Goal: Information Seeking & Learning: Learn about a topic

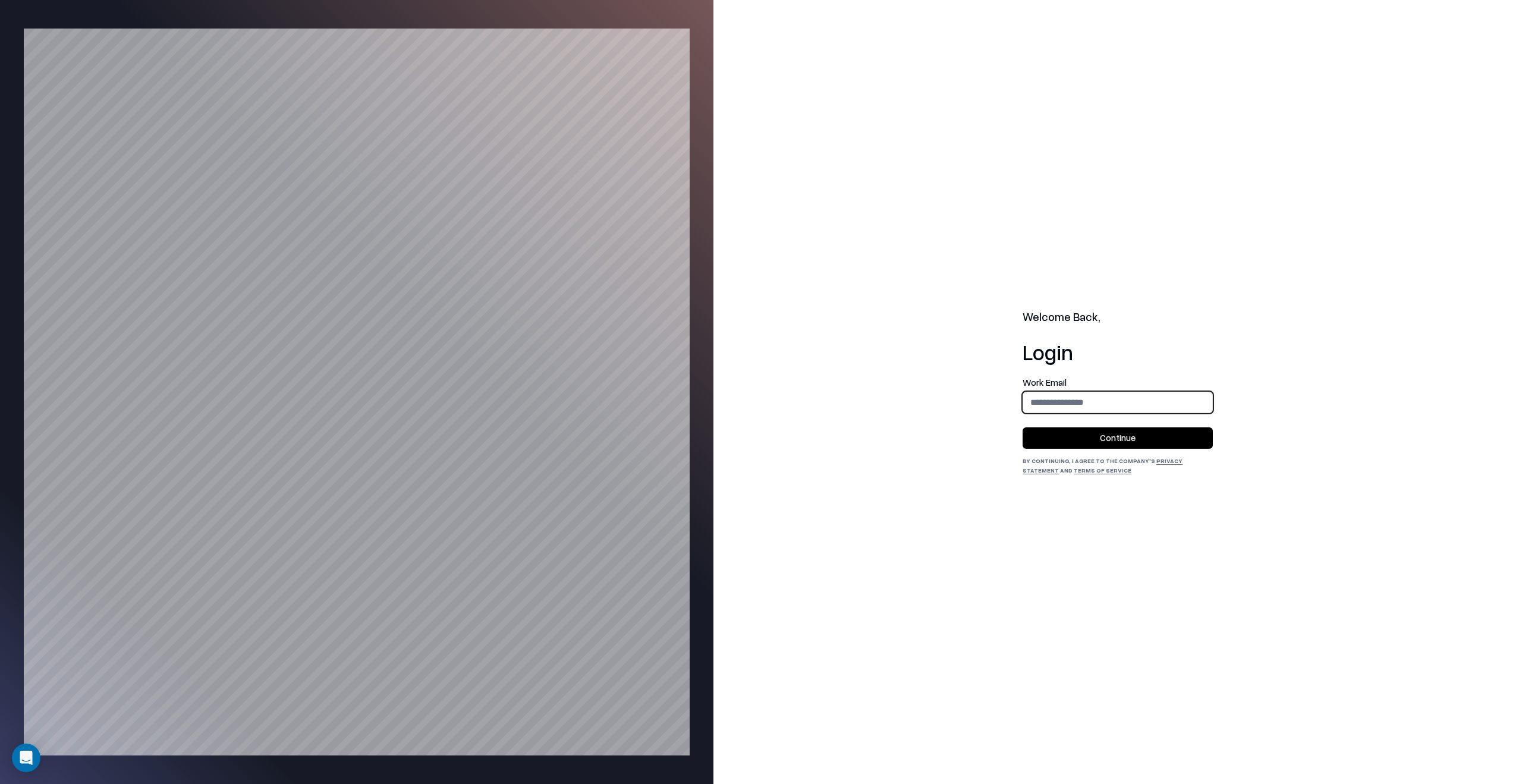
click at [1061, 404] on input "email" at bounding box center [1117, 402] width 189 height 22
drag, startPoint x: 1085, startPoint y: 399, endPoint x: 1093, endPoint y: 400, distance: 8.1
click at [1085, 399] on input "email" at bounding box center [1117, 402] width 189 height 22
type input "**********"
click at [1023, 427] on button "Continue" at bounding box center [1117, 437] width 190 height 21
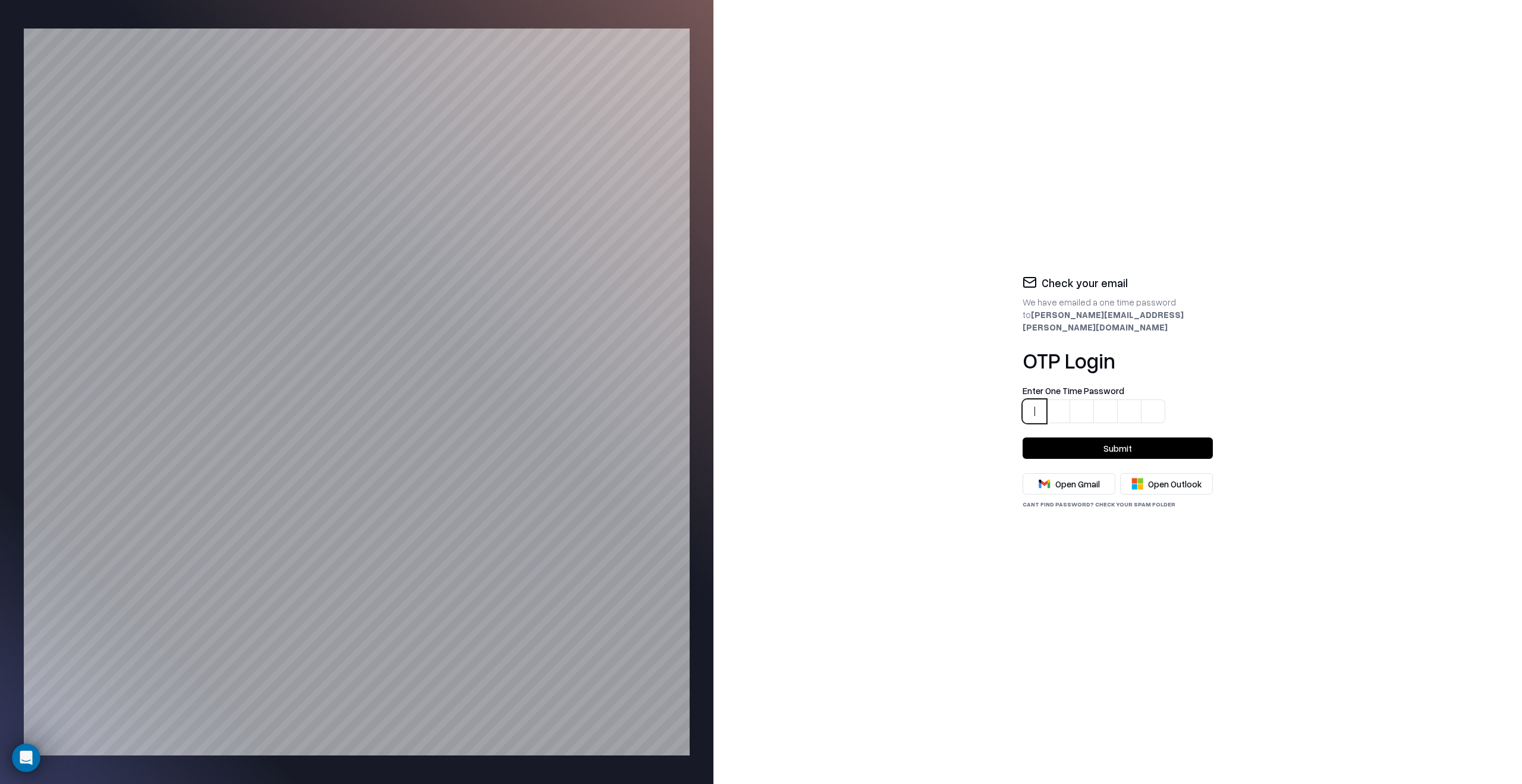
click at [1039, 399] on input at bounding box center [1130, 404] width 214 height 37
click at [1031, 407] on input at bounding box center [1130, 404] width 214 height 37
type input "******"
click at [1100, 443] on button "Submit" at bounding box center [1117, 447] width 190 height 21
click at [1111, 441] on form "Enter One Time Password 6 3 0 3 3 0 ****** Please wait" at bounding box center [1117, 423] width 190 height 73
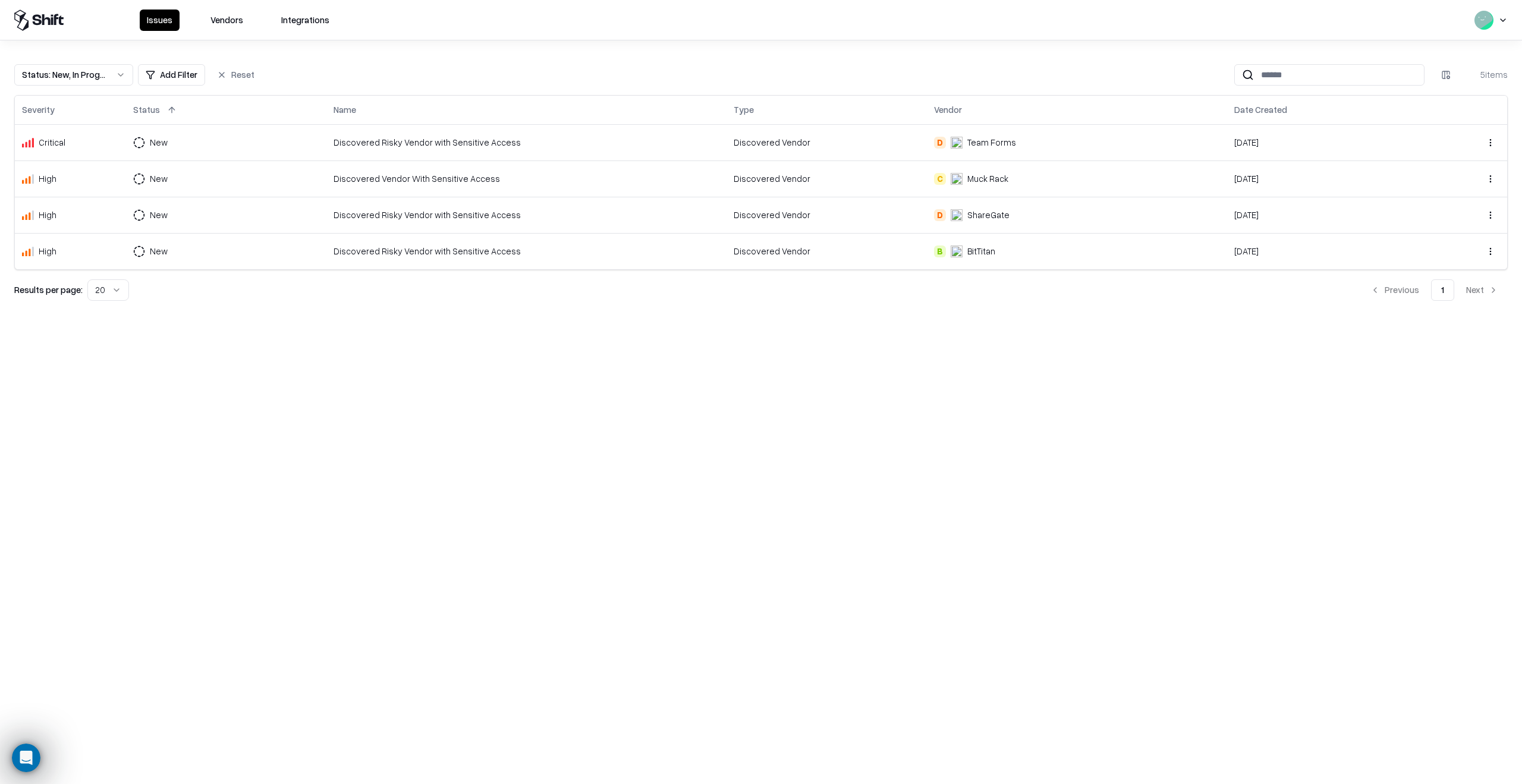
click at [507, 176] on div "Discovered Vendor With Sensitive Access" at bounding box center [526, 179] width 386 height 12
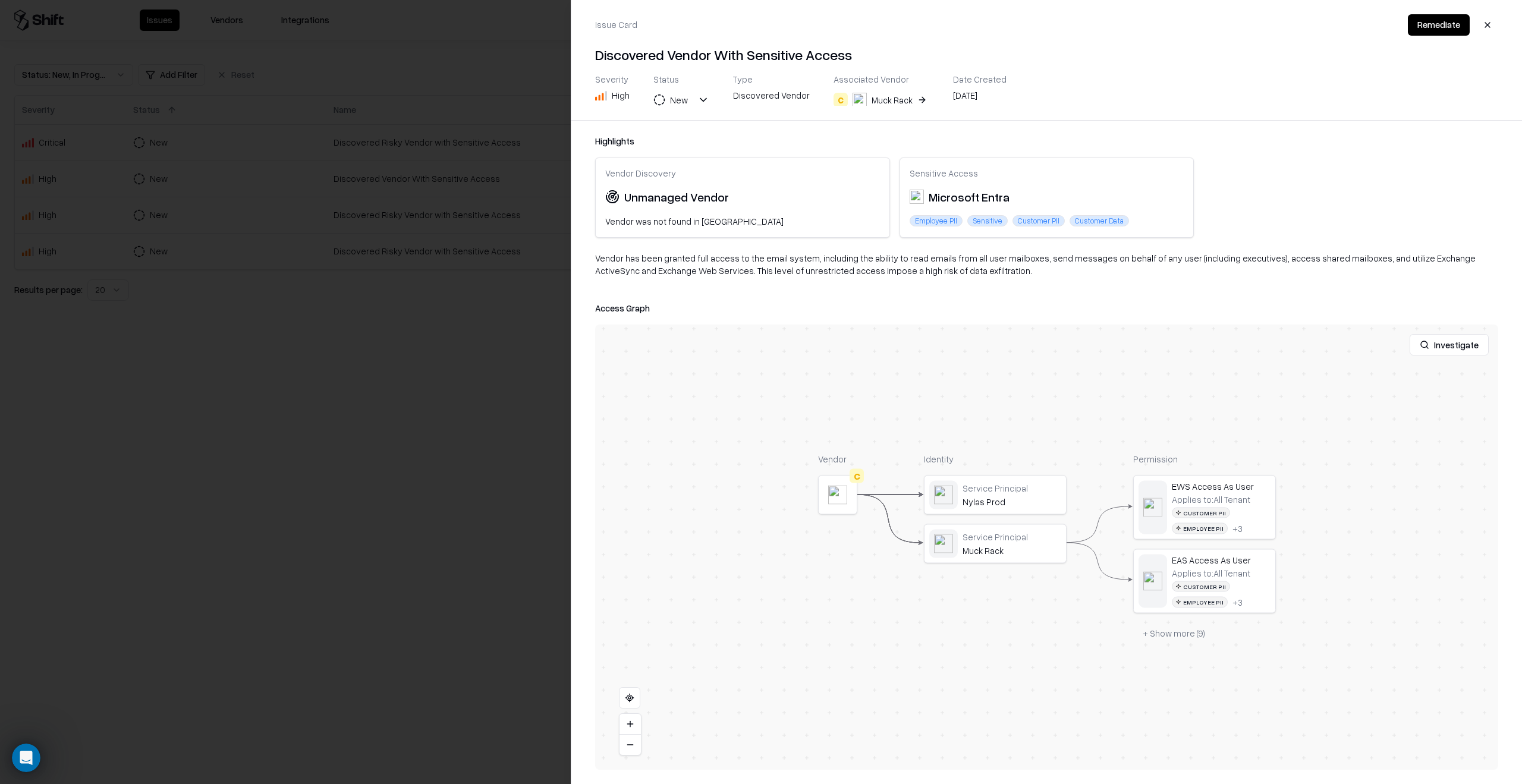
click at [0, 0] on div at bounding box center [0, 0] width 0 height 0
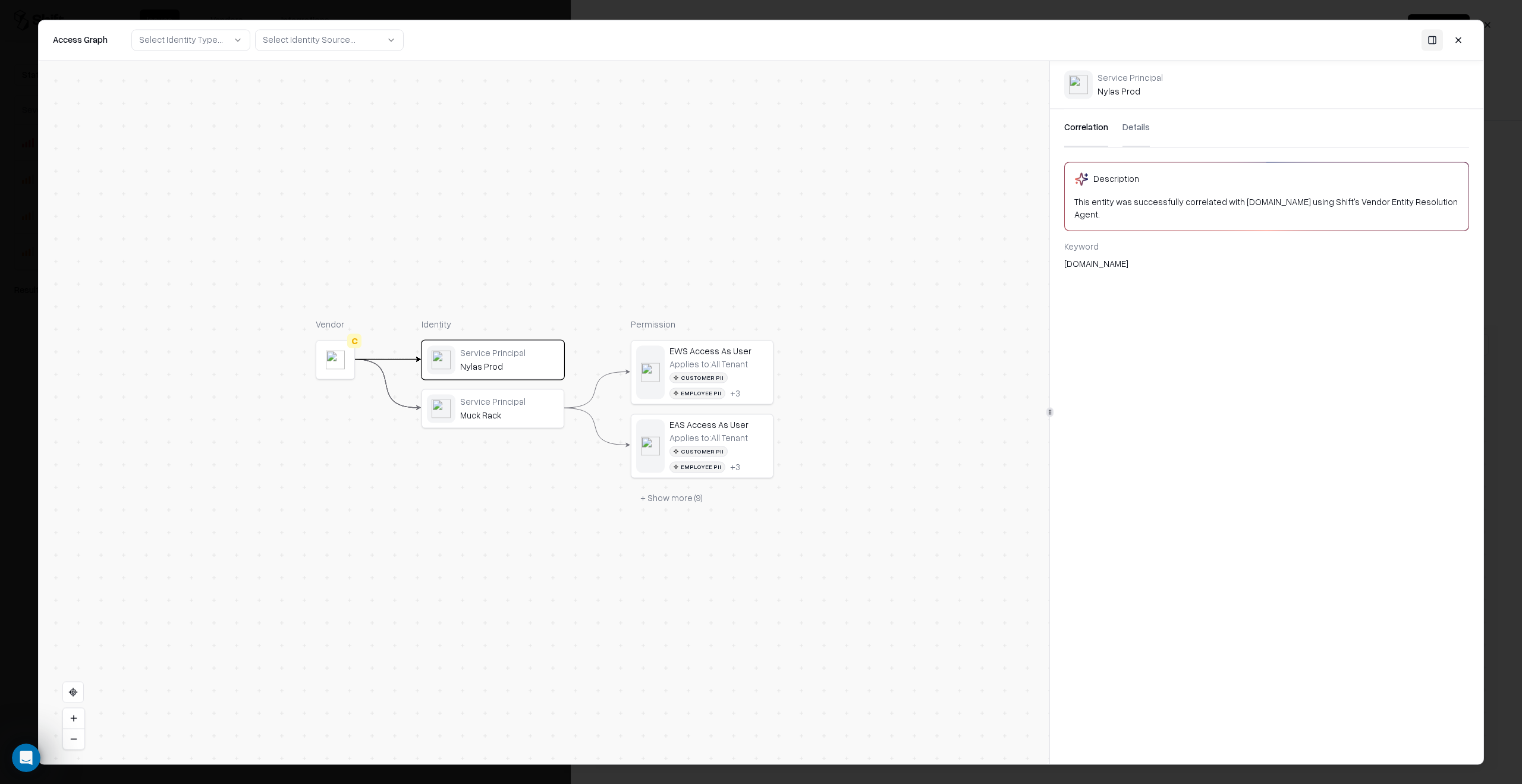
click at [518, 404] on div "Service Principal" at bounding box center [509, 401] width 98 height 11
click at [730, 351] on div "EWS Access As User" at bounding box center [718, 350] width 98 height 11
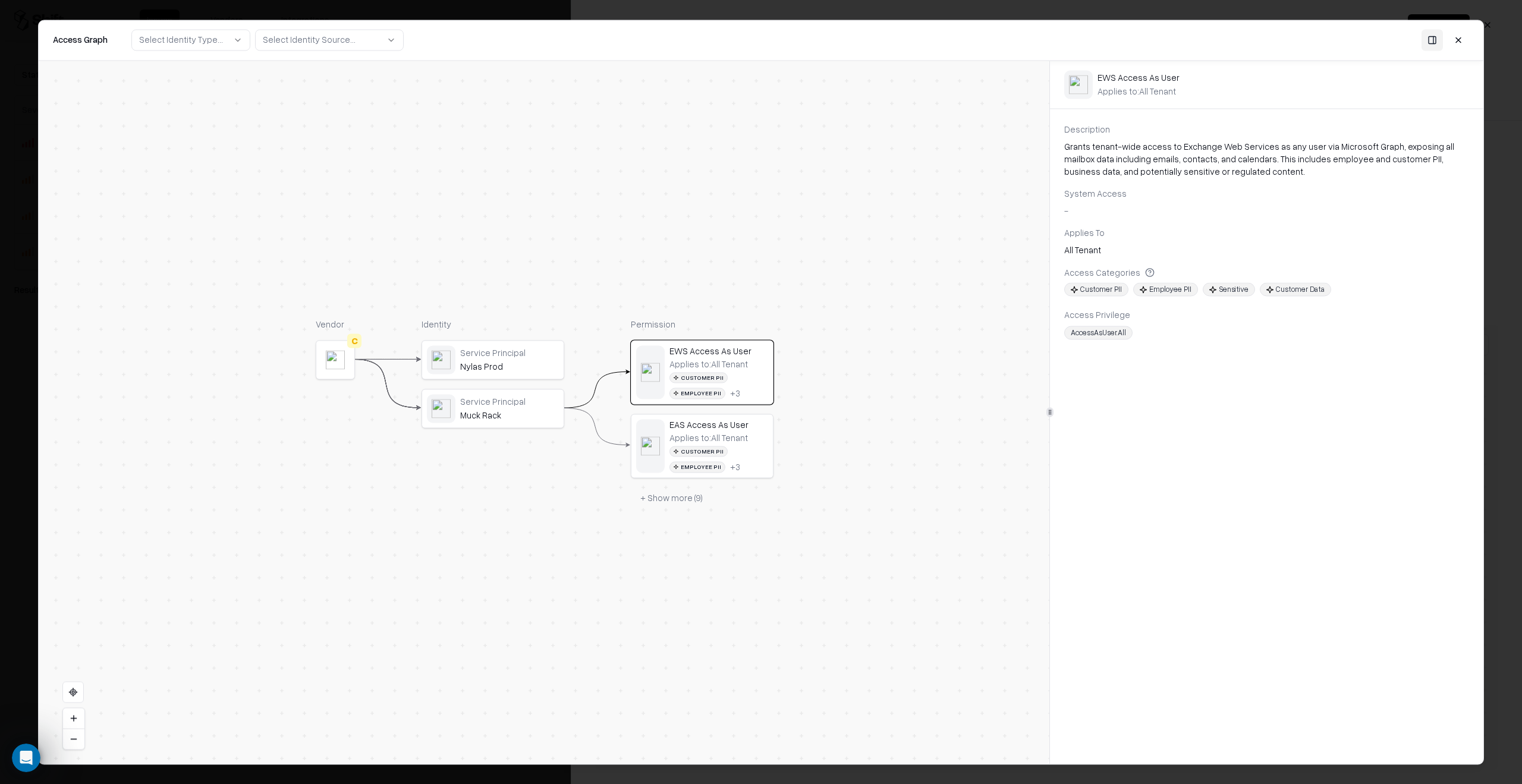
click at [741, 437] on div "Applies to: All Tenant" at bounding box center [709, 438] width 79 height 11
click at [745, 389] on div "Customer PII Employee PII + 3" at bounding box center [718, 385] width 98 height 27
click at [755, 443] on div "Applies to: All Tenant Customer PII Employee PII + 3" at bounding box center [718, 452] width 98 height 40
click at [529, 364] on div "Nylas Prod" at bounding box center [509, 366] width 98 height 11
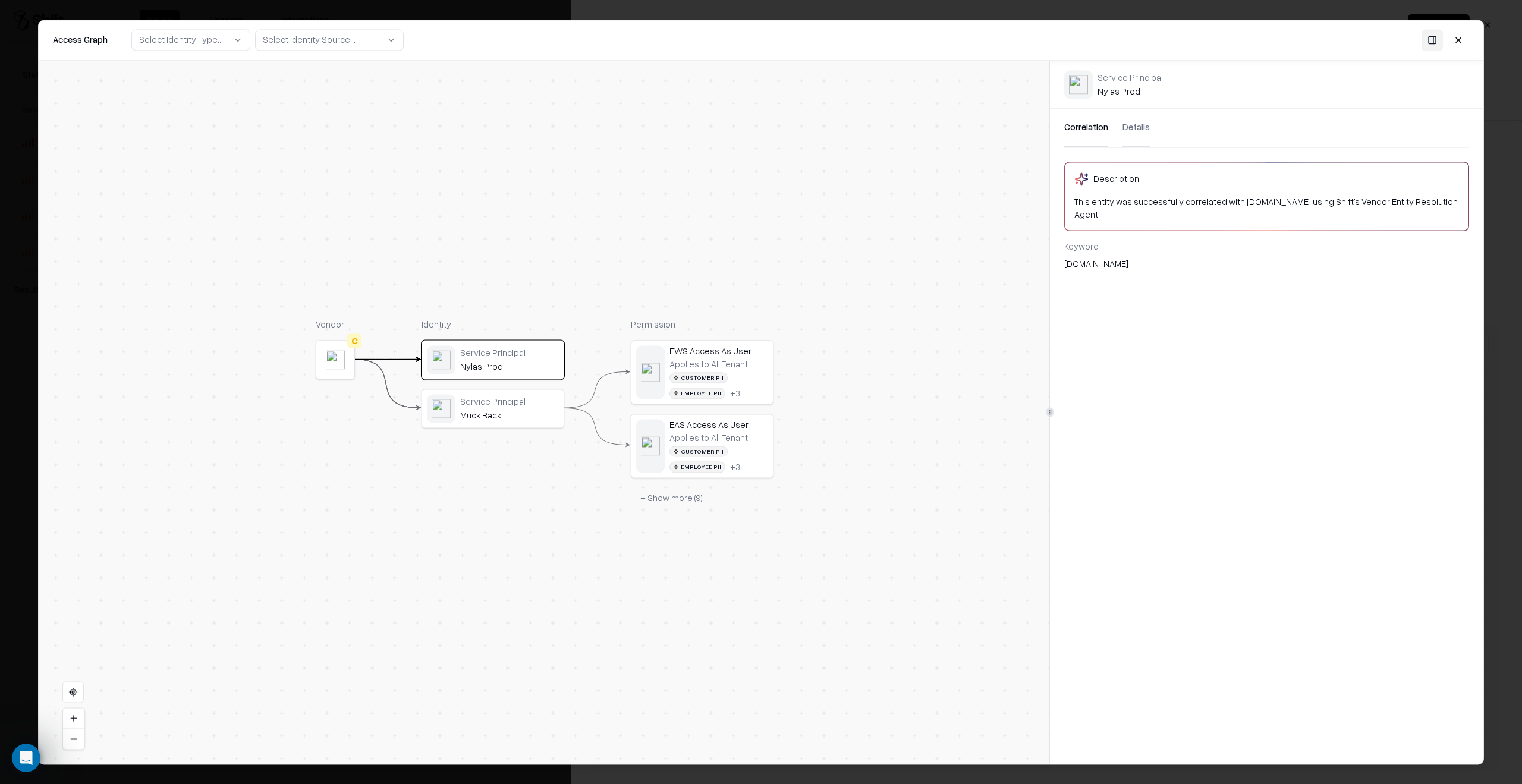
click at [537, 401] on div "Service Principal" at bounding box center [509, 401] width 98 height 11
click at [1124, 130] on button "Details" at bounding box center [1136, 128] width 28 height 38
click at [721, 369] on div "Applies to: All Tenant" at bounding box center [709, 364] width 79 height 11
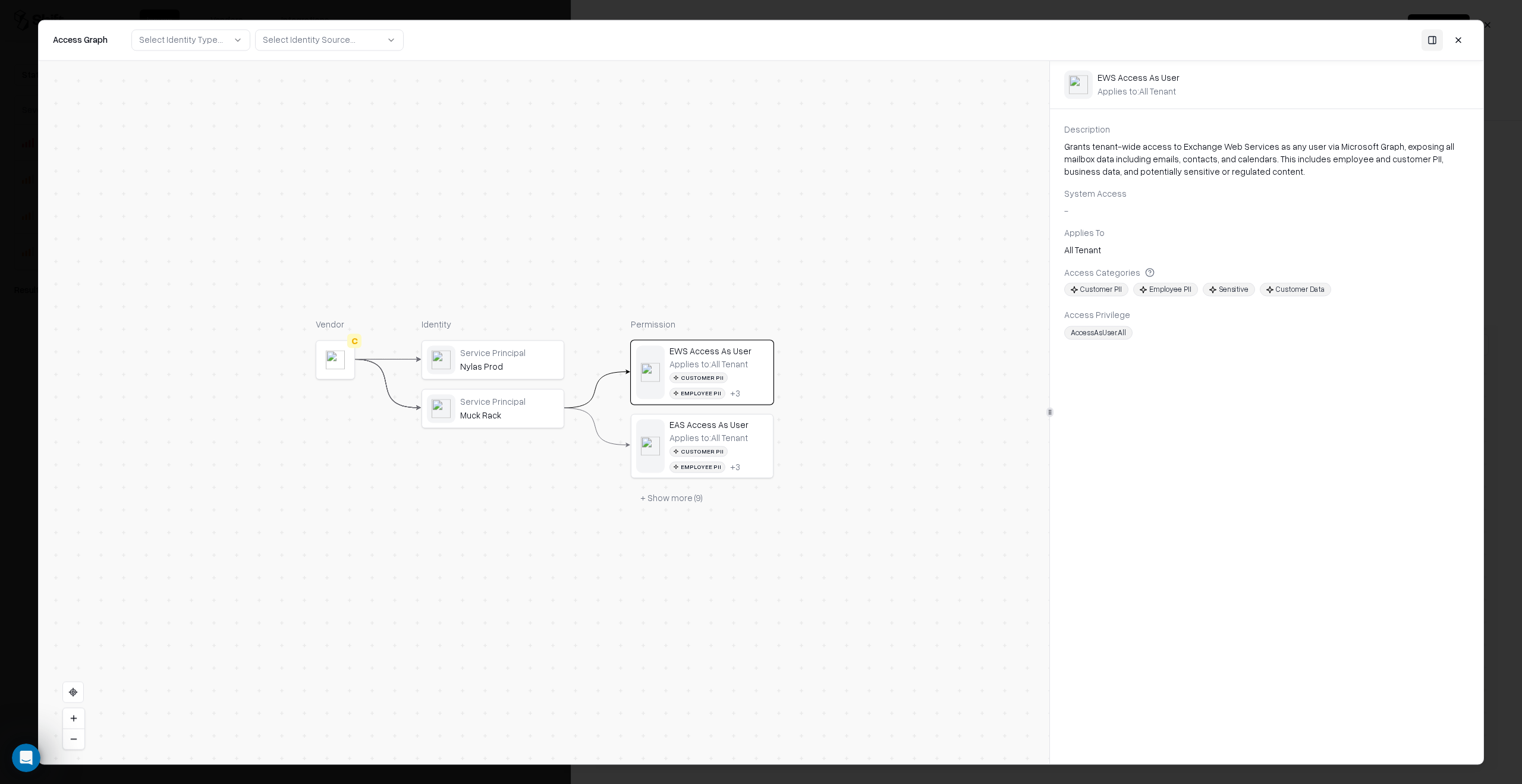
click at [690, 498] on button "+ Show more ( 9 )" at bounding box center [671, 498] width 82 height 21
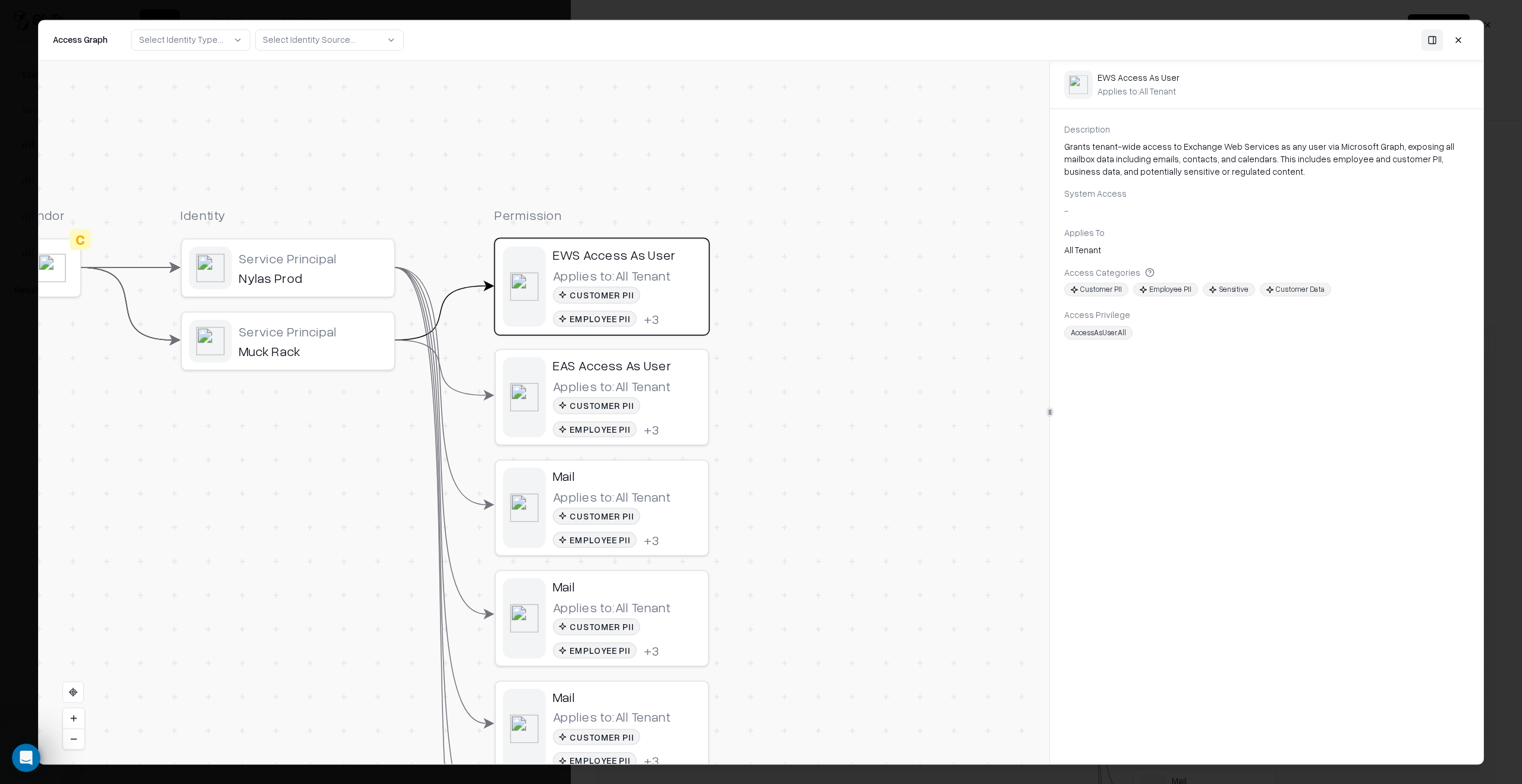
click at [669, 498] on div "Applies to: All Tenant Customer PII Employee PII + 3" at bounding box center [627, 517] width 148 height 60
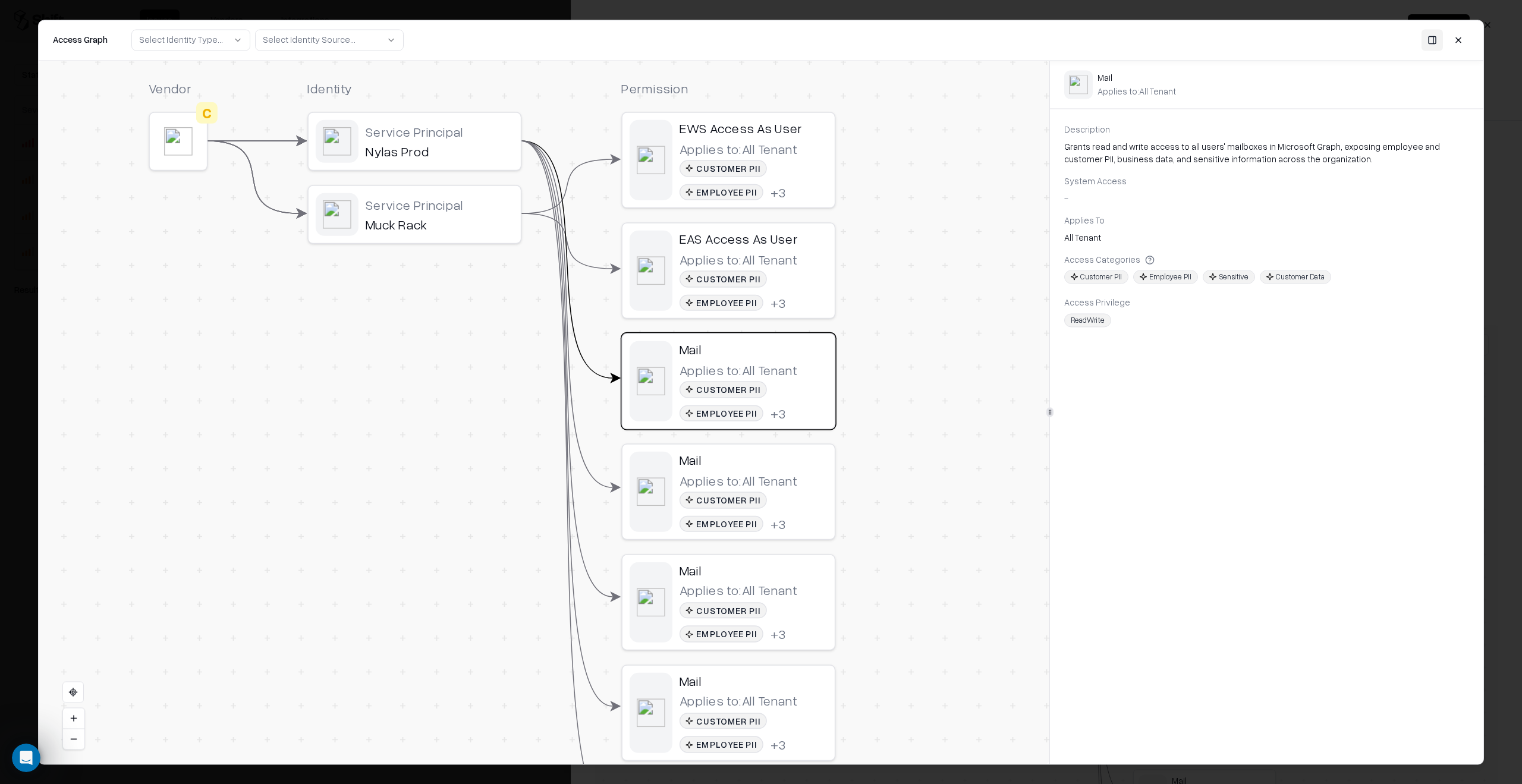
drag, startPoint x: 803, startPoint y: 520, endPoint x: 930, endPoint y: 393, distance: 179.6
click at [930, 393] on div "Vendor C Identity Service Principal Nylas Prod Service Principal Muck Rack Perm…" at bounding box center [544, 412] width 1011 height 703
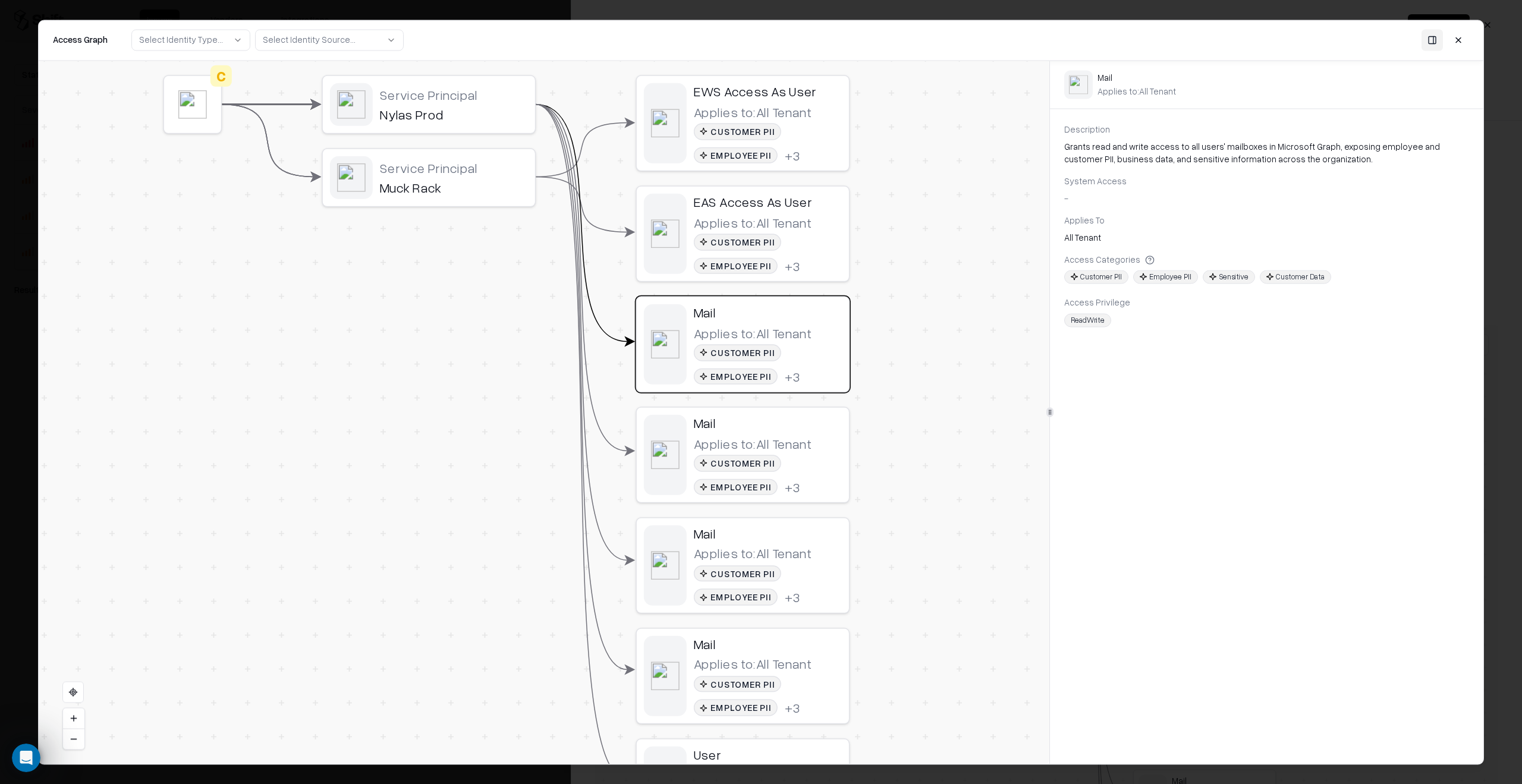
click at [794, 240] on div "Customer PII Employee PII + 3" at bounding box center [768, 254] width 148 height 40
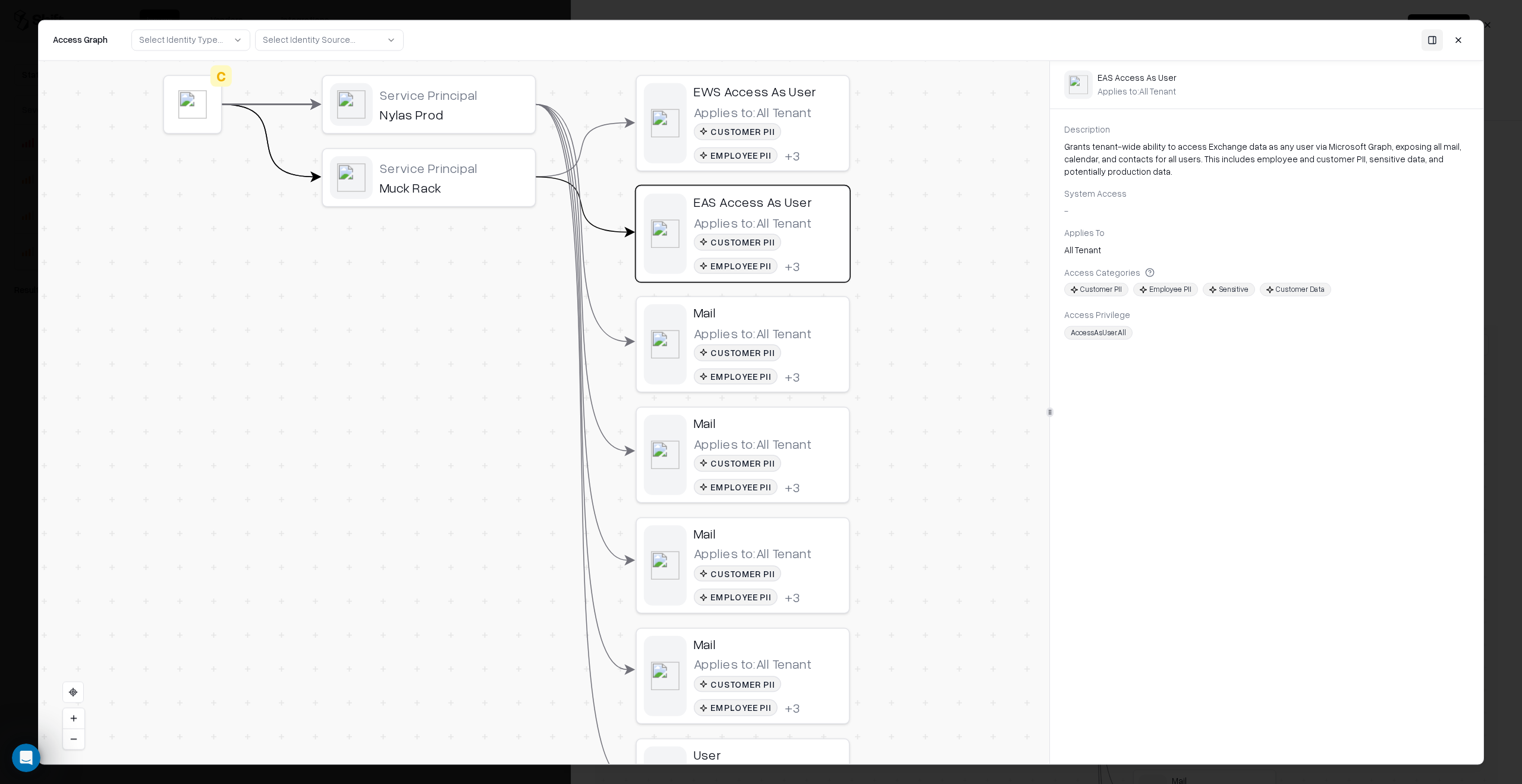
click at [75, 740] on button at bounding box center [73, 739] width 21 height 20
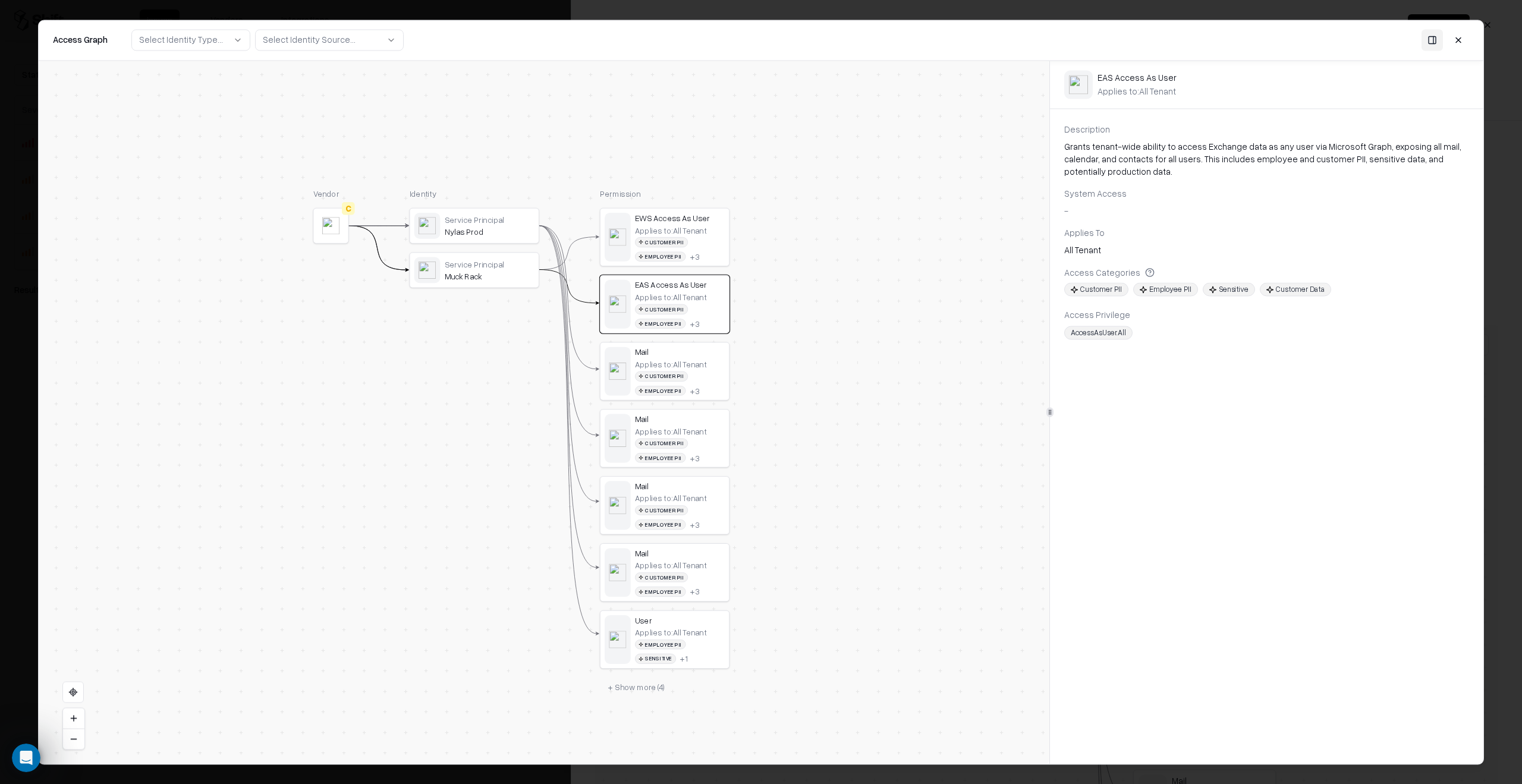
click at [628, 686] on button "+ Show more ( 4 )" at bounding box center [636, 686] width 74 height 20
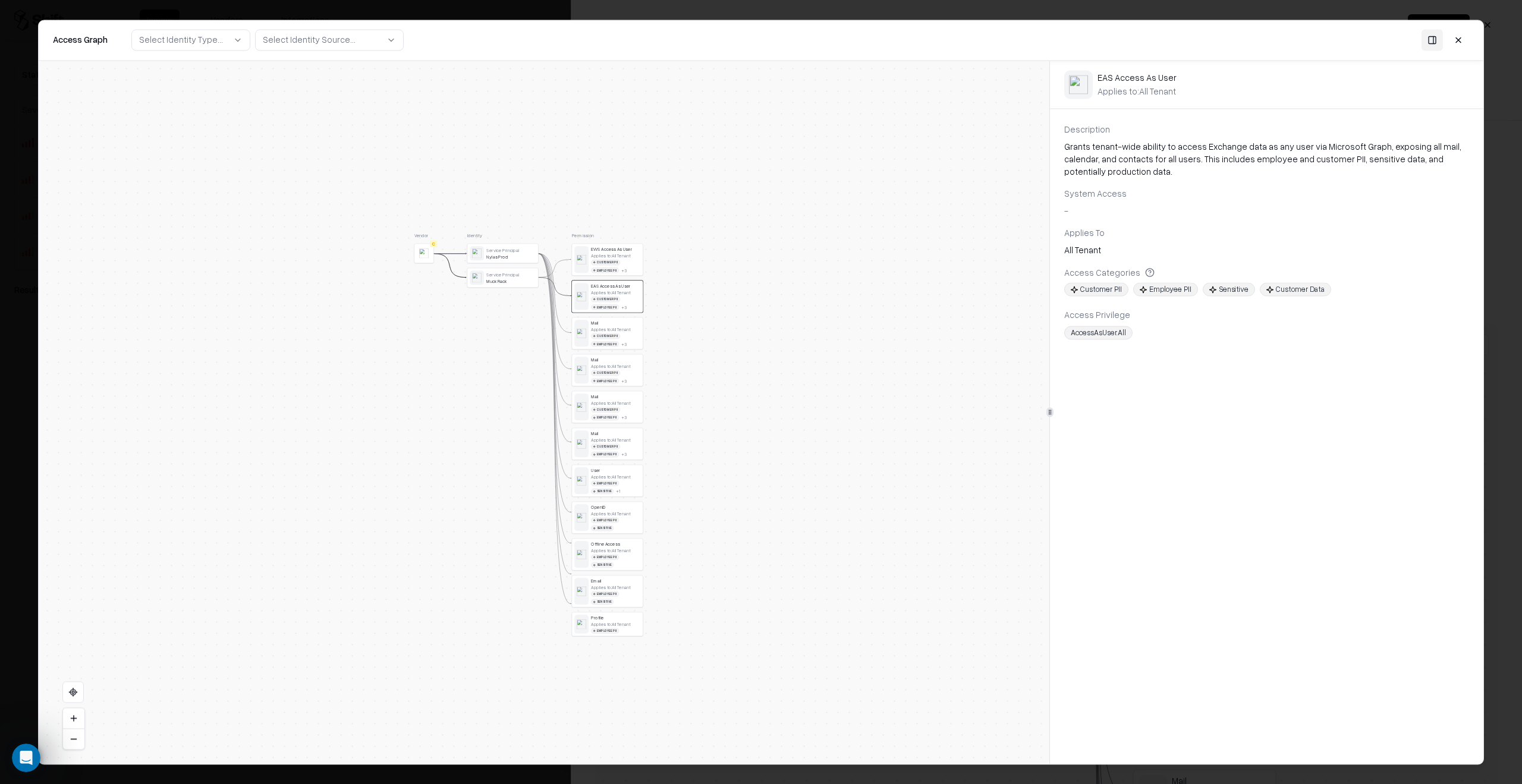
drag, startPoint x: 711, startPoint y: 579, endPoint x: 716, endPoint y: 393, distance: 186.1
click at [716, 393] on div "Vendor C Identity Service Principal Nylas Prod Service Principal Muck Rack Perm…" at bounding box center [544, 412] width 1011 height 703
click at [72, 716] on button at bounding box center [73, 718] width 21 height 20
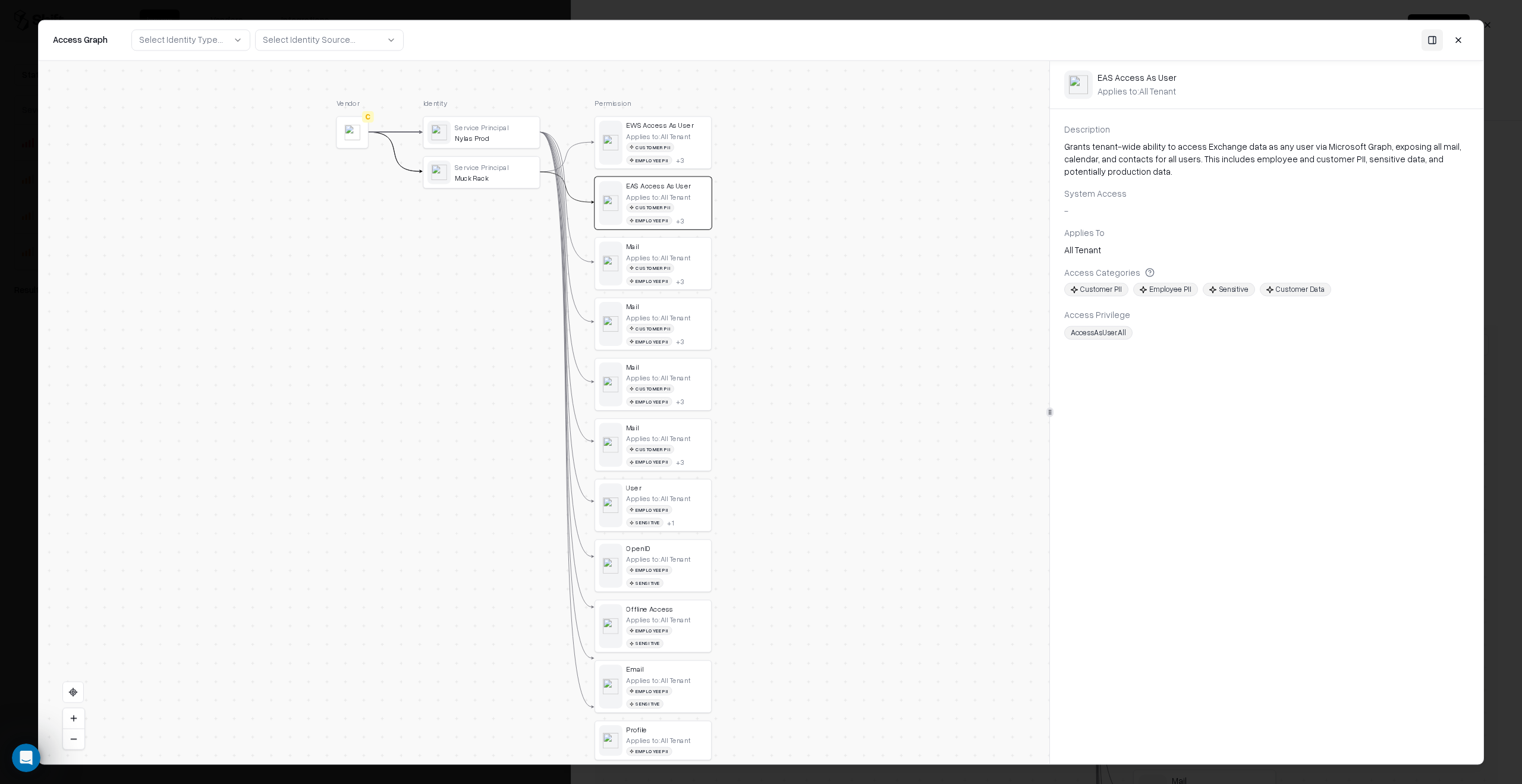
drag, startPoint x: 206, startPoint y: 345, endPoint x: 211, endPoint y: 326, distance: 19.6
click at [211, 326] on div "Vendor C Identity Service Principal Nylas Prod Service Principal Muck Rack Perm…" at bounding box center [544, 412] width 1011 height 703
click at [660, 242] on div "Mail" at bounding box center [666, 245] width 81 height 9
click at [630, 303] on div "Mail" at bounding box center [666, 305] width 81 height 9
click at [675, 130] on div "Applies to: All Tenant" at bounding box center [658, 135] width 64 height 9
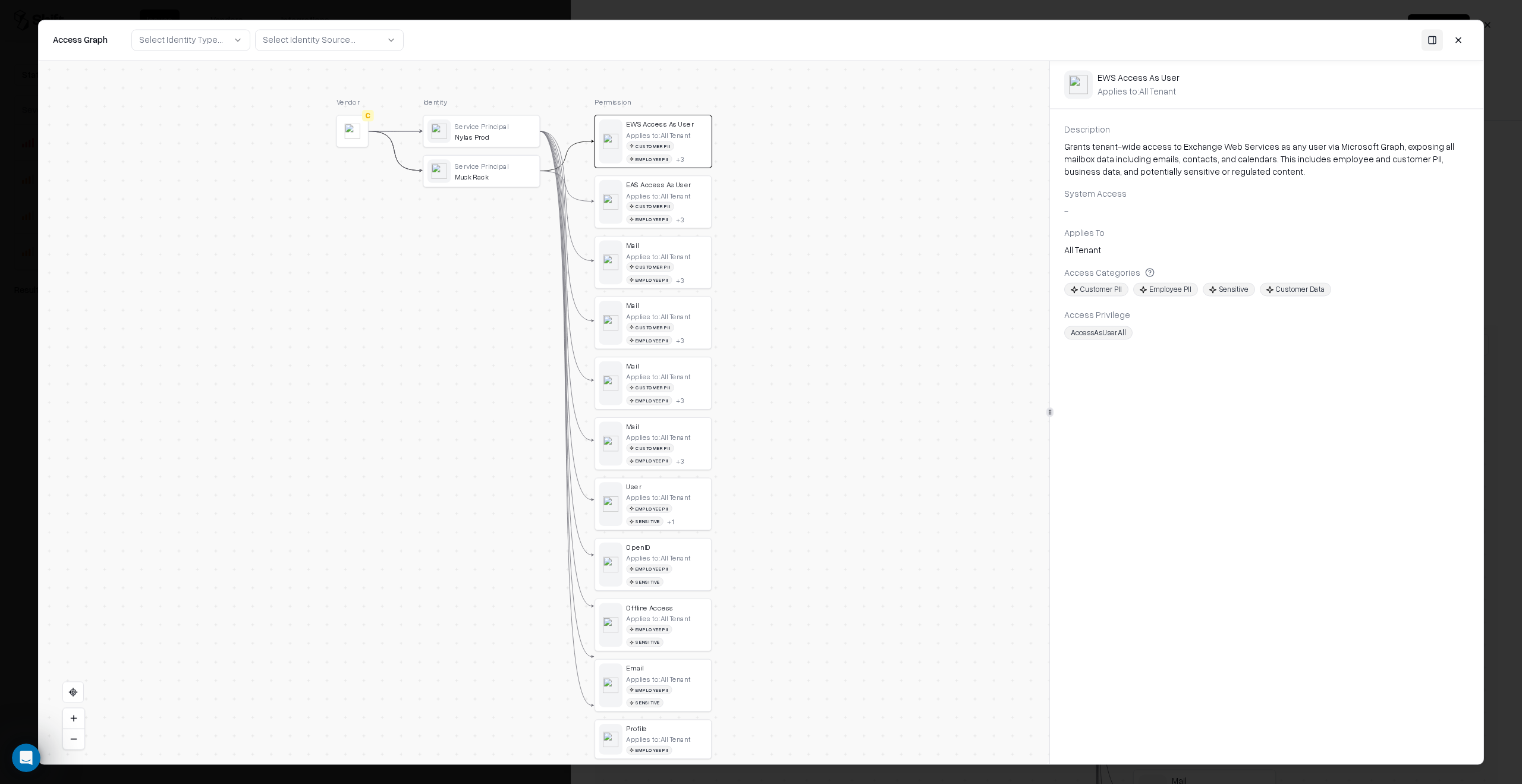
click at [690, 192] on div "Applies to: All Tenant Customer PII Employee PII + 3" at bounding box center [666, 207] width 81 height 33
click at [682, 248] on div "Mail Applies to: All Tenant Customer PII Employee PII + 3" at bounding box center [666, 262] width 81 height 44
click at [679, 305] on div "Mail" at bounding box center [666, 305] width 81 height 9
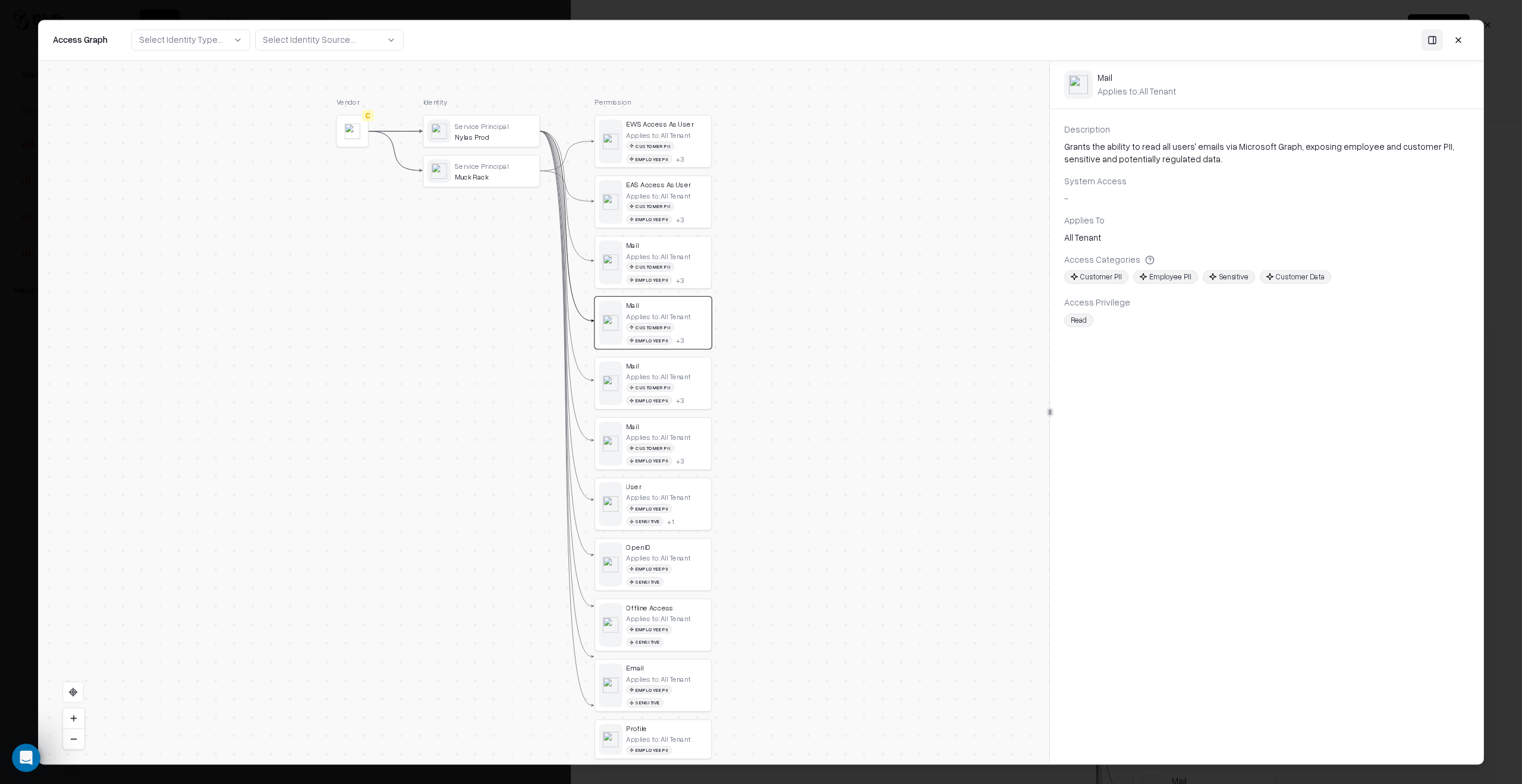
click at [685, 259] on div "Applies to: All Tenant Customer PII Employee PII + 3" at bounding box center [666, 267] width 81 height 33
click at [685, 315] on div "Applies to: All Tenant" at bounding box center [658, 315] width 64 height 9
click at [698, 240] on div "Mail" at bounding box center [666, 245] width 81 height 9
click at [687, 663] on div "Email" at bounding box center [666, 667] width 81 height 9
click at [685, 251] on div "Applies to: All Tenant" at bounding box center [658, 255] width 64 height 9
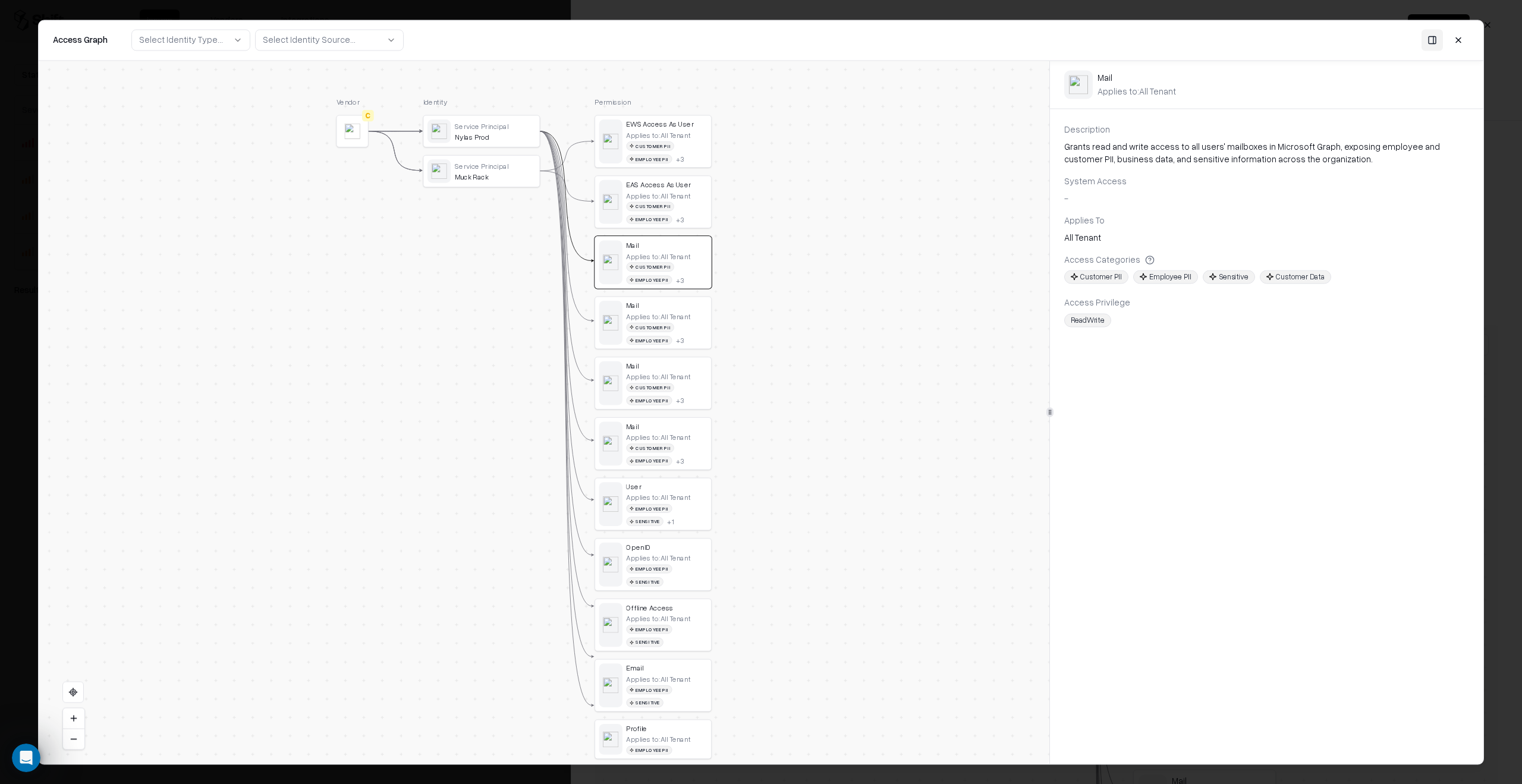
click at [674, 663] on div "Email" at bounding box center [666, 667] width 81 height 9
click at [673, 724] on div "Profile" at bounding box center [667, 728] width 81 height 9
click at [676, 663] on div "Email" at bounding box center [667, 667] width 81 height 9
click at [676, 602] on div "Offline Access" at bounding box center [667, 606] width 81 height 9
click at [690, 541] on div "OpenID" at bounding box center [667, 546] width 81 height 9
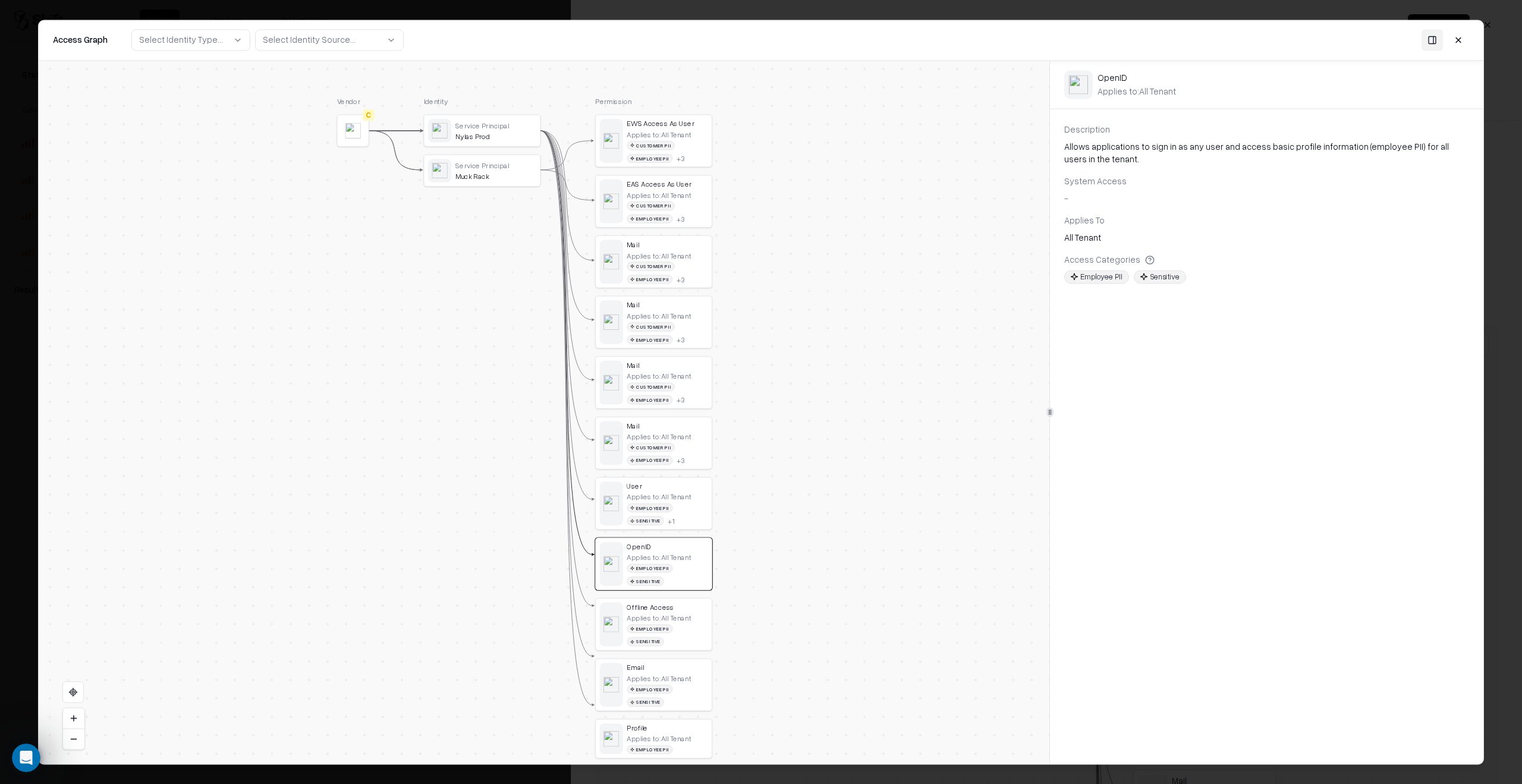
click at [683, 257] on div "Applies to: All Tenant" at bounding box center [659, 254] width 64 height 9
click at [671, 186] on div "EAS Access As User" at bounding box center [667, 184] width 81 height 9
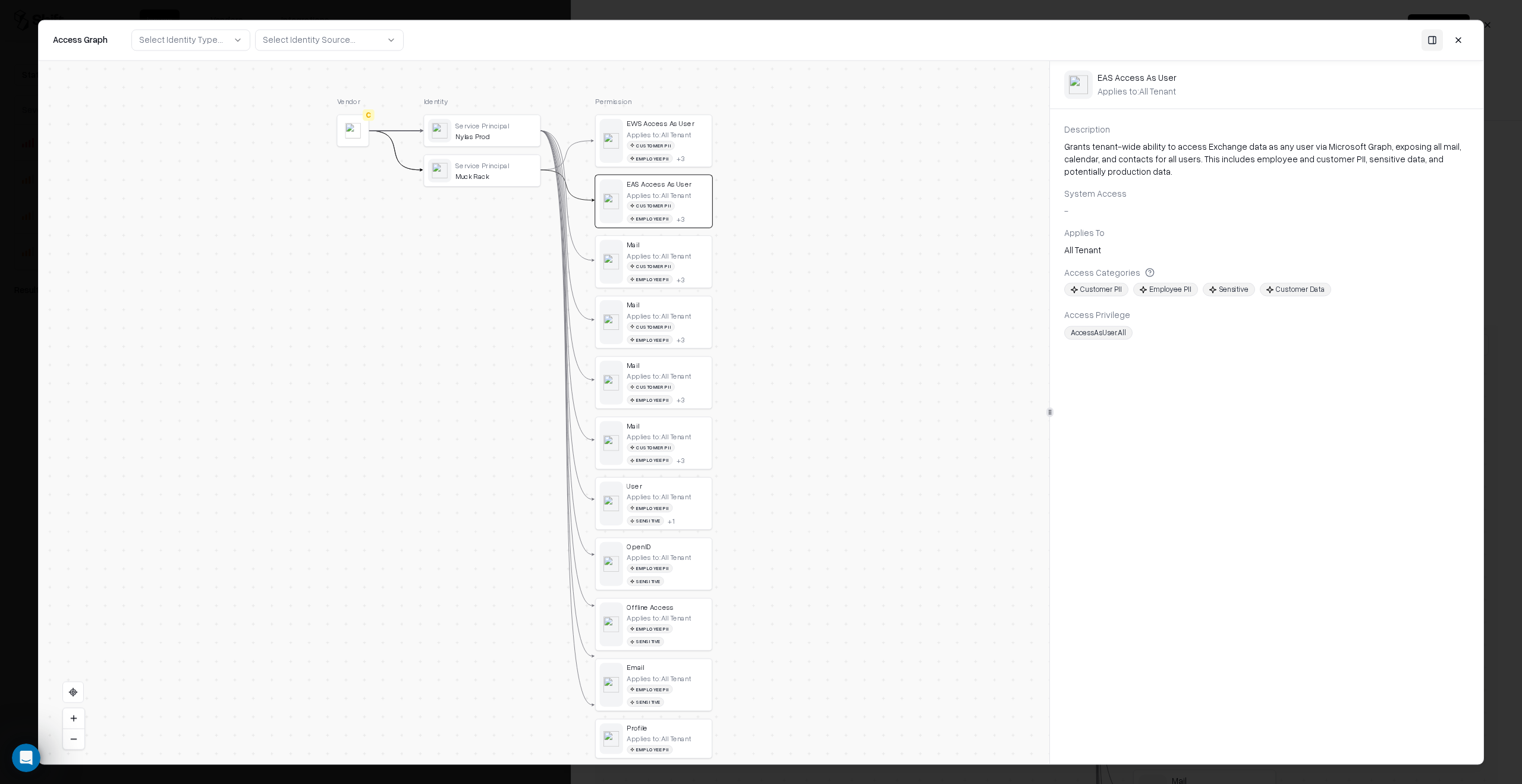
click at [684, 127] on div "EWS Access As User" at bounding box center [667, 123] width 81 height 9
drag, startPoint x: 287, startPoint y: 172, endPoint x: 265, endPoint y: 133, distance: 44.8
click at [287, 172] on div "Vendor C Identity Service Principal Nylas Prod Service Principal Muck Rack Perm…" at bounding box center [544, 412] width 1011 height 703
click at [926, 611] on div "Vendor C Identity Service Principal Nylas Prod Service Principal Muck Rack Perm…" at bounding box center [544, 412] width 1011 height 703
click at [705, 257] on div "Applies to: All Tenant Customer PII Employee PII + 3" at bounding box center [667, 266] width 81 height 33
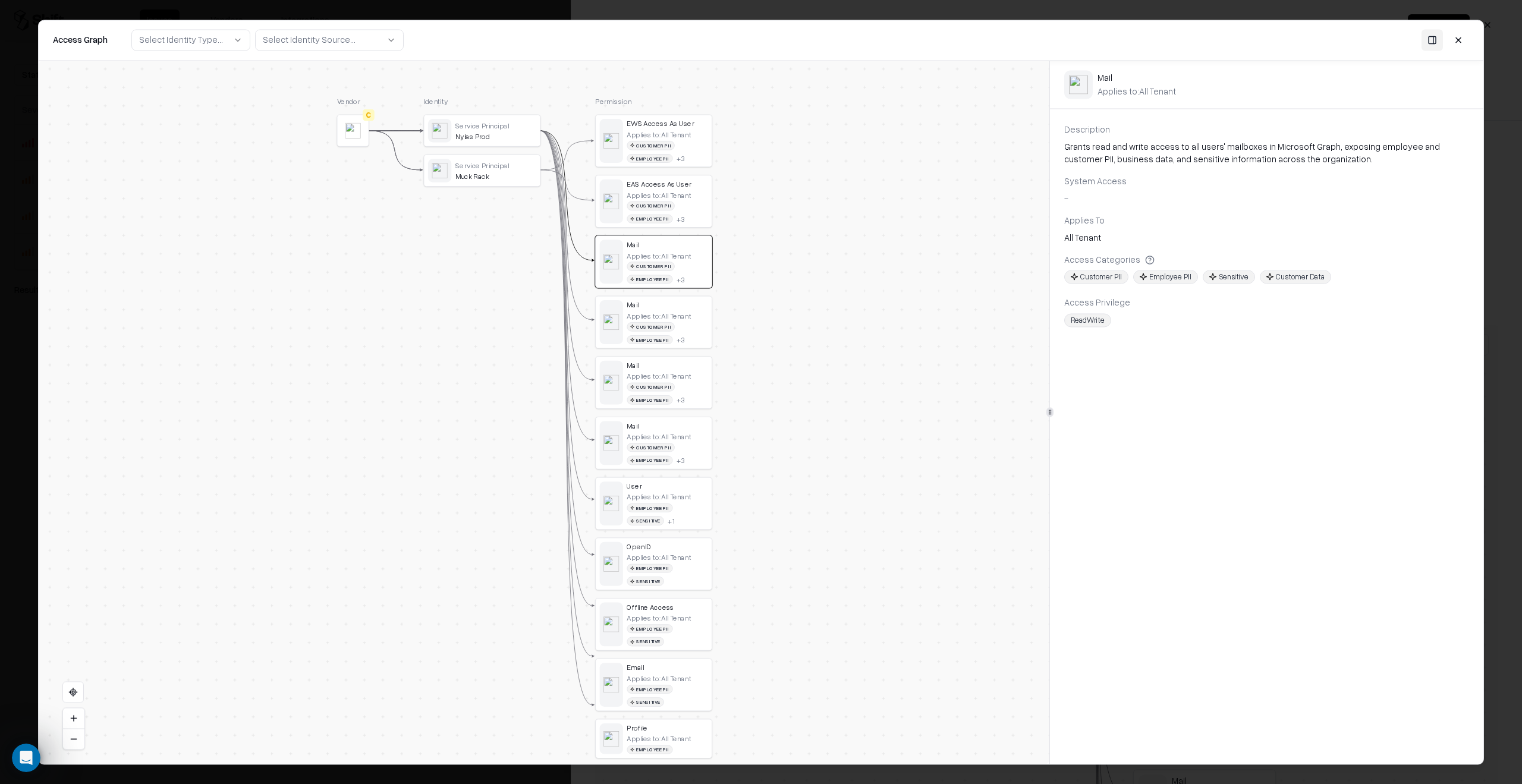
click at [705, 257] on div "Applies to: All Tenant Customer PII Employee PII + 3" at bounding box center [667, 266] width 81 height 33
click at [671, 360] on div "Mail" at bounding box center [667, 364] width 81 height 9
click at [698, 437] on div "Applies to: All Tenant Customer PII Employee PII + 3" at bounding box center [667, 447] width 81 height 33
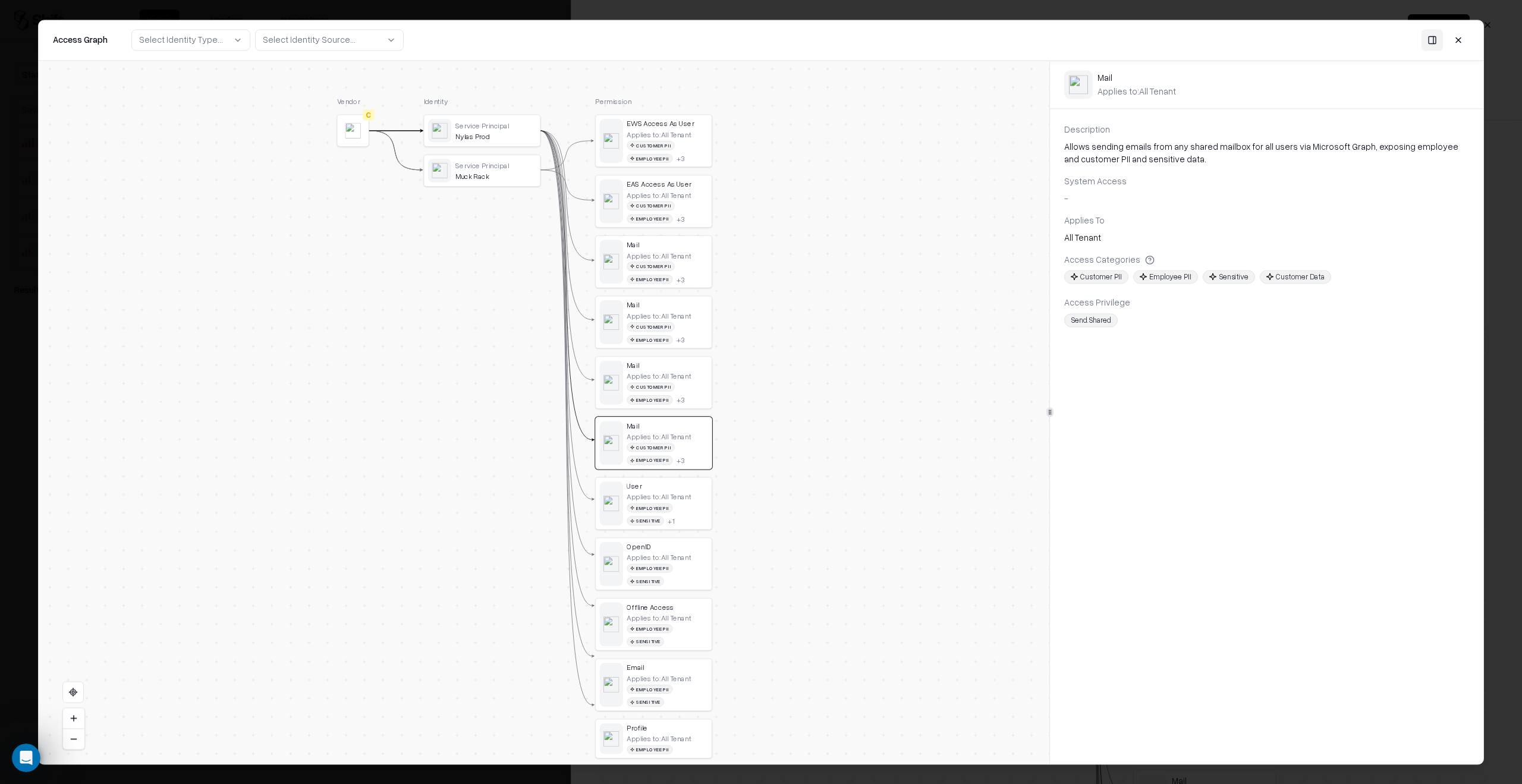
click at [698, 437] on div "Applies to: All Tenant Customer PII Employee PII + 3" at bounding box center [667, 447] width 81 height 33
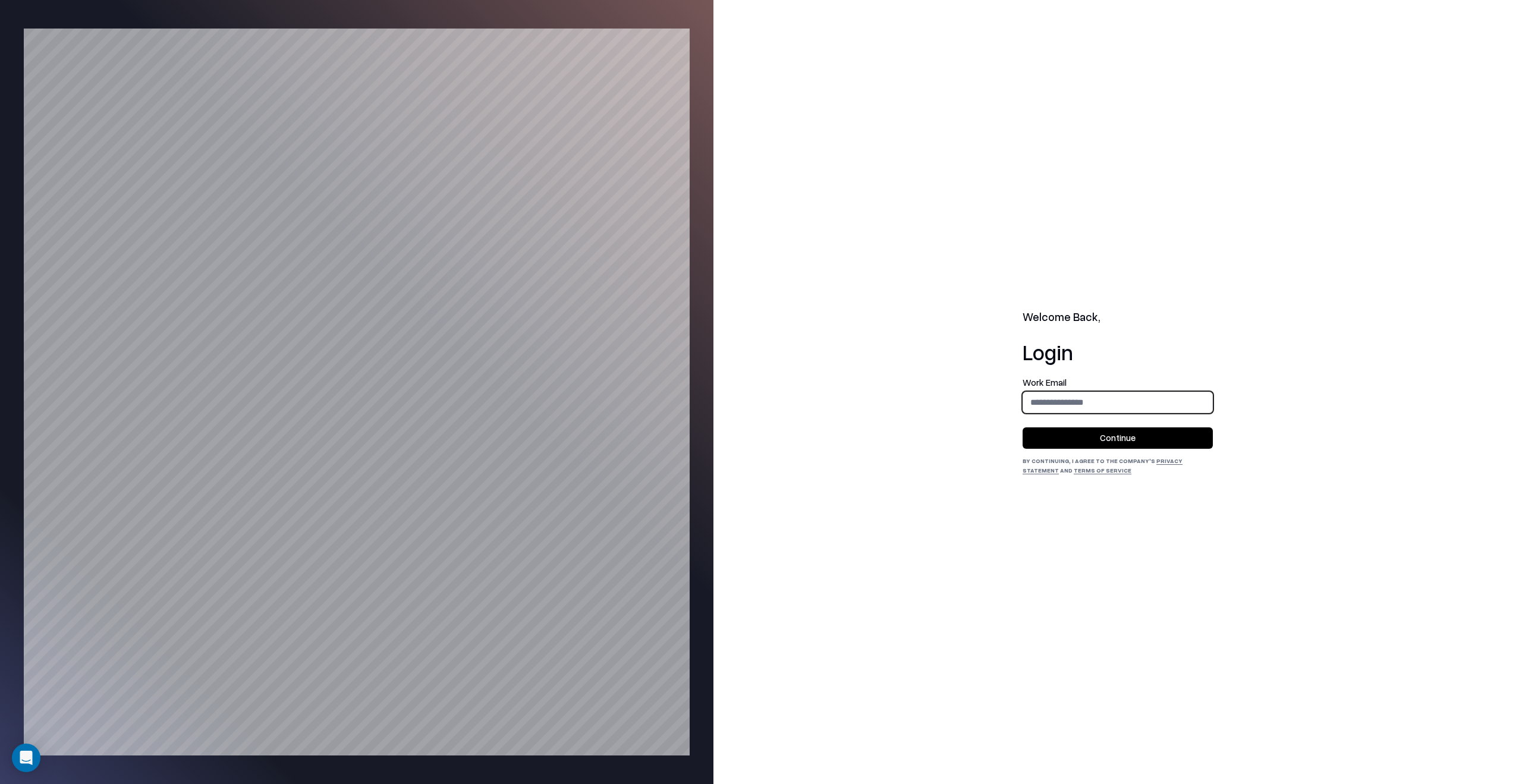
click at [1092, 401] on input "email" at bounding box center [1117, 402] width 189 height 22
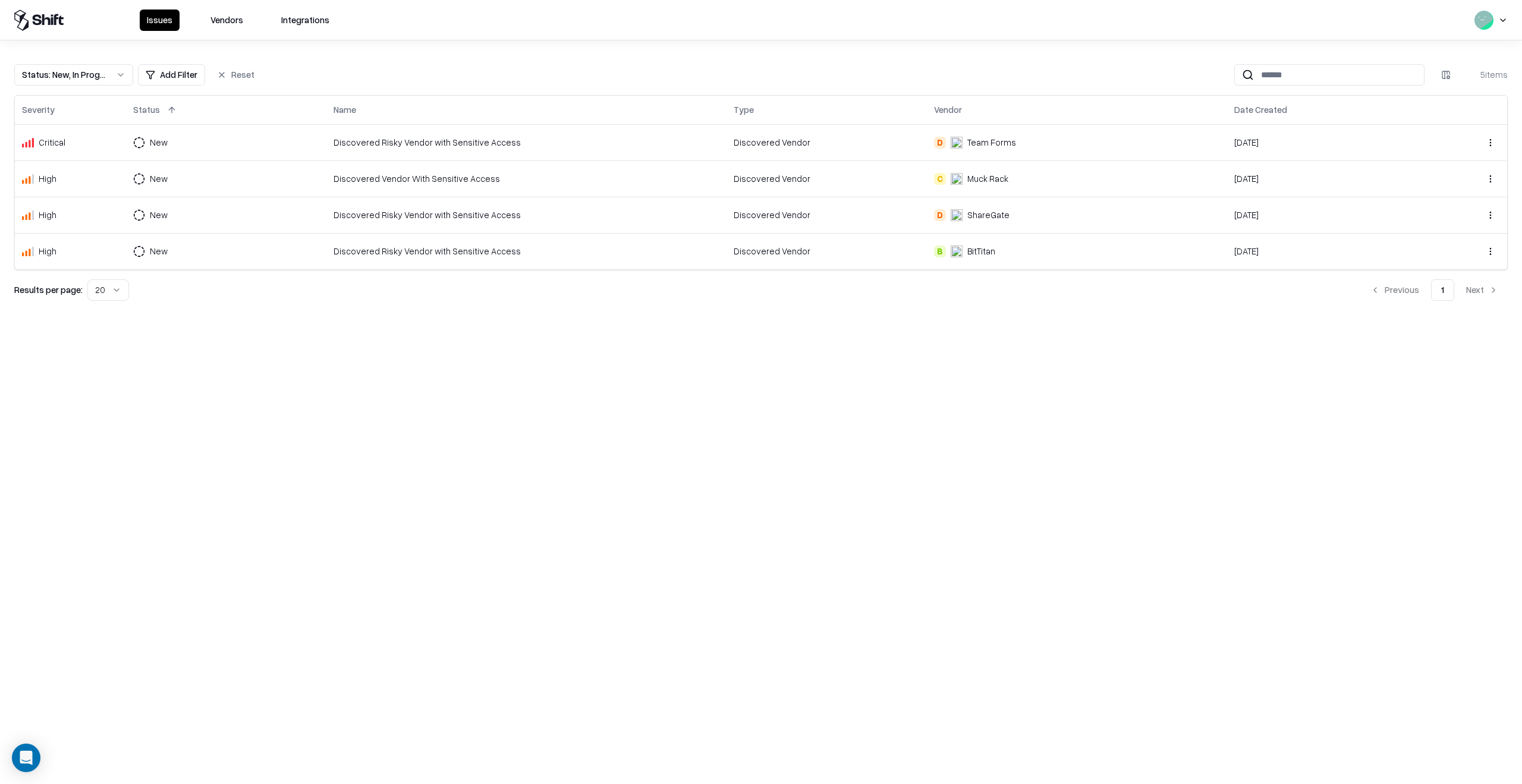
click at [282, 22] on button "Integrations" at bounding box center [305, 20] width 63 height 21
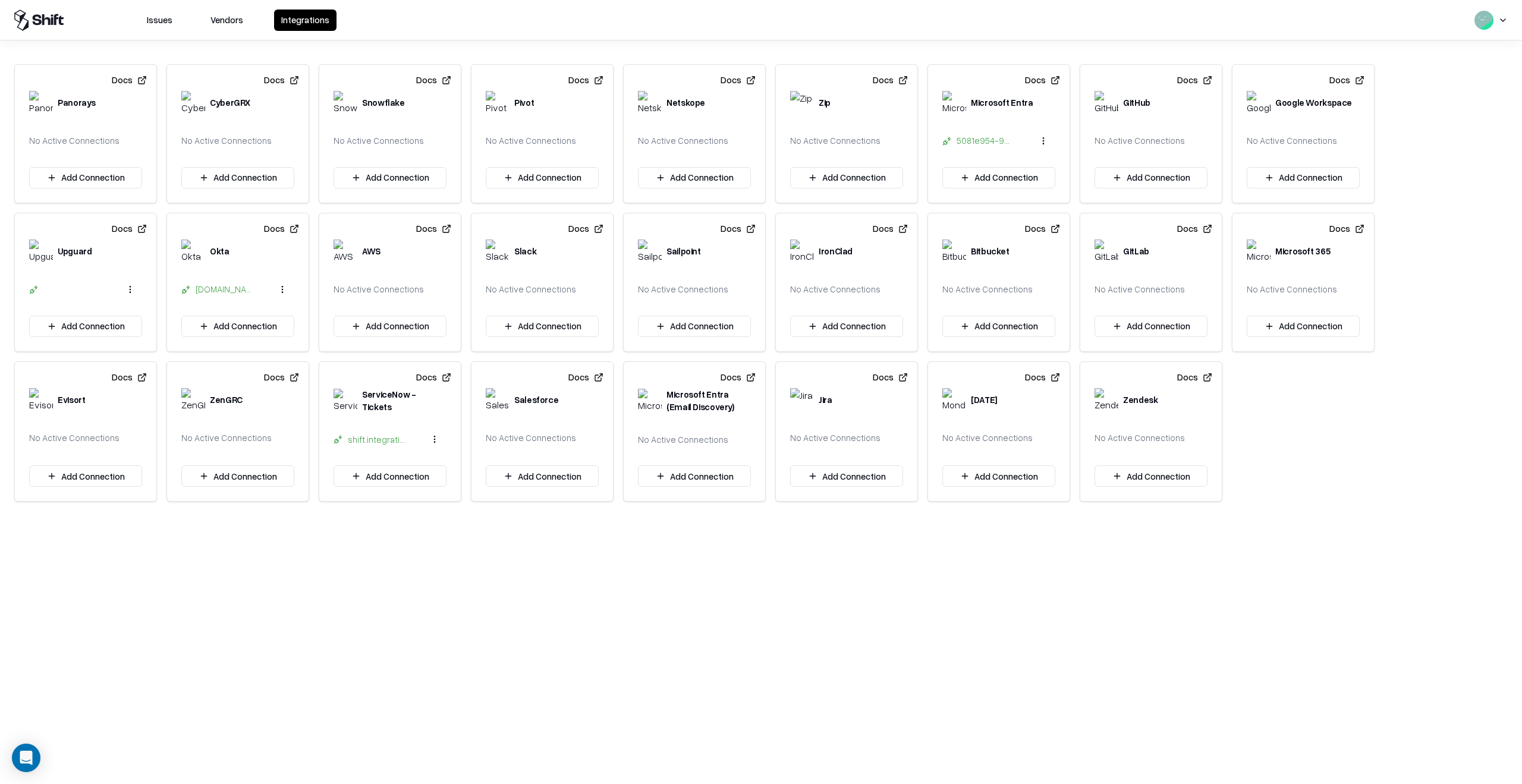
click at [245, 26] on button "Vendors" at bounding box center [227, 20] width 47 height 21
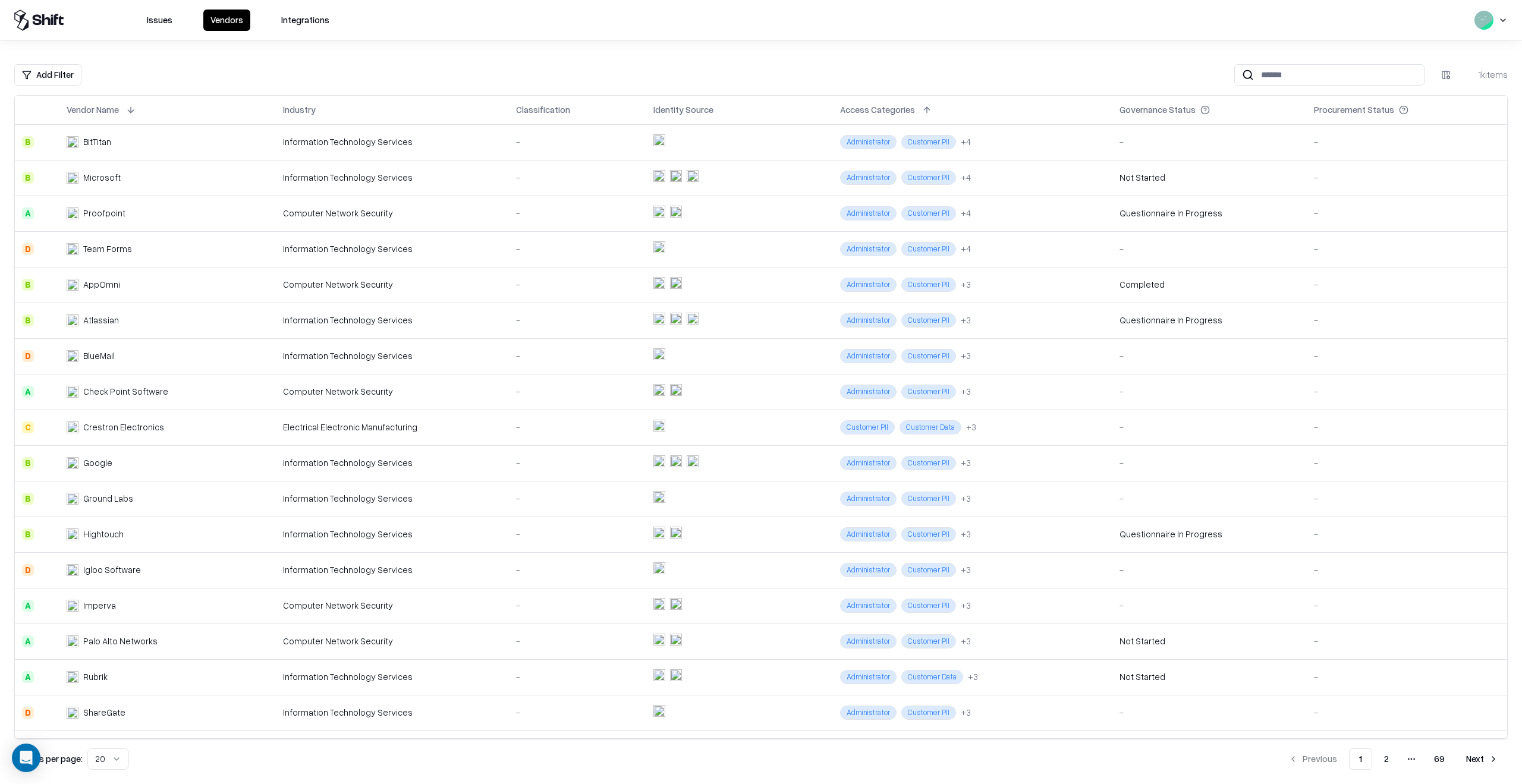
click at [235, 672] on td "Rubrik" at bounding box center [168, 677] width 216 height 36
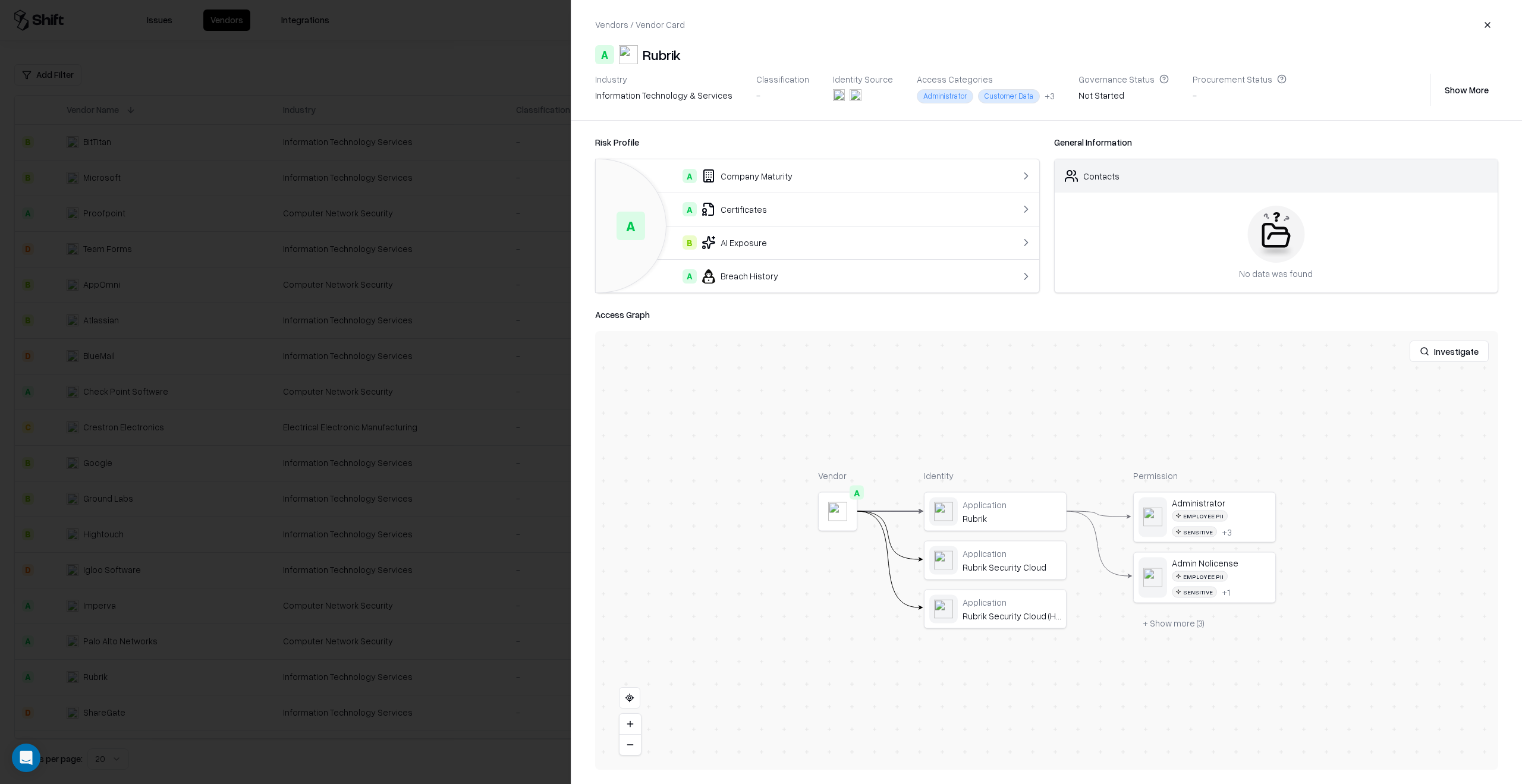
click at [0, 0] on div at bounding box center [0, 0] width 0 height 0
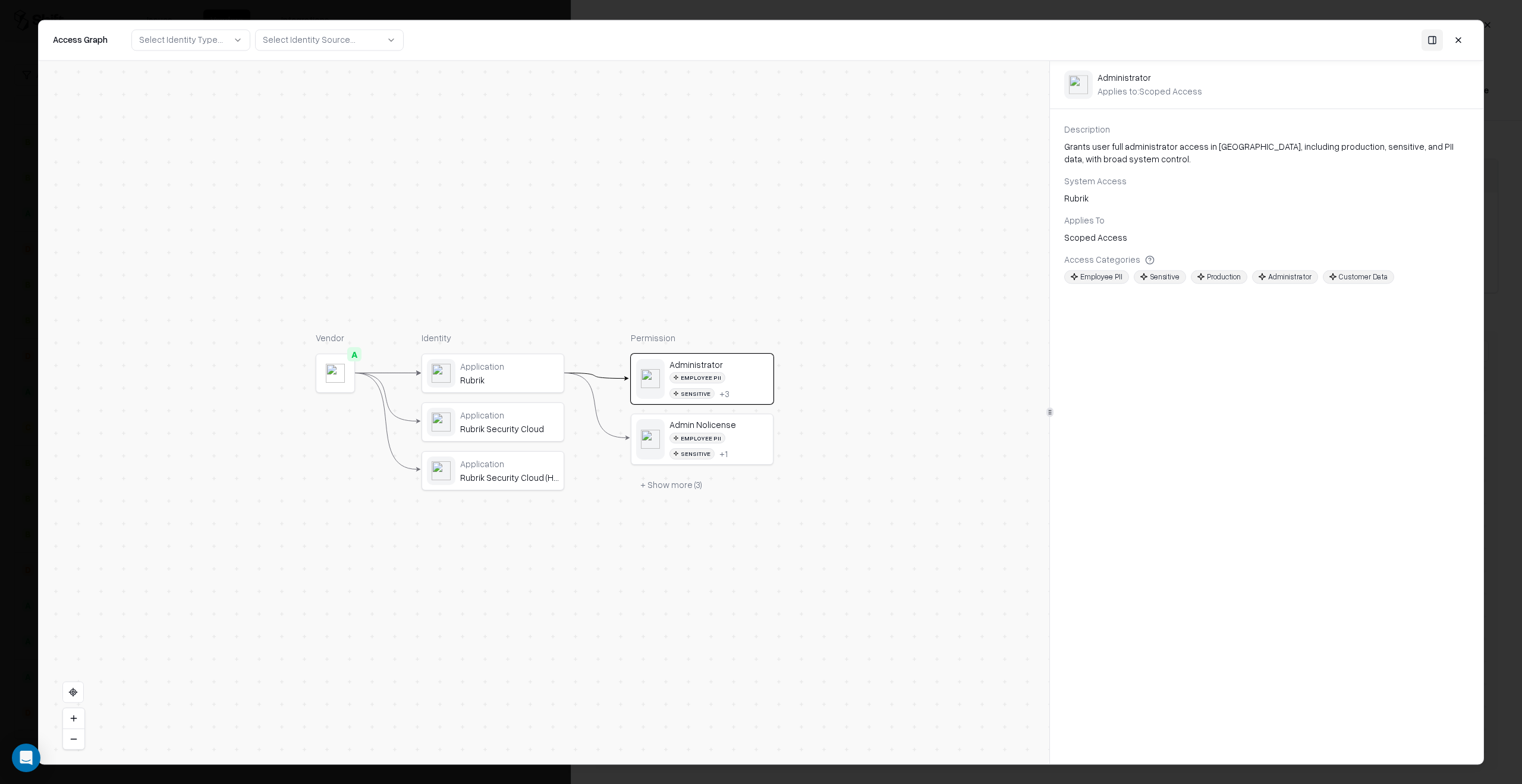
click at [1454, 39] on button at bounding box center [1458, 39] width 21 height 21
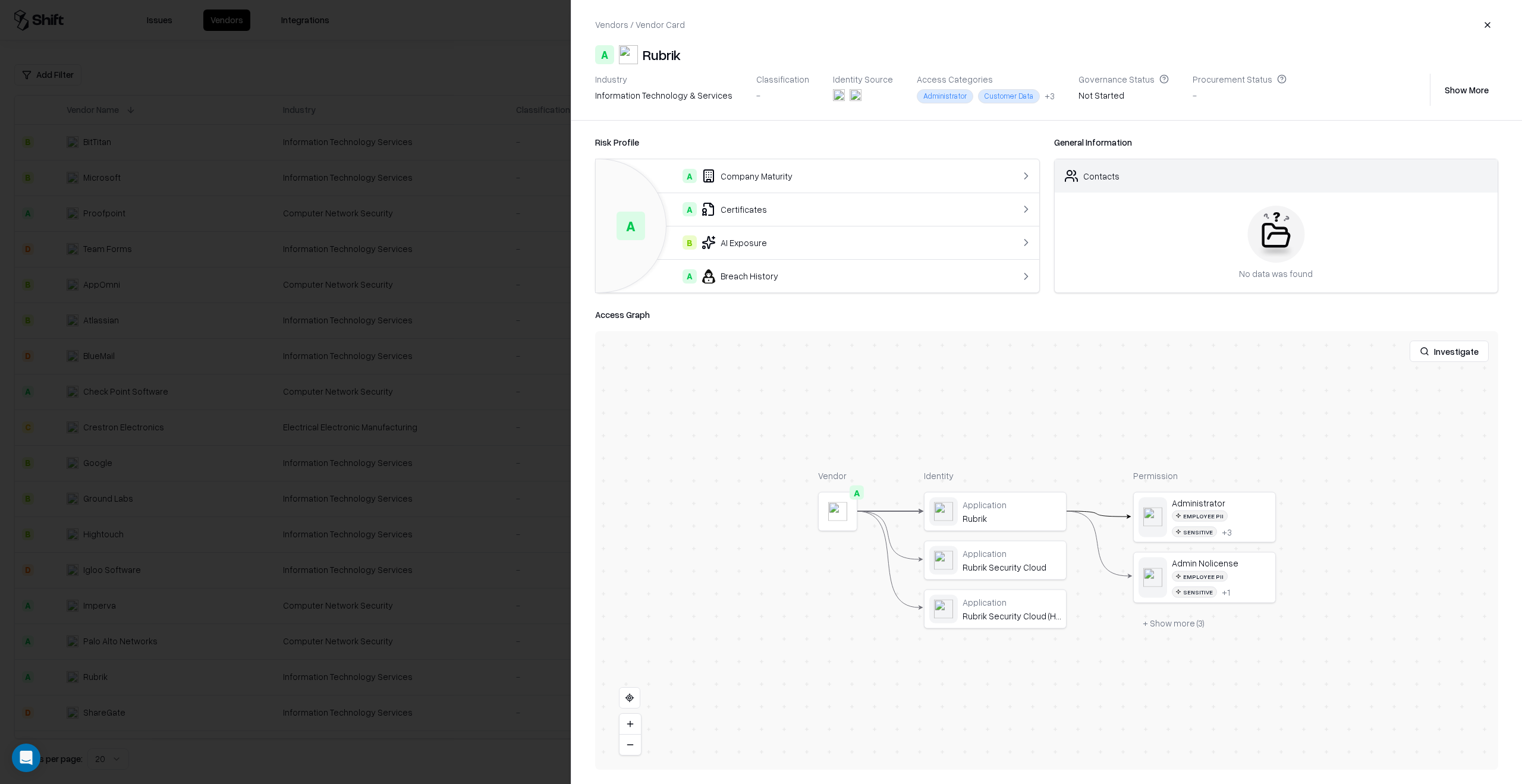
click at [1198, 627] on button "+ Show more ( 3 )" at bounding box center [1174, 622] width 81 height 21
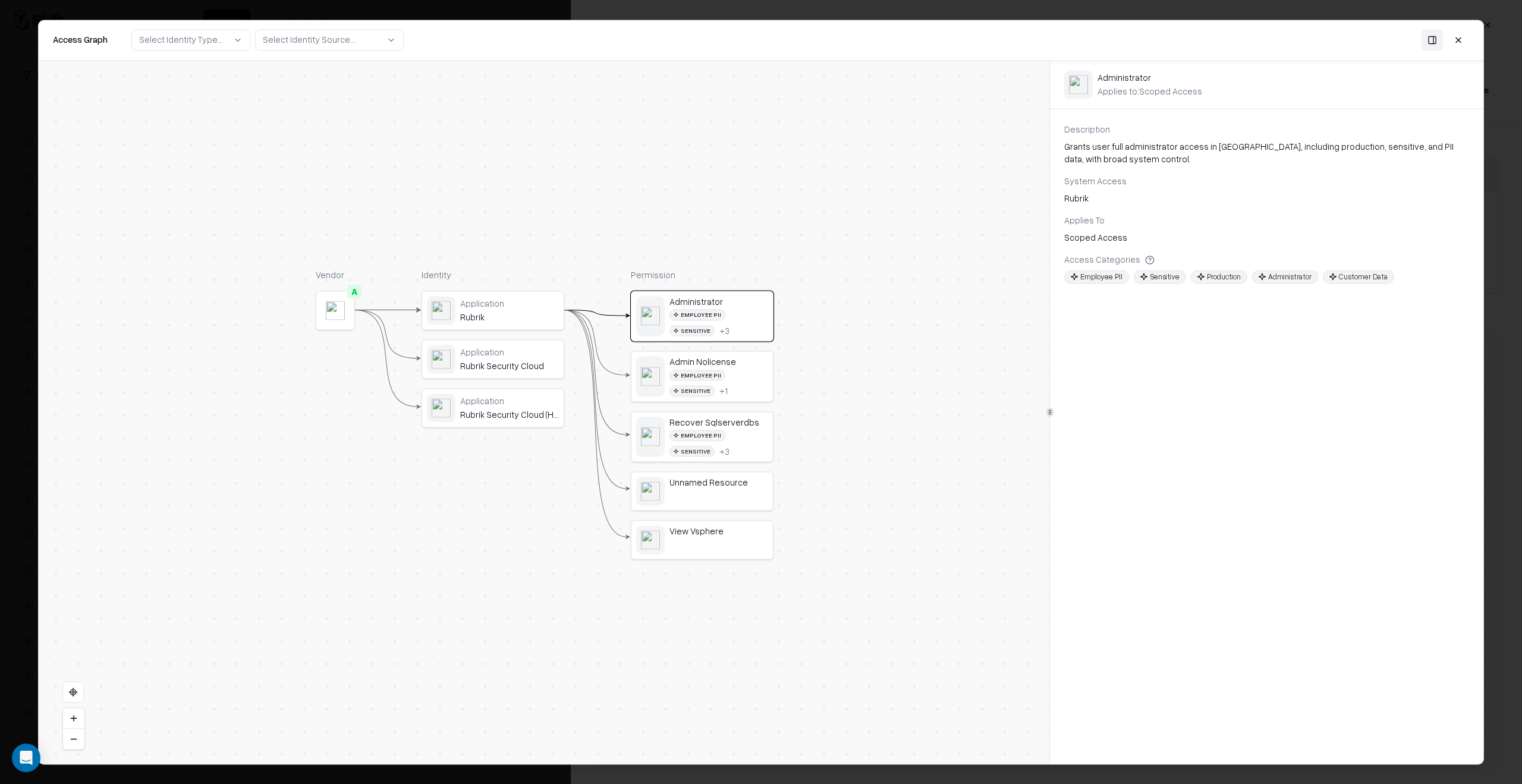
click at [1462, 41] on button at bounding box center [1458, 39] width 21 height 21
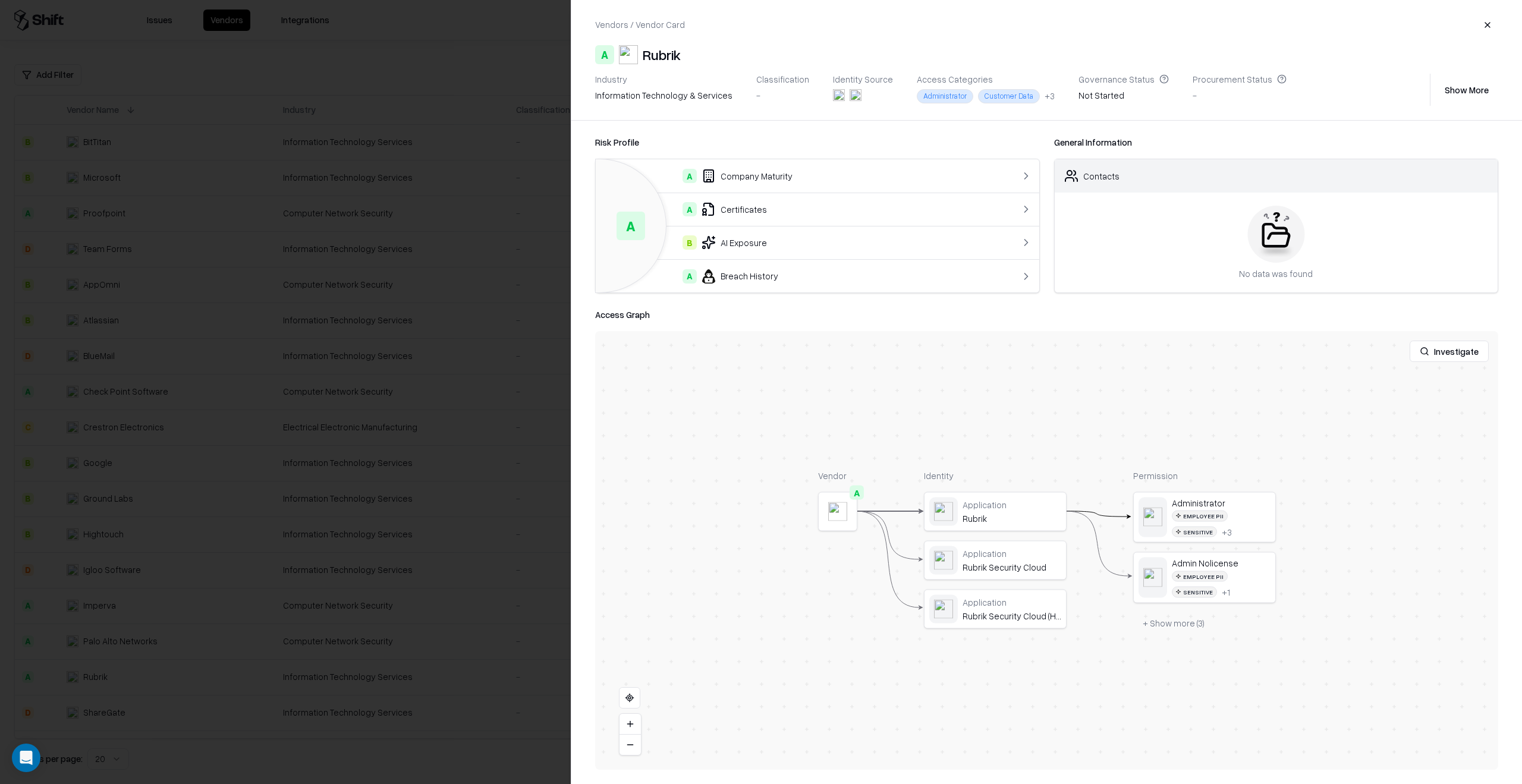
click at [1484, 20] on button "button" at bounding box center [1487, 25] width 21 height 21
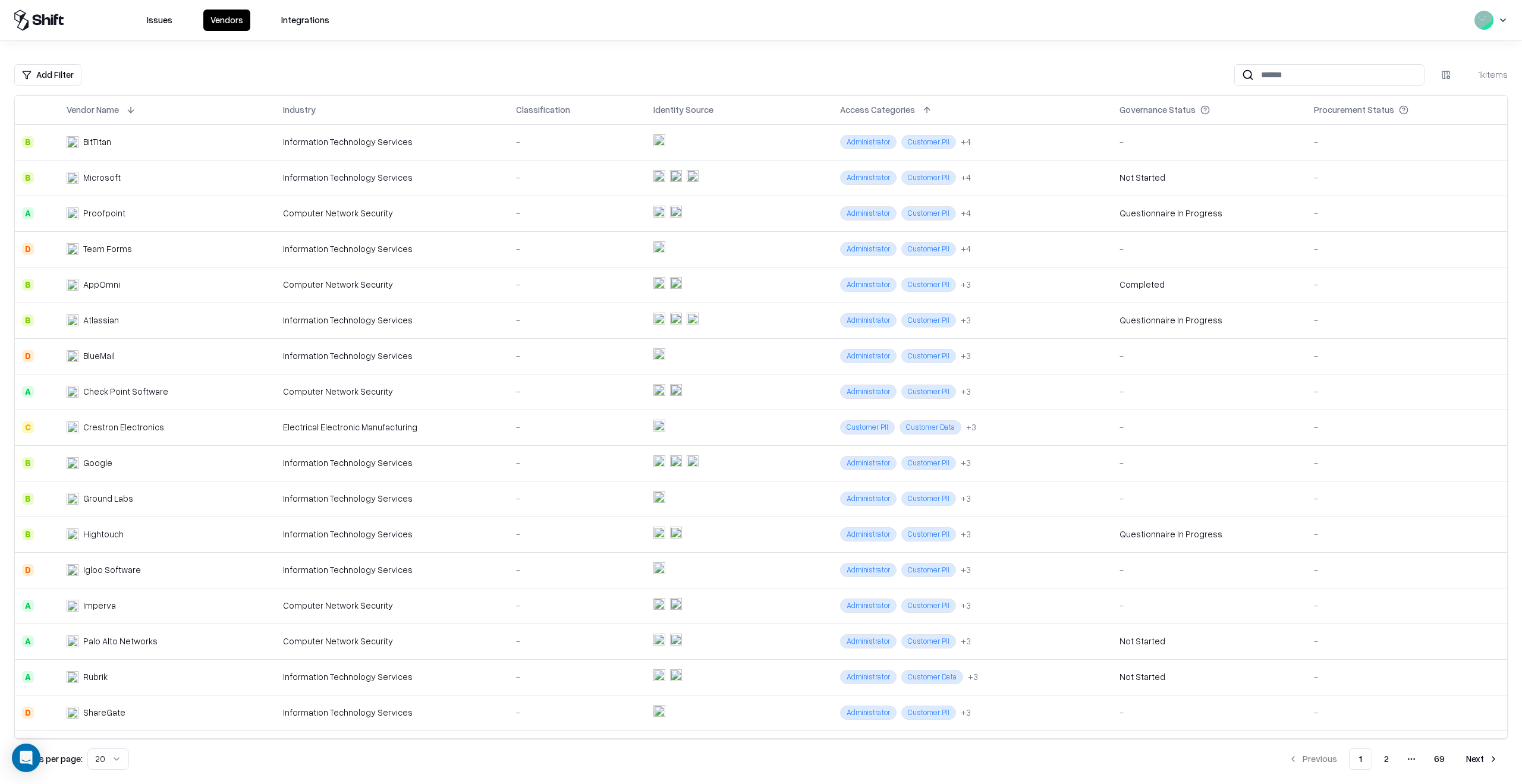
click at [281, 11] on button "Integrations" at bounding box center [305, 20] width 63 height 21
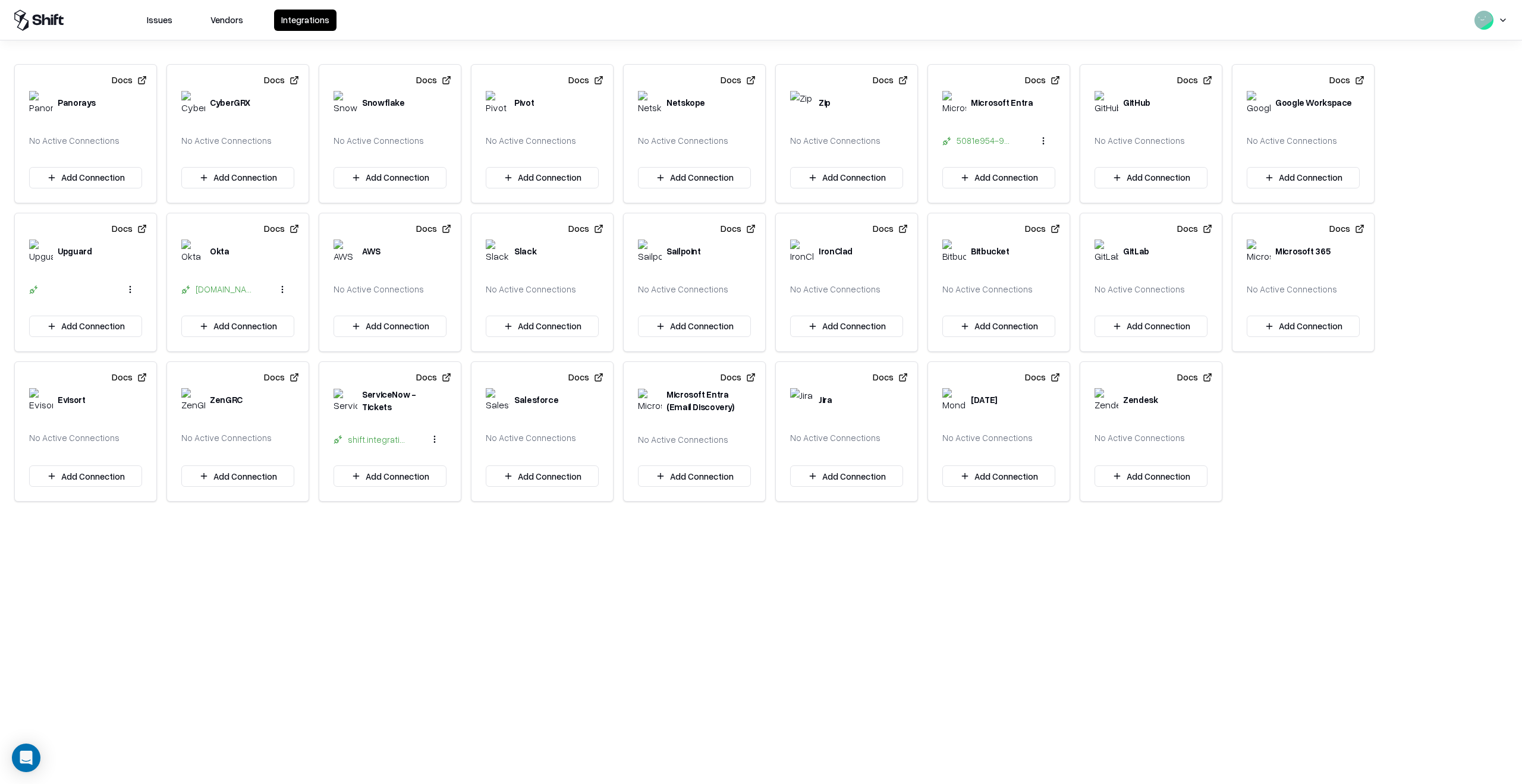
click at [219, 15] on button "Vendors" at bounding box center [227, 20] width 47 height 21
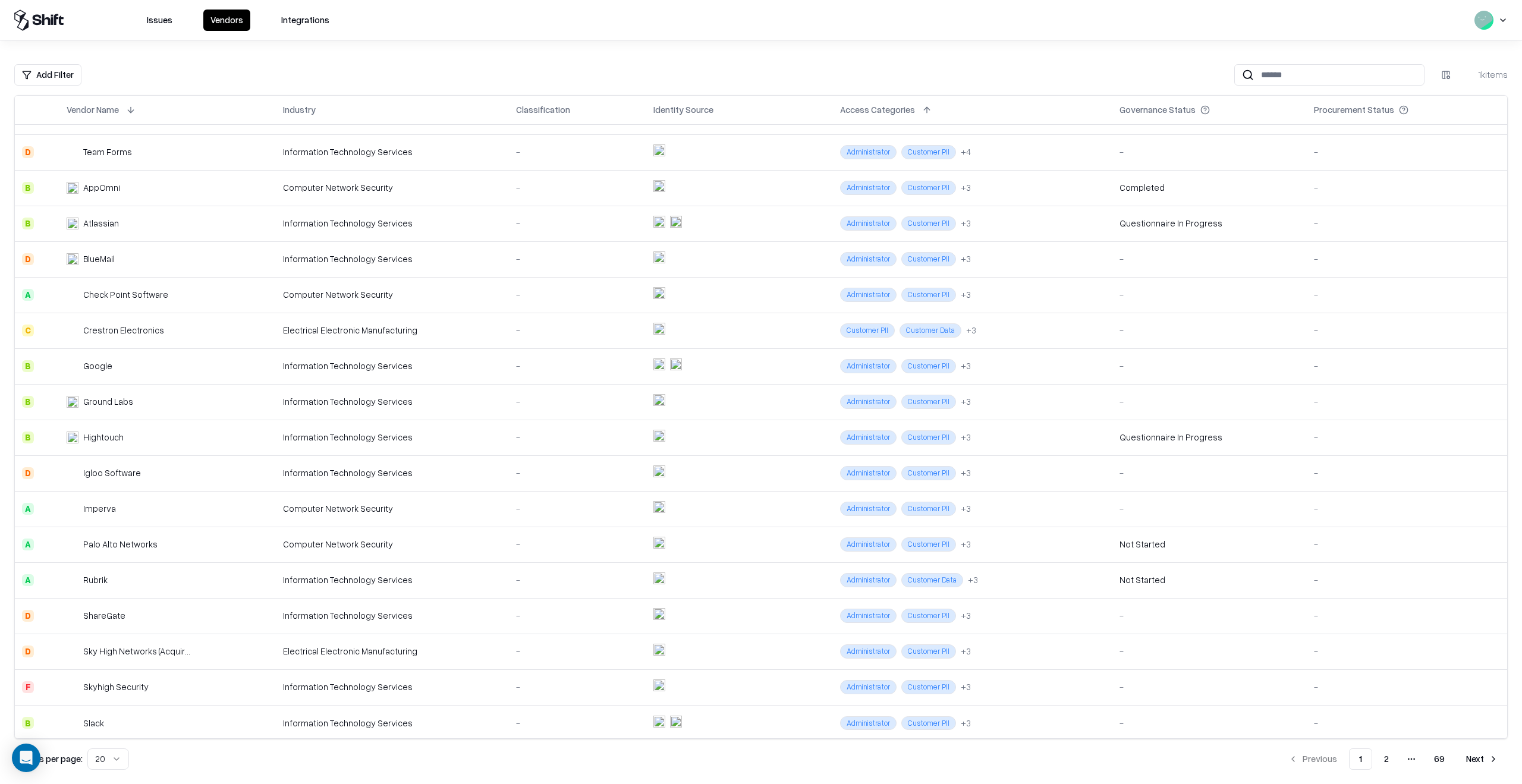
scroll to position [98, 0]
click at [111, 758] on html "Issues Vendors Integrations Add Filter 1k items Vendor Name Industry Classifica…" at bounding box center [761, 392] width 1522 height 784
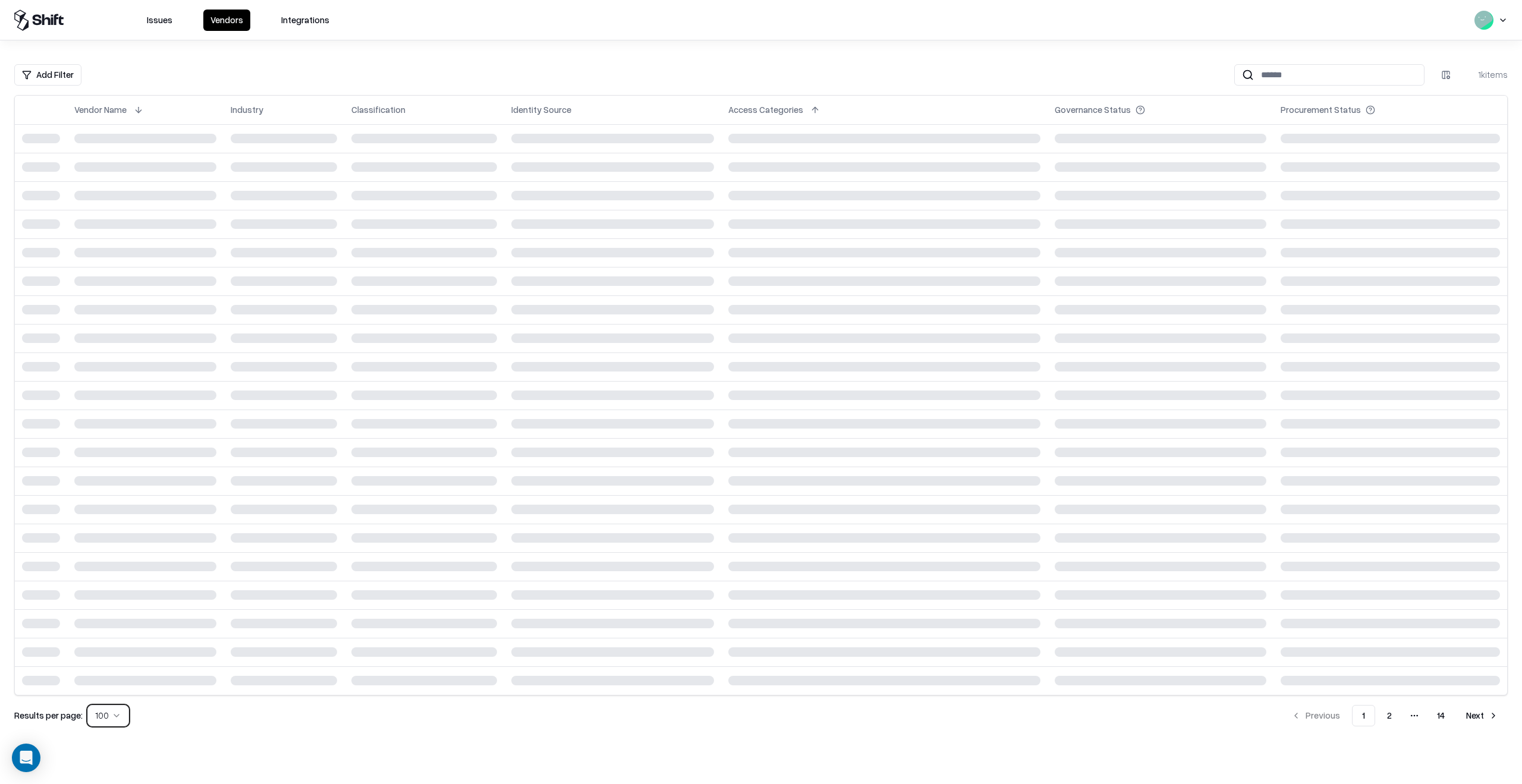
scroll to position [0, 0]
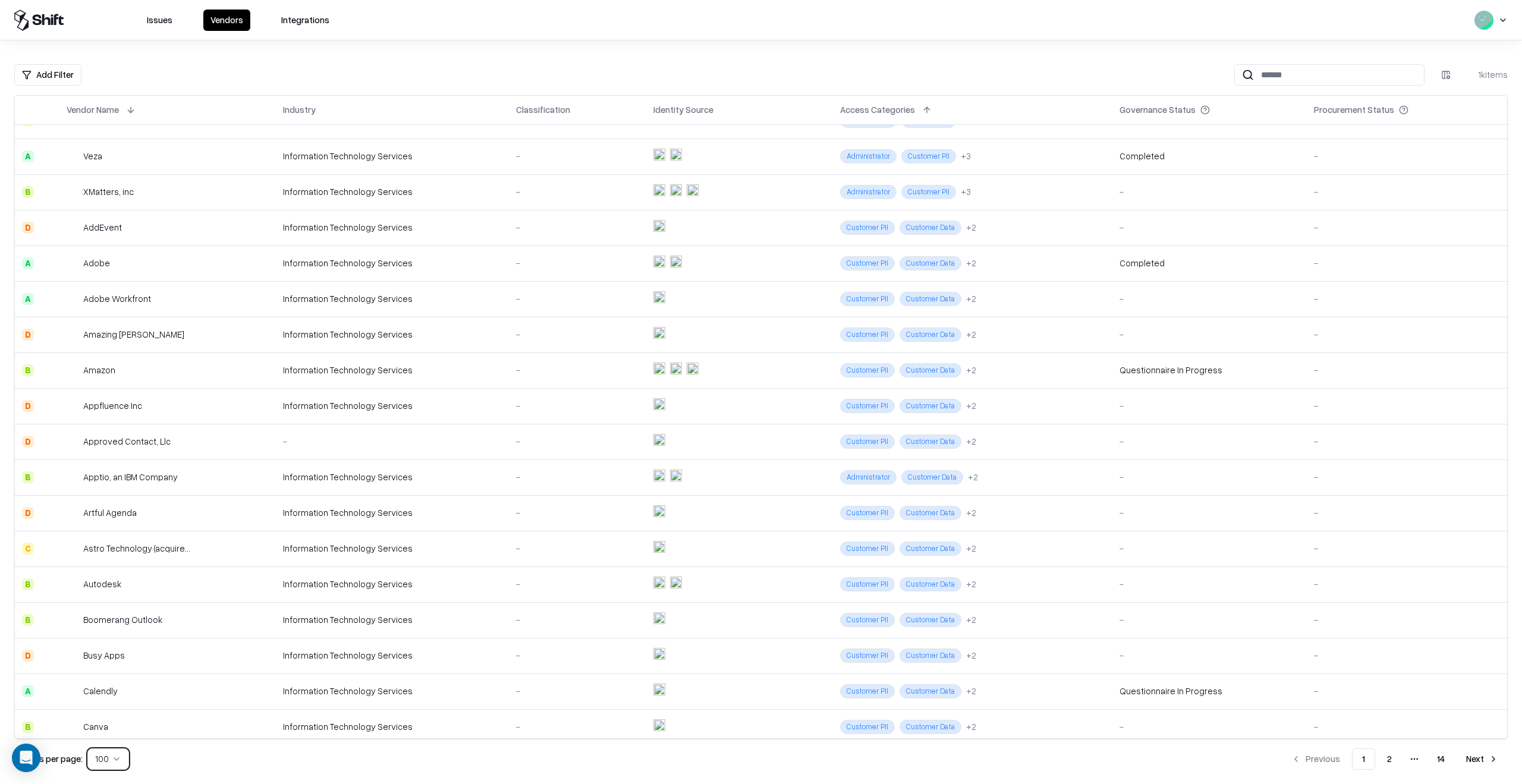
scroll to position [595, 0]
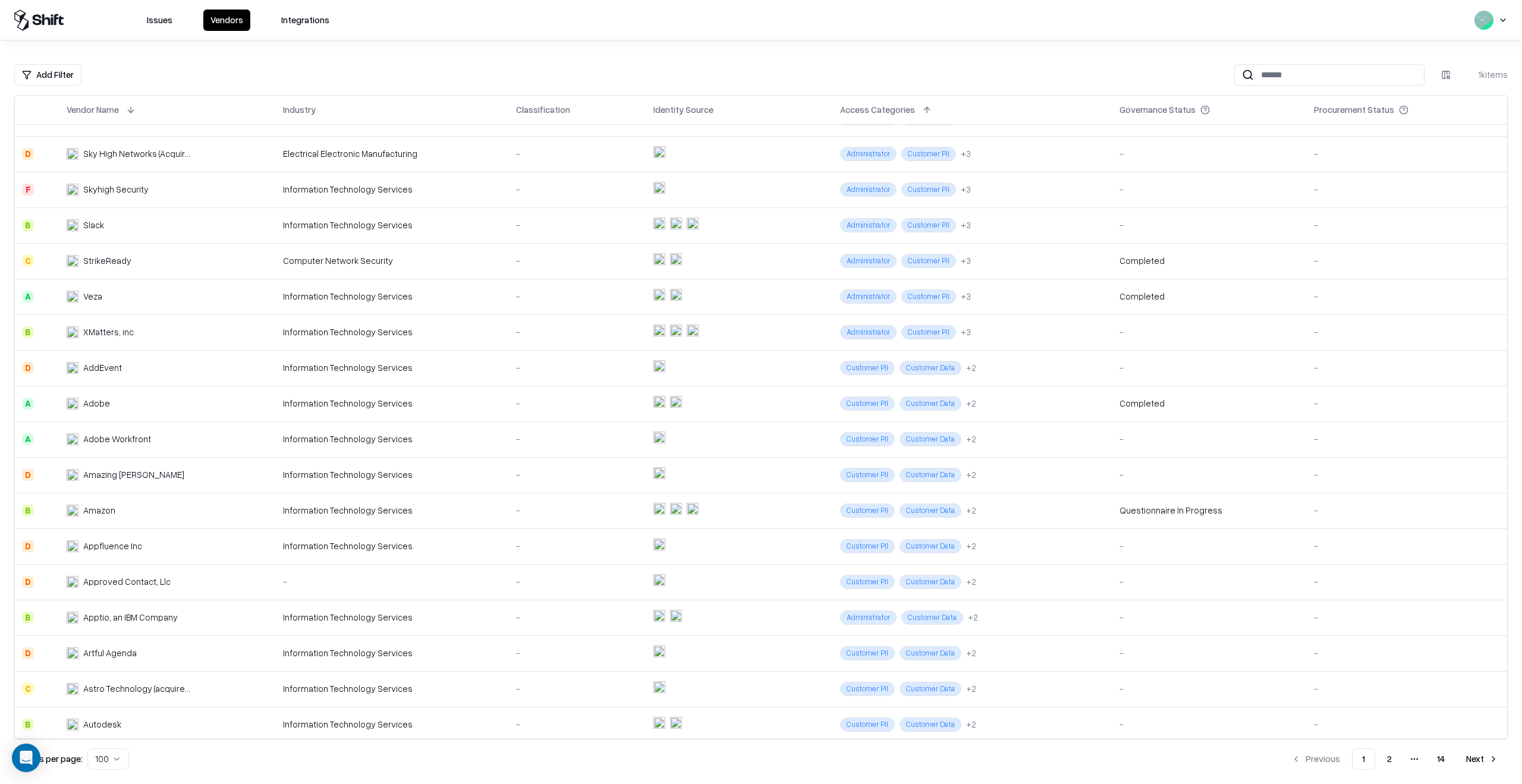
click at [98, 112] on div "Vendor Name" at bounding box center [93, 109] width 52 height 12
click at [133, 111] on button at bounding box center [131, 110] width 15 height 15
click at [130, 107] on button at bounding box center [131, 110] width 15 height 15
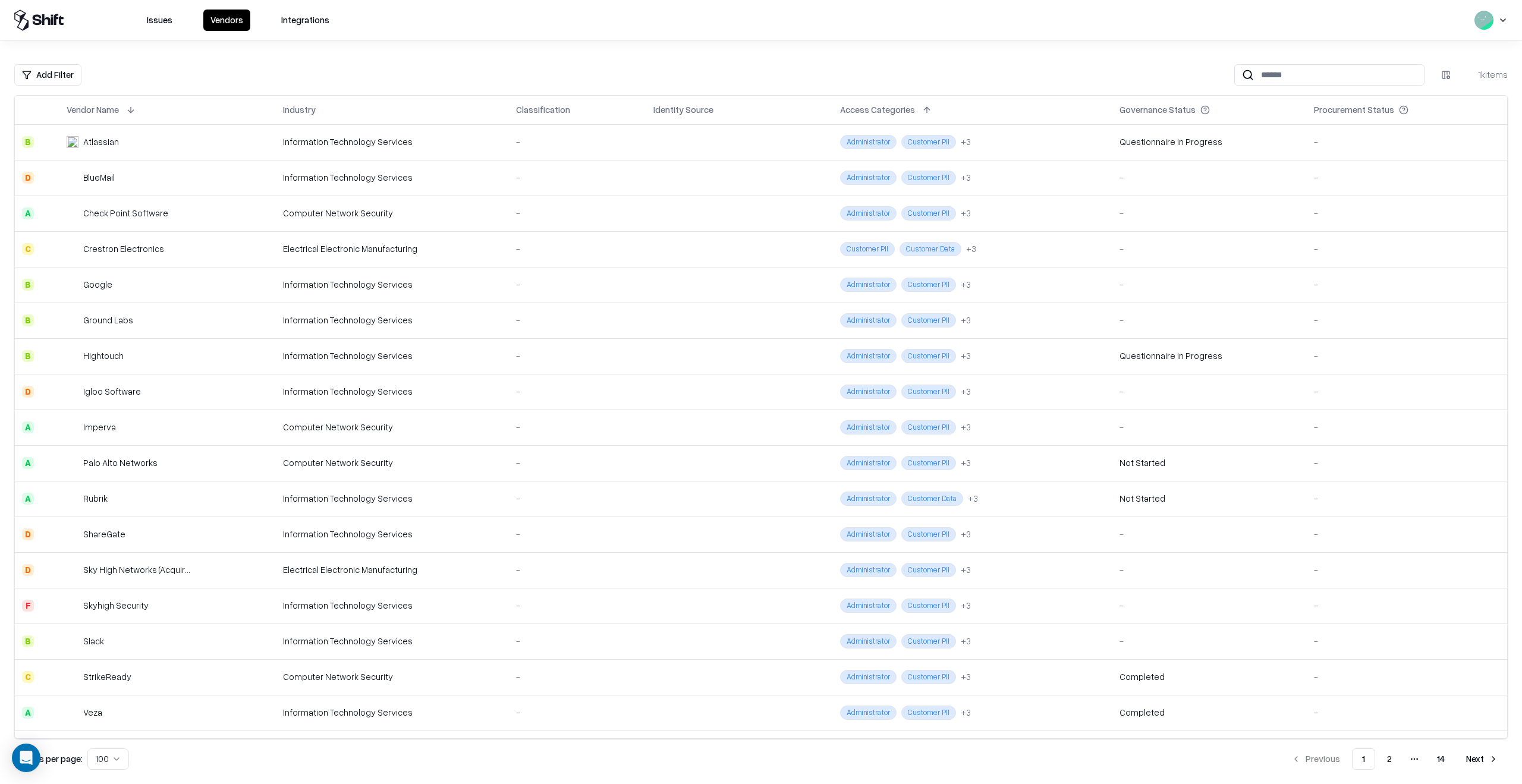
scroll to position [0, 0]
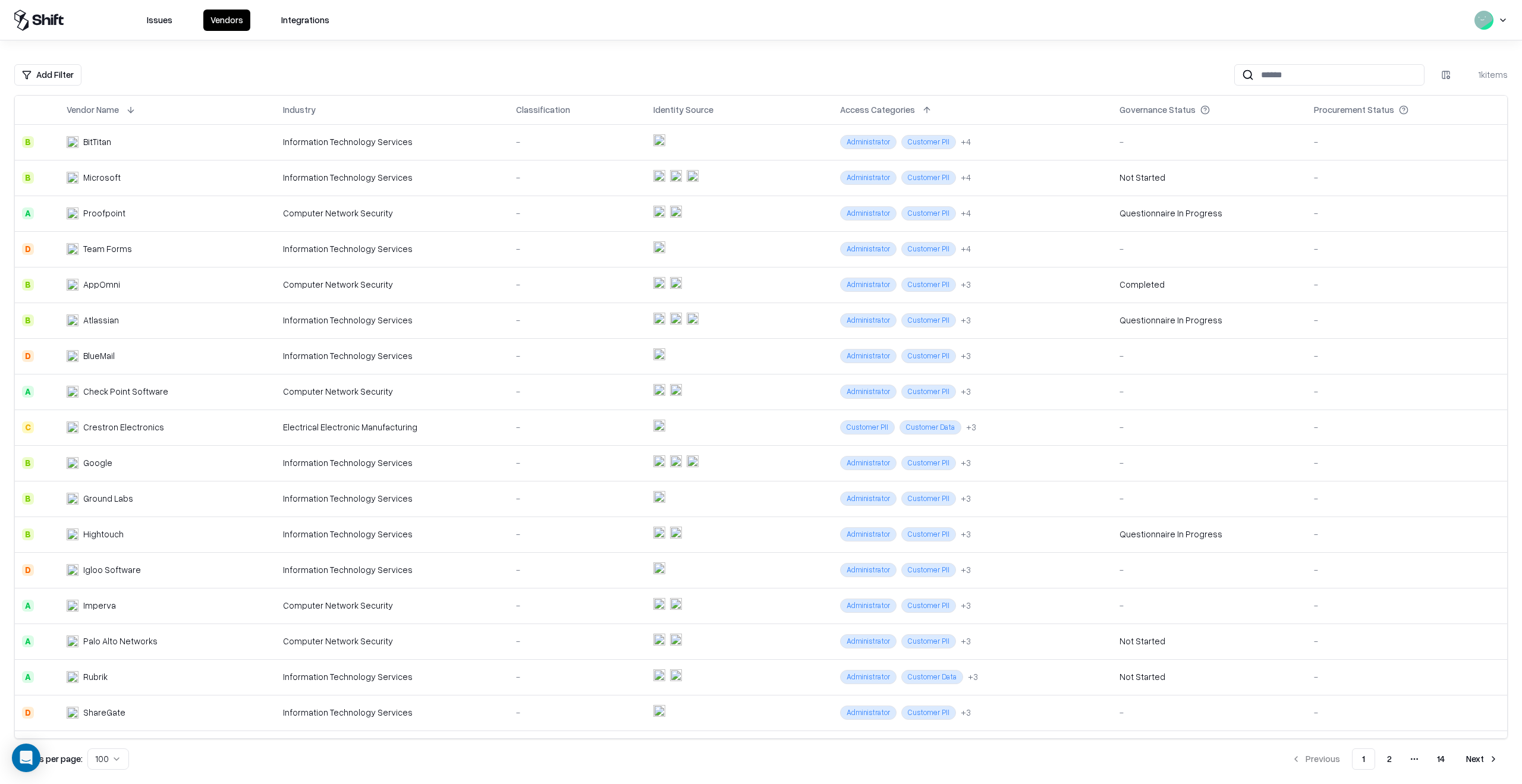
click at [920, 106] on button at bounding box center [927, 110] width 15 height 15
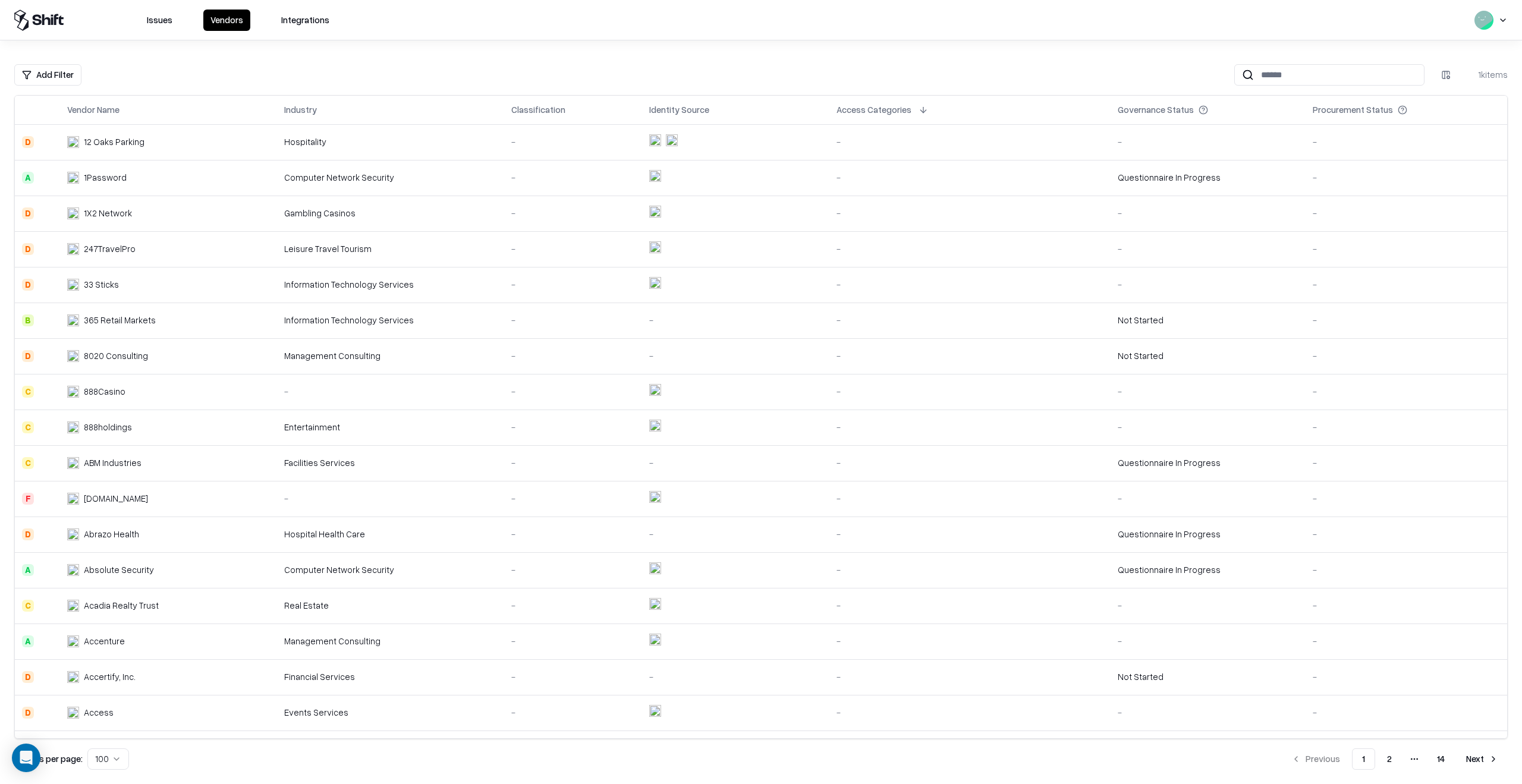
click at [128, 114] on button at bounding box center [131, 110] width 15 height 15
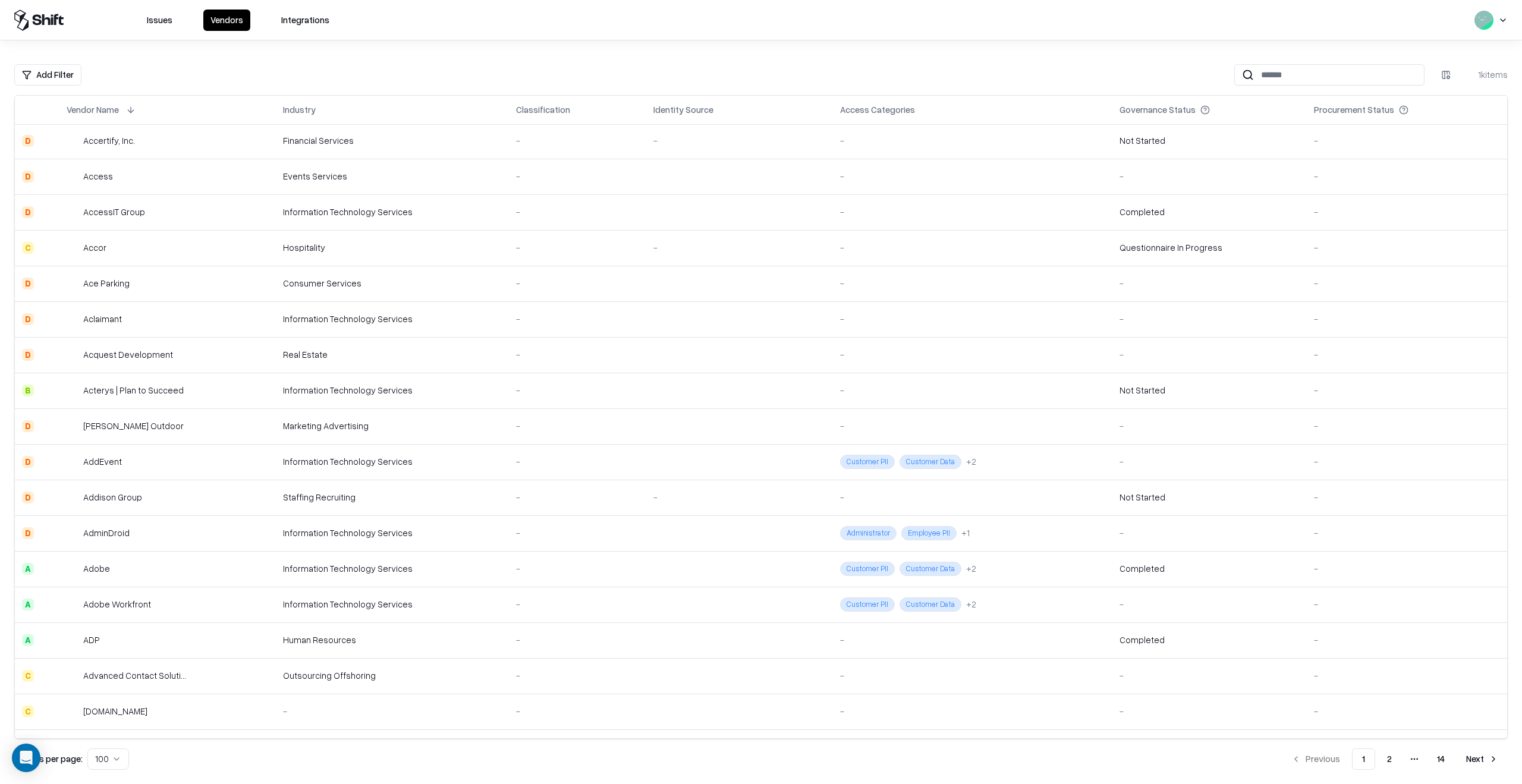
scroll to position [595, 0]
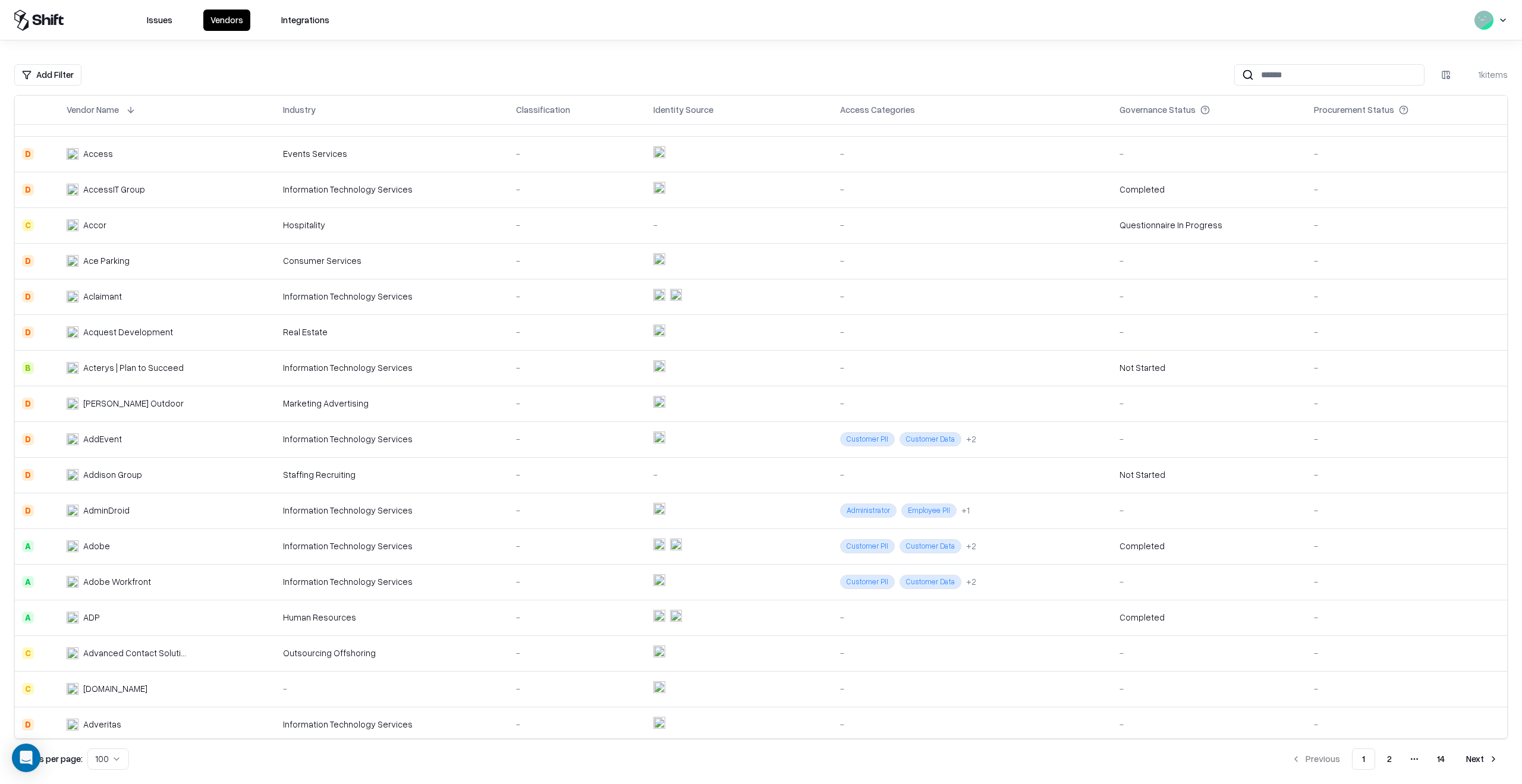
click at [161, 511] on div "AdminDroid" at bounding box center [128, 510] width 124 height 12
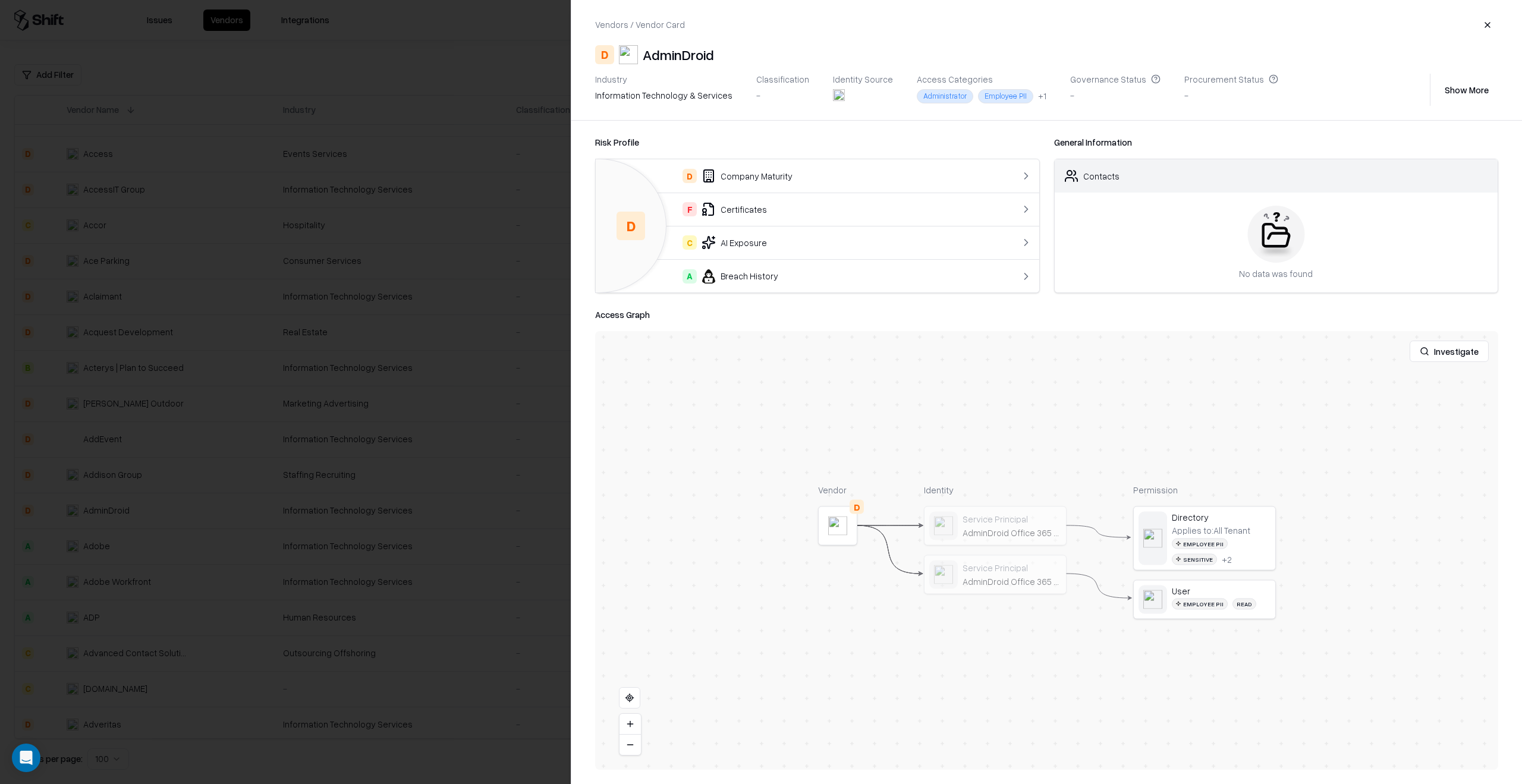
click at [0, 0] on div at bounding box center [0, 0] width 0 height 0
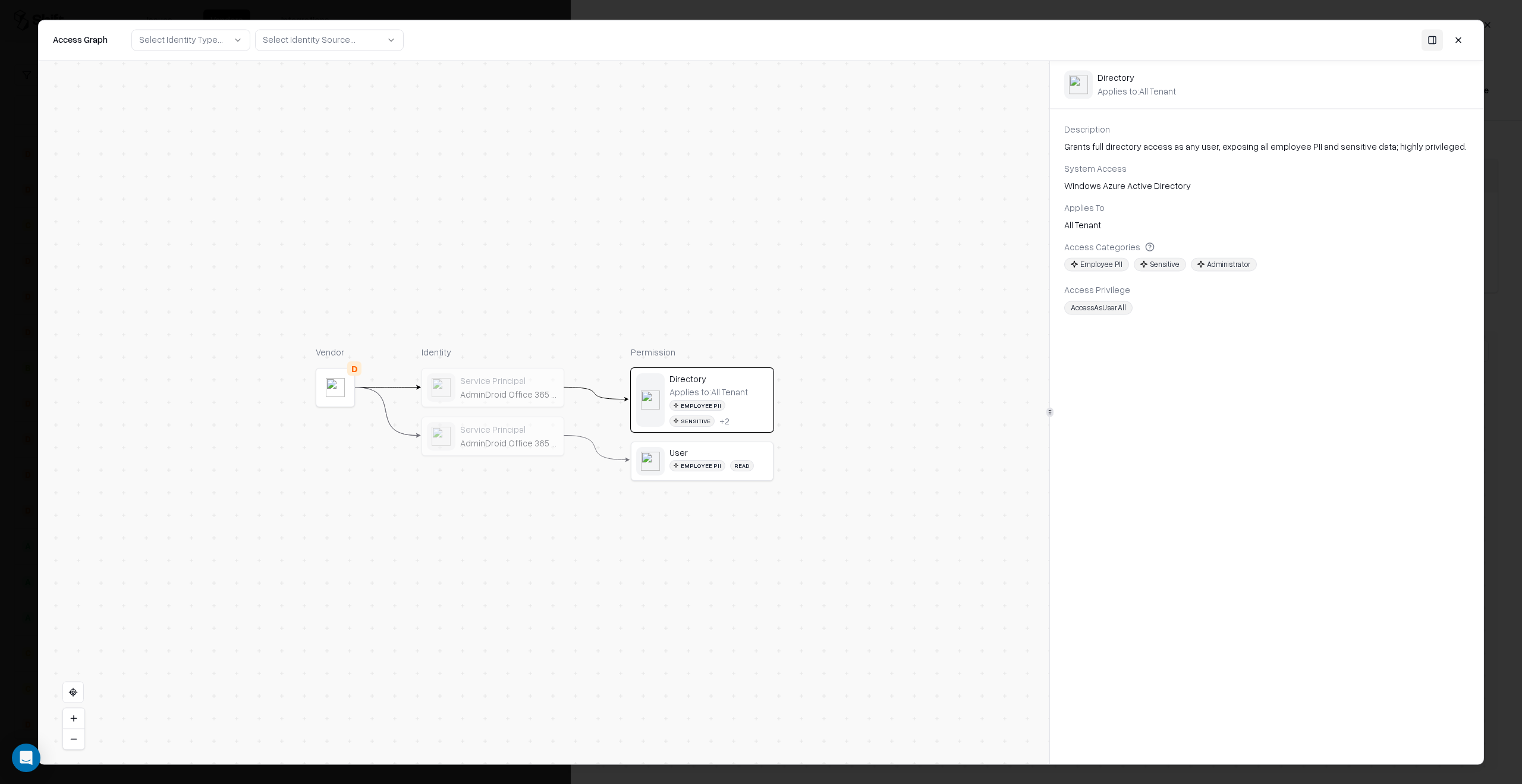
click at [730, 415] on div "Employee PII Sensitive + 2" at bounding box center [718, 413] width 98 height 27
click at [689, 447] on div "User" at bounding box center [718, 452] width 98 height 11
click at [533, 438] on div "AdminDroid Office 365 Reporter - Sign In" at bounding box center [509, 442] width 98 height 11
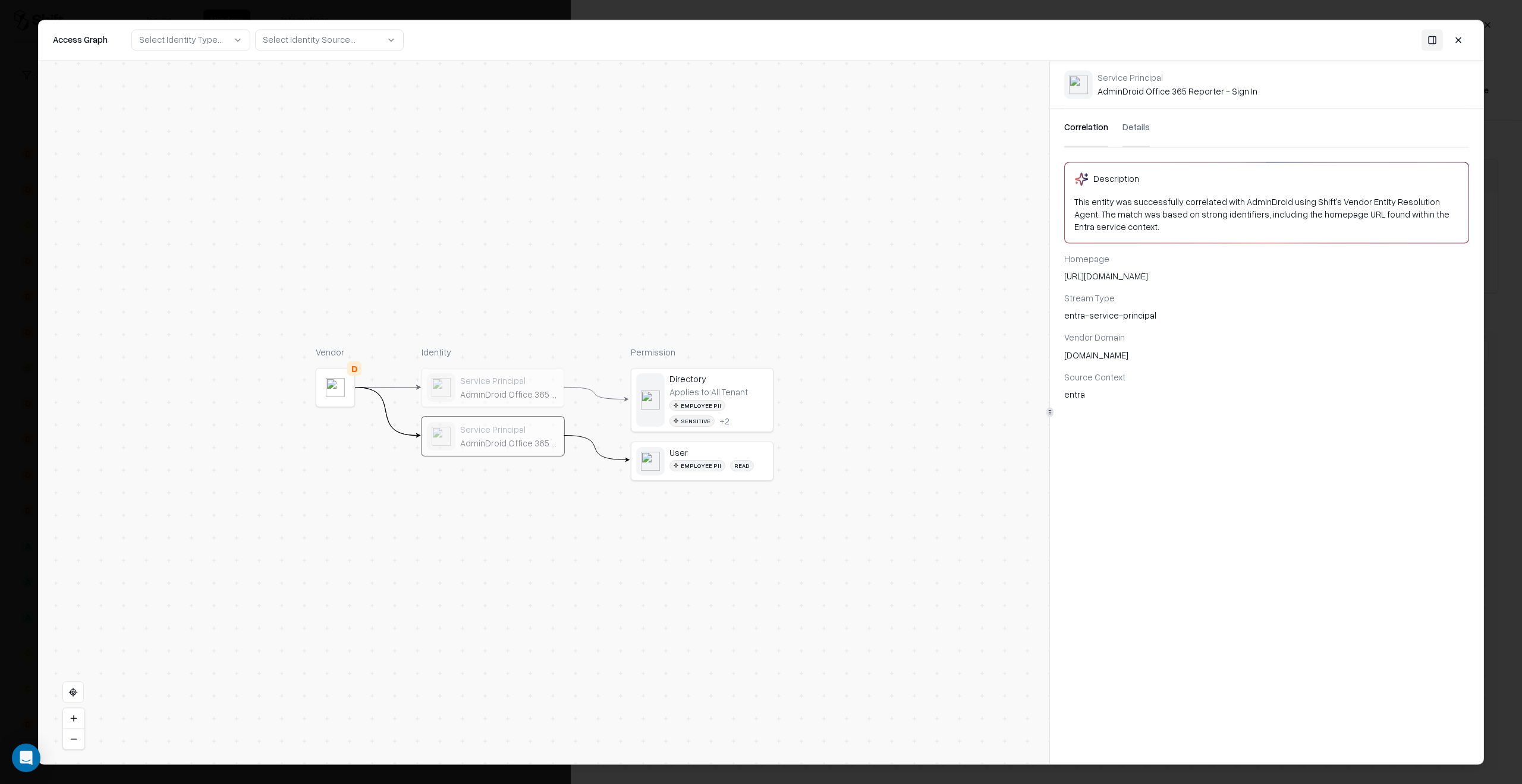
click at [534, 382] on div "Service Principal" at bounding box center [509, 380] width 98 height 11
click at [343, 386] on object at bounding box center [335, 388] width 19 height 19
click at [1459, 38] on button at bounding box center [1458, 39] width 21 height 21
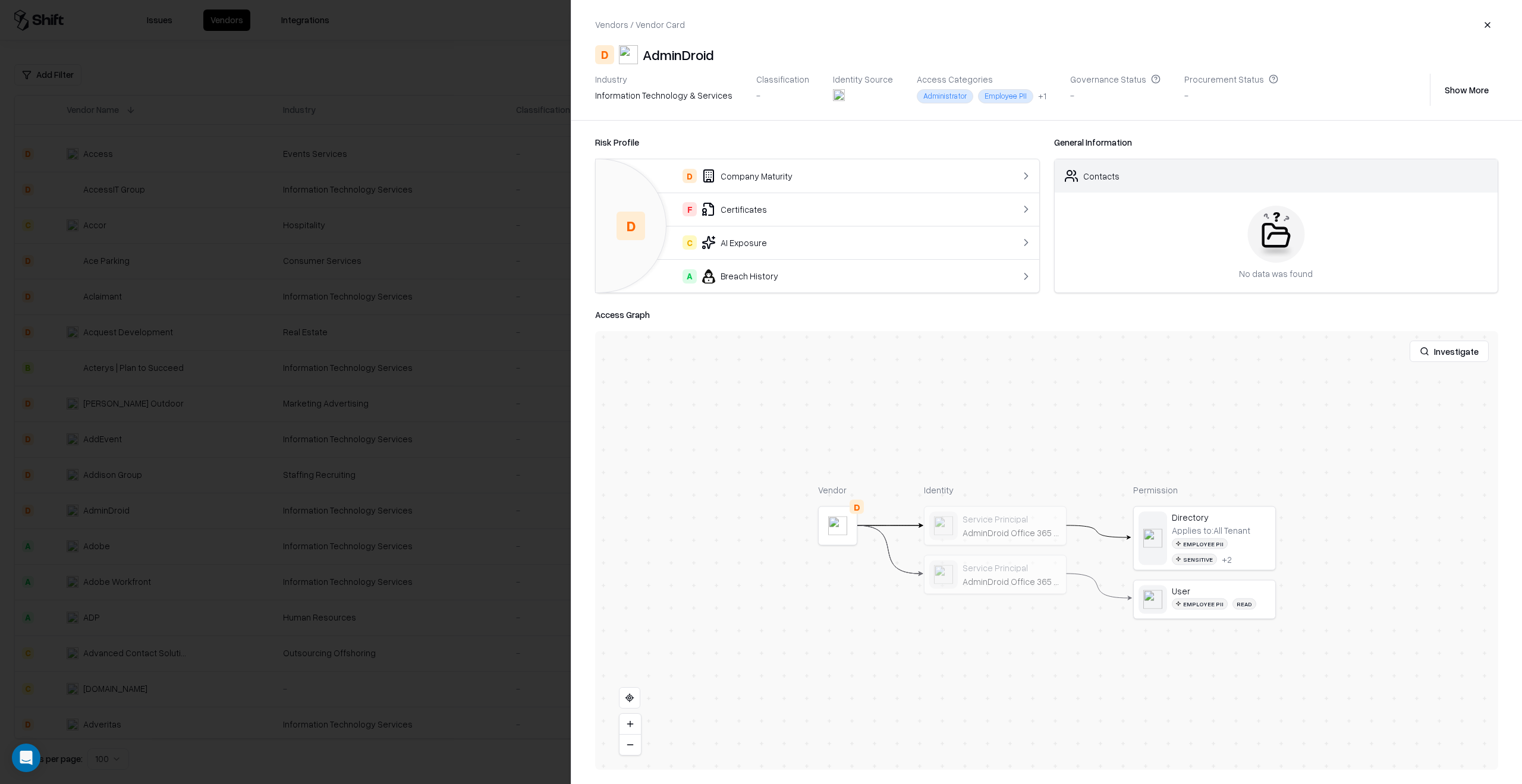
click at [545, 291] on div at bounding box center [761, 392] width 1522 height 784
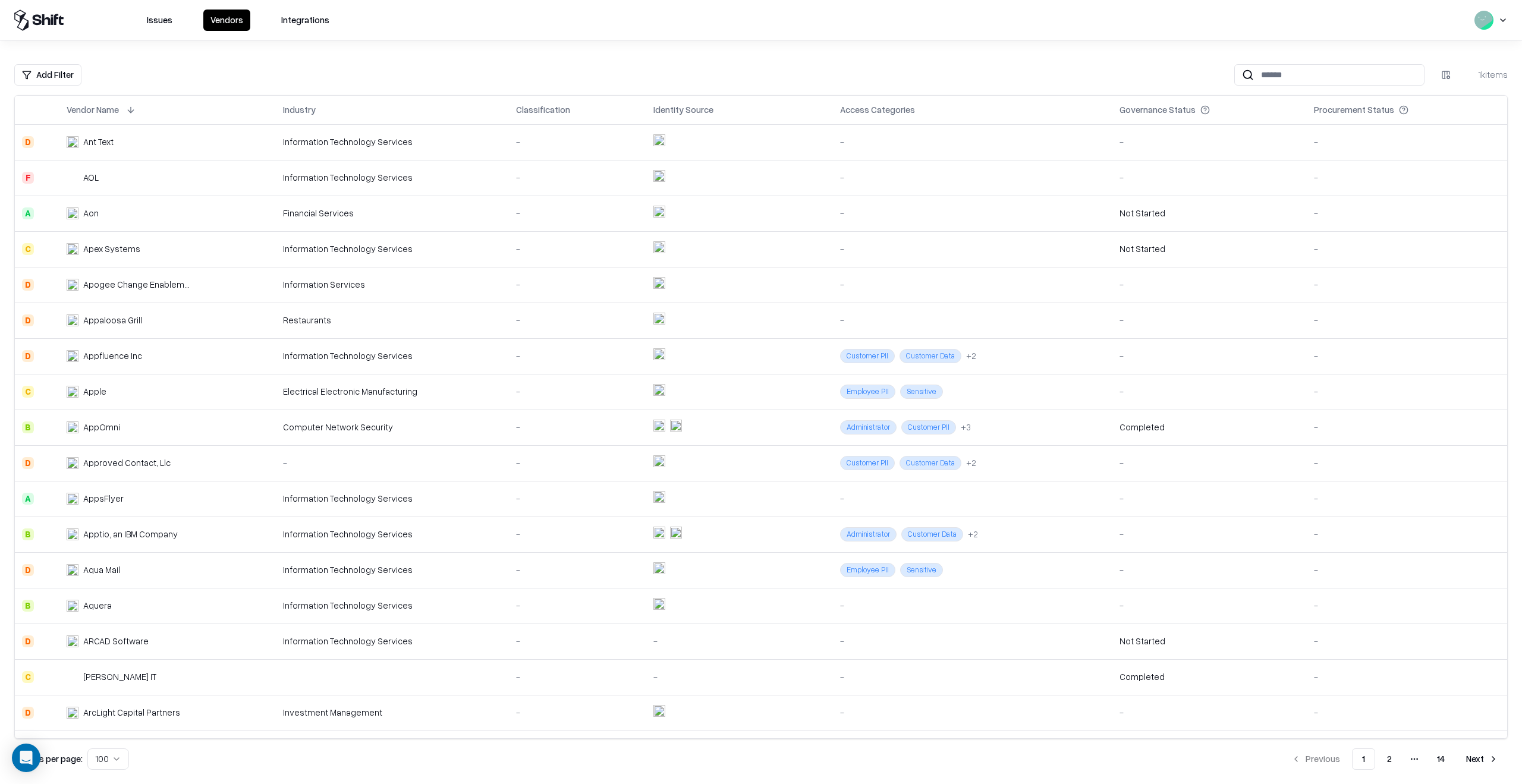
scroll to position [2952, 0]
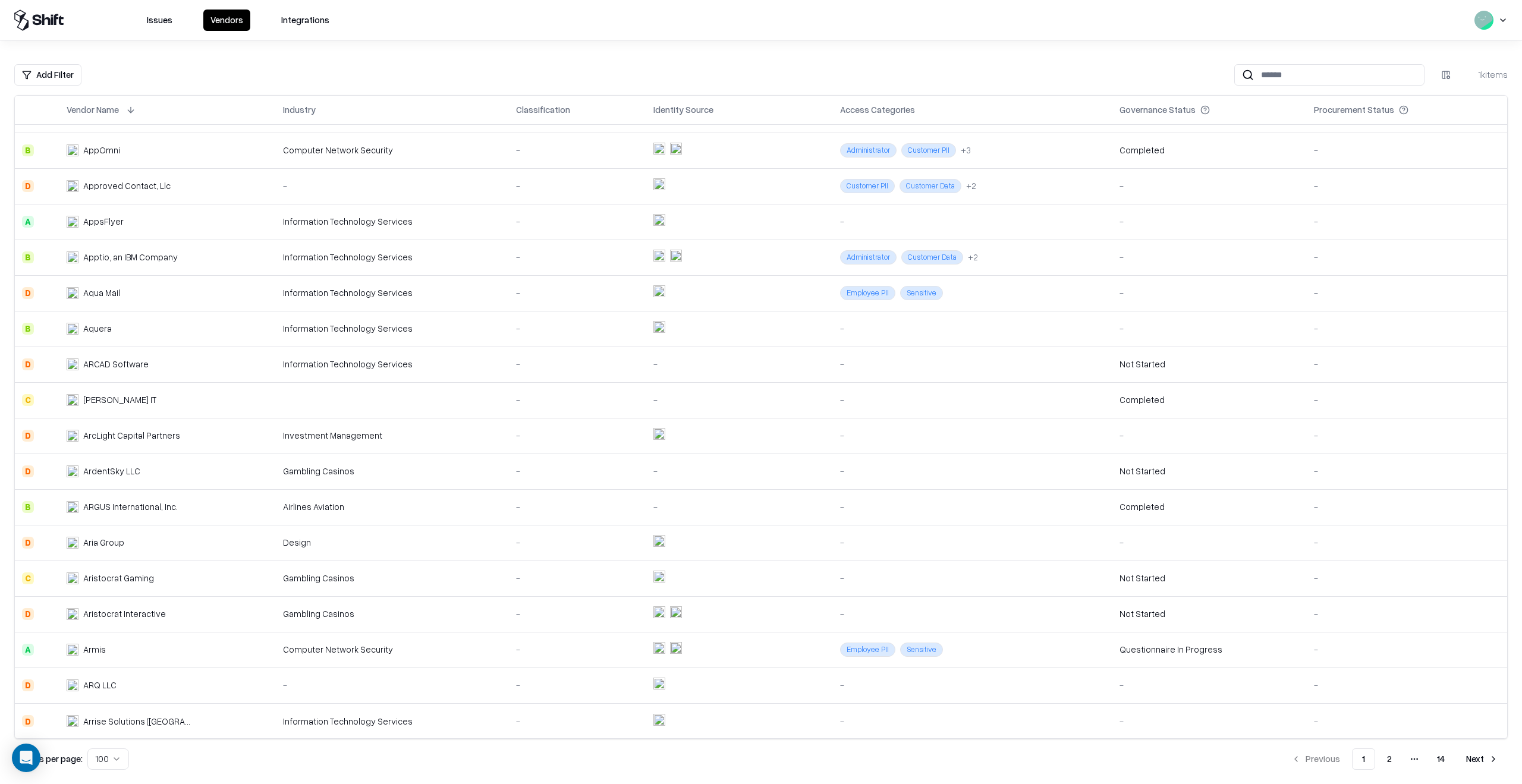
click at [380, 650] on div "Computer Network Security" at bounding box center [392, 649] width 219 height 12
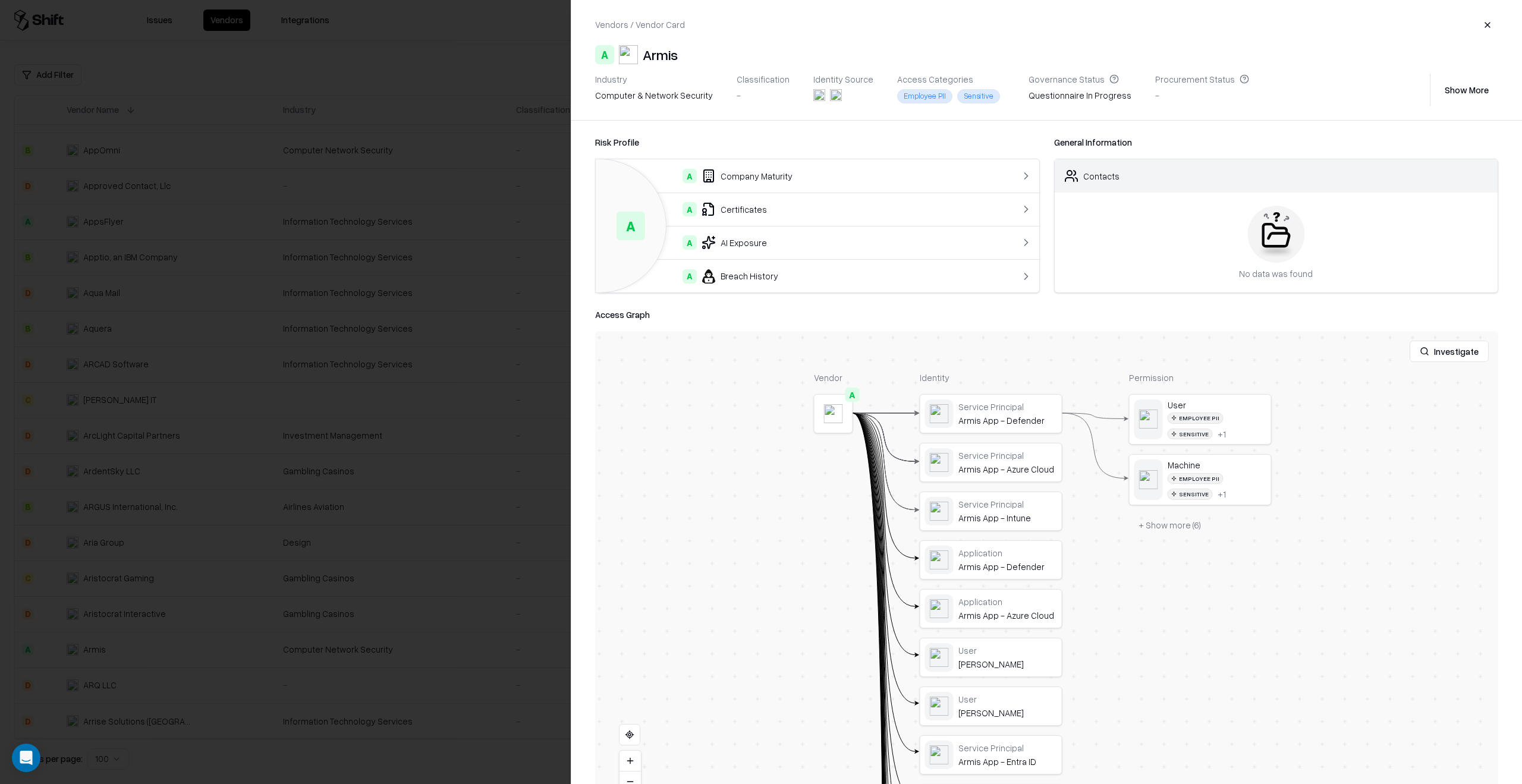
click at [0, 0] on div at bounding box center [0, 0] width 0 height 0
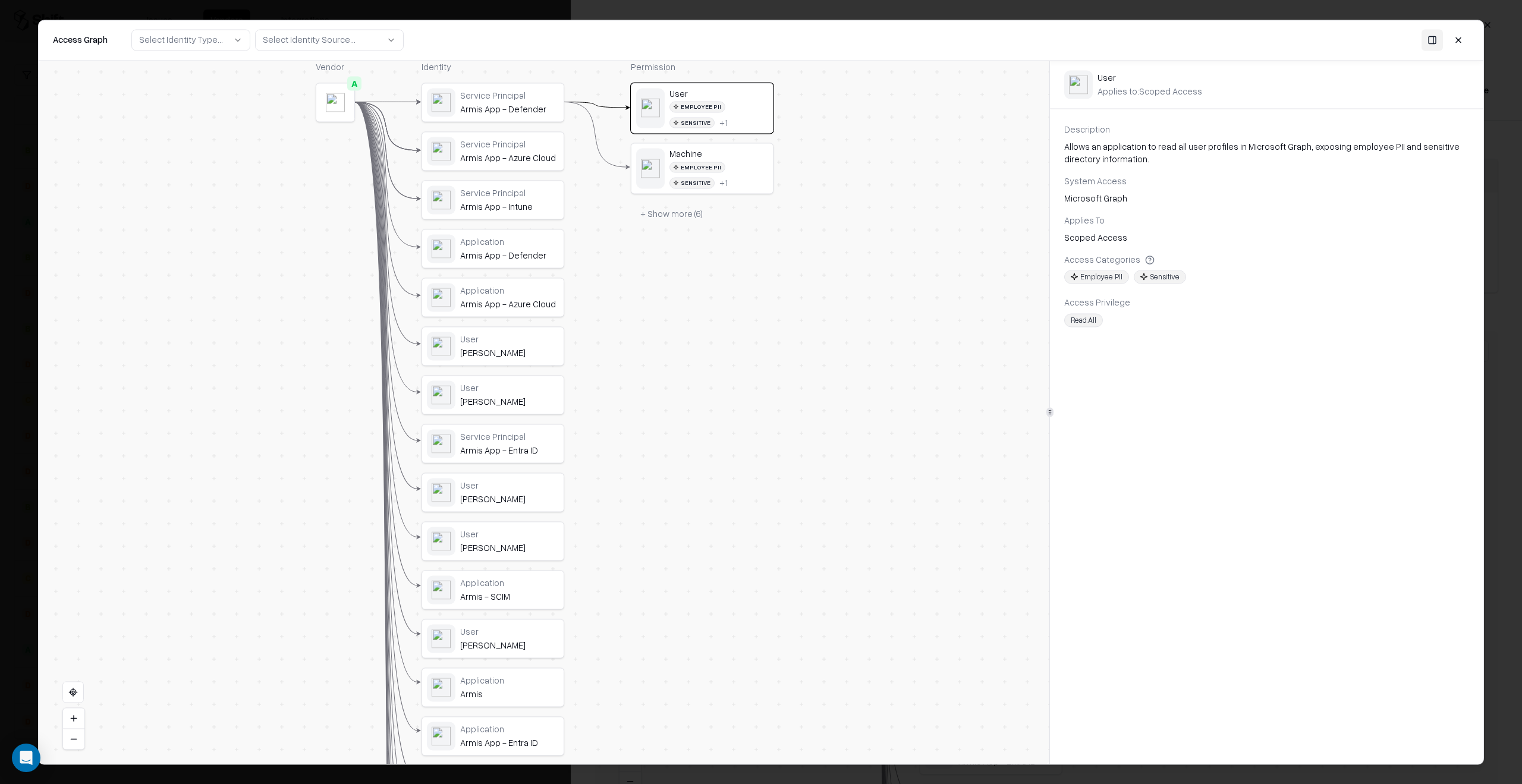
click at [673, 216] on button "+ Show more ( 6 )" at bounding box center [671, 213] width 82 height 21
click at [708, 264] on div "User" at bounding box center [718, 262] width 98 height 11
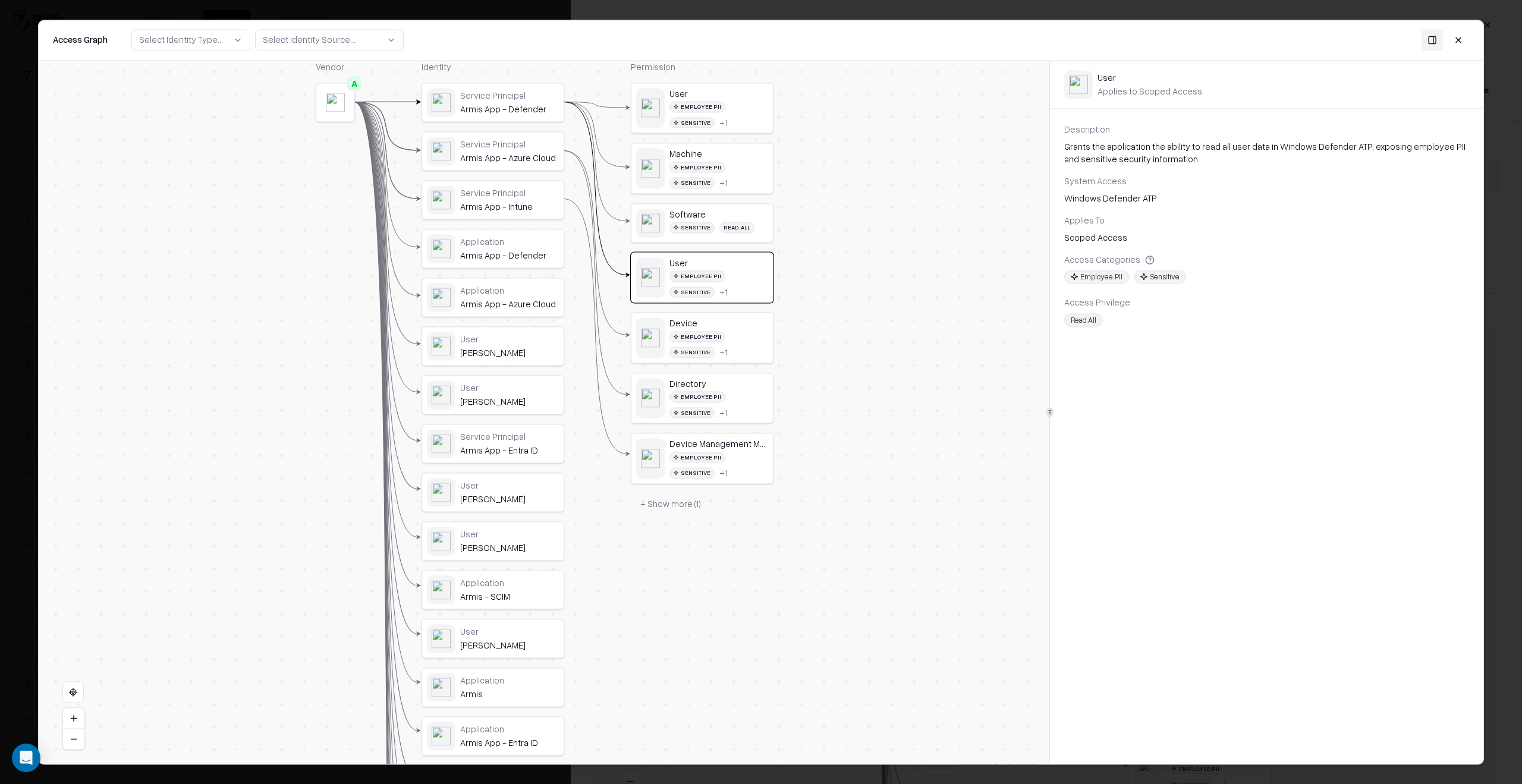
click at [1460, 37] on button at bounding box center [1458, 39] width 21 height 21
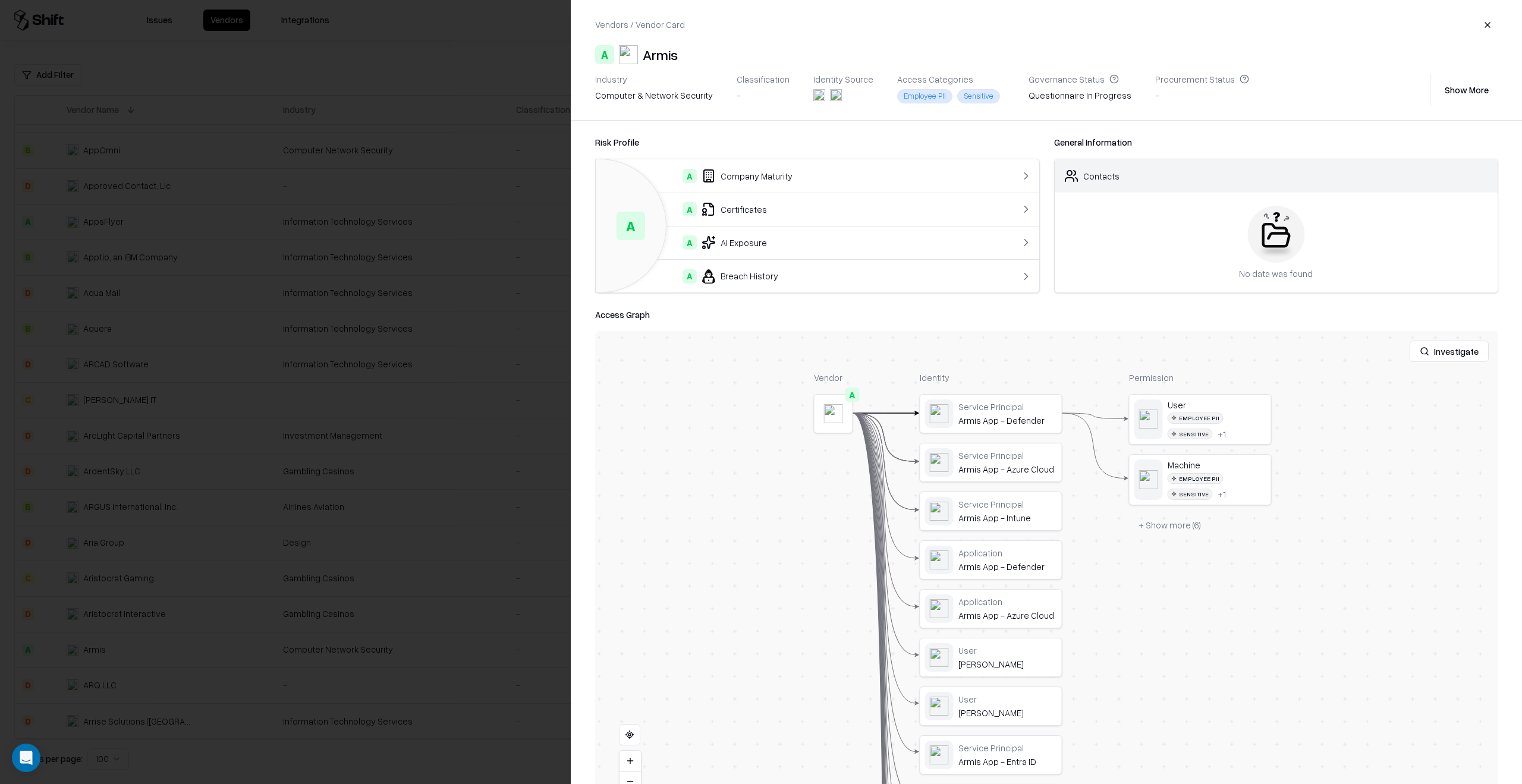
click at [467, 310] on div at bounding box center [761, 392] width 1522 height 784
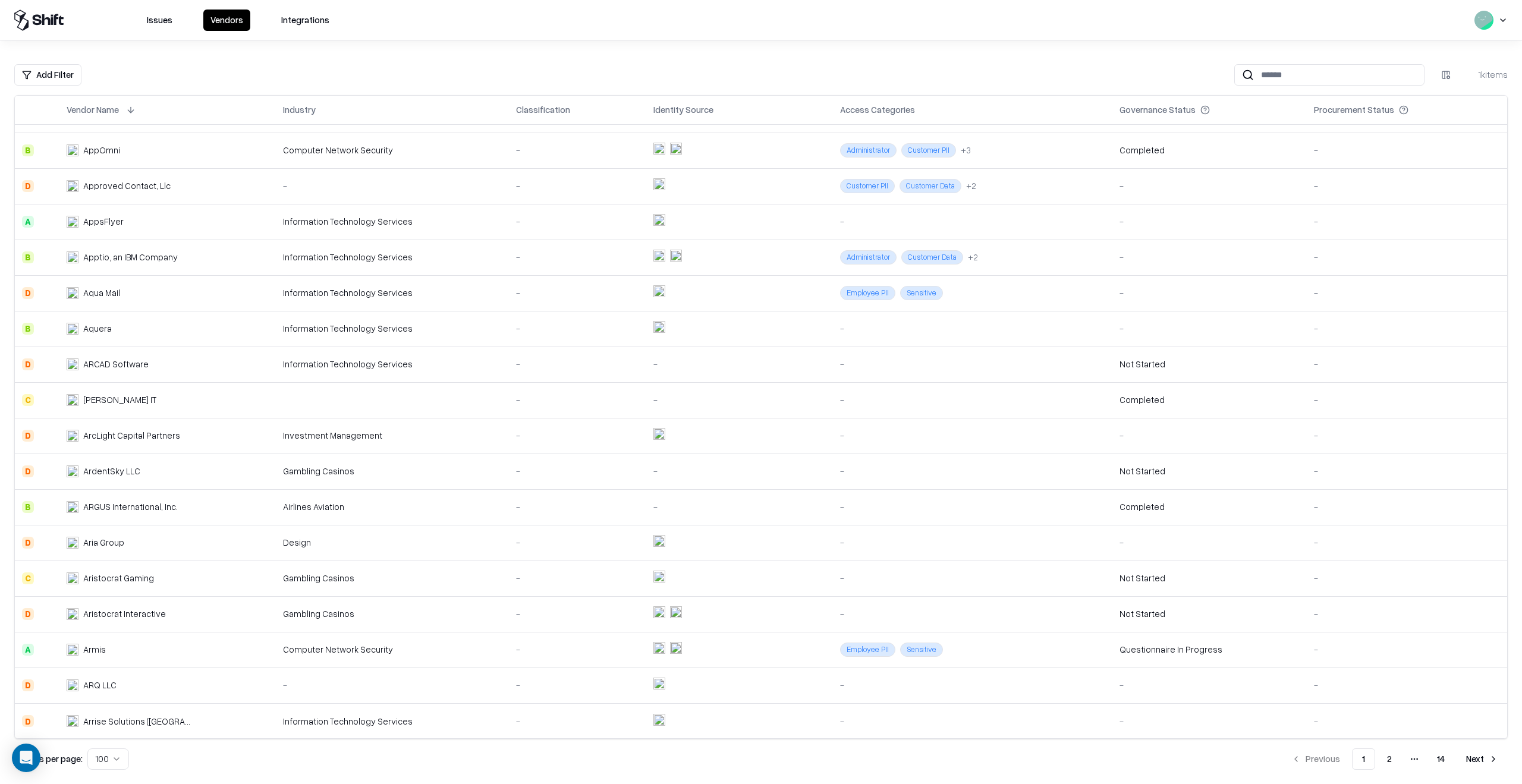
click at [1472, 759] on button "Next" at bounding box center [1482, 758] width 51 height 21
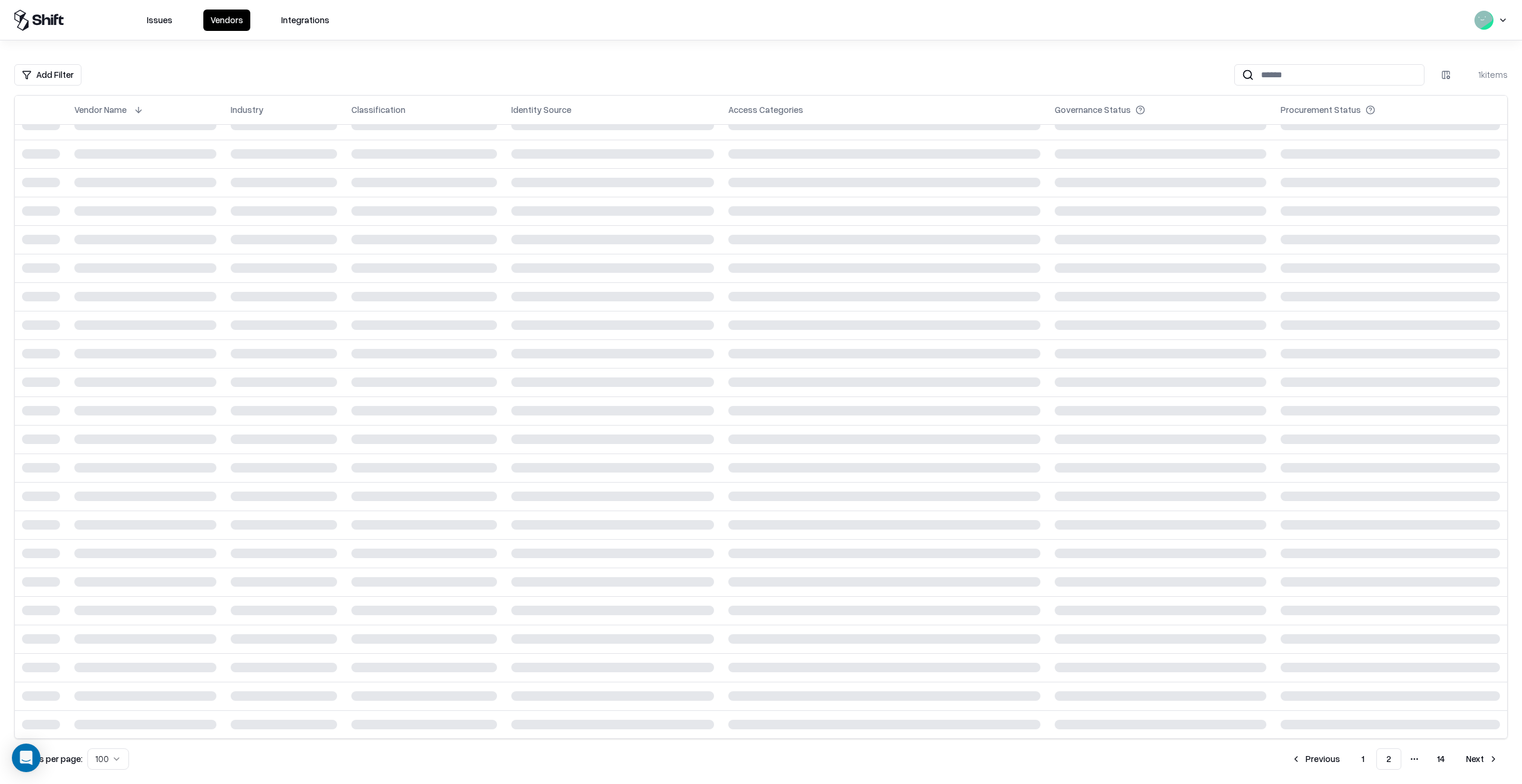
scroll to position [2952, 0]
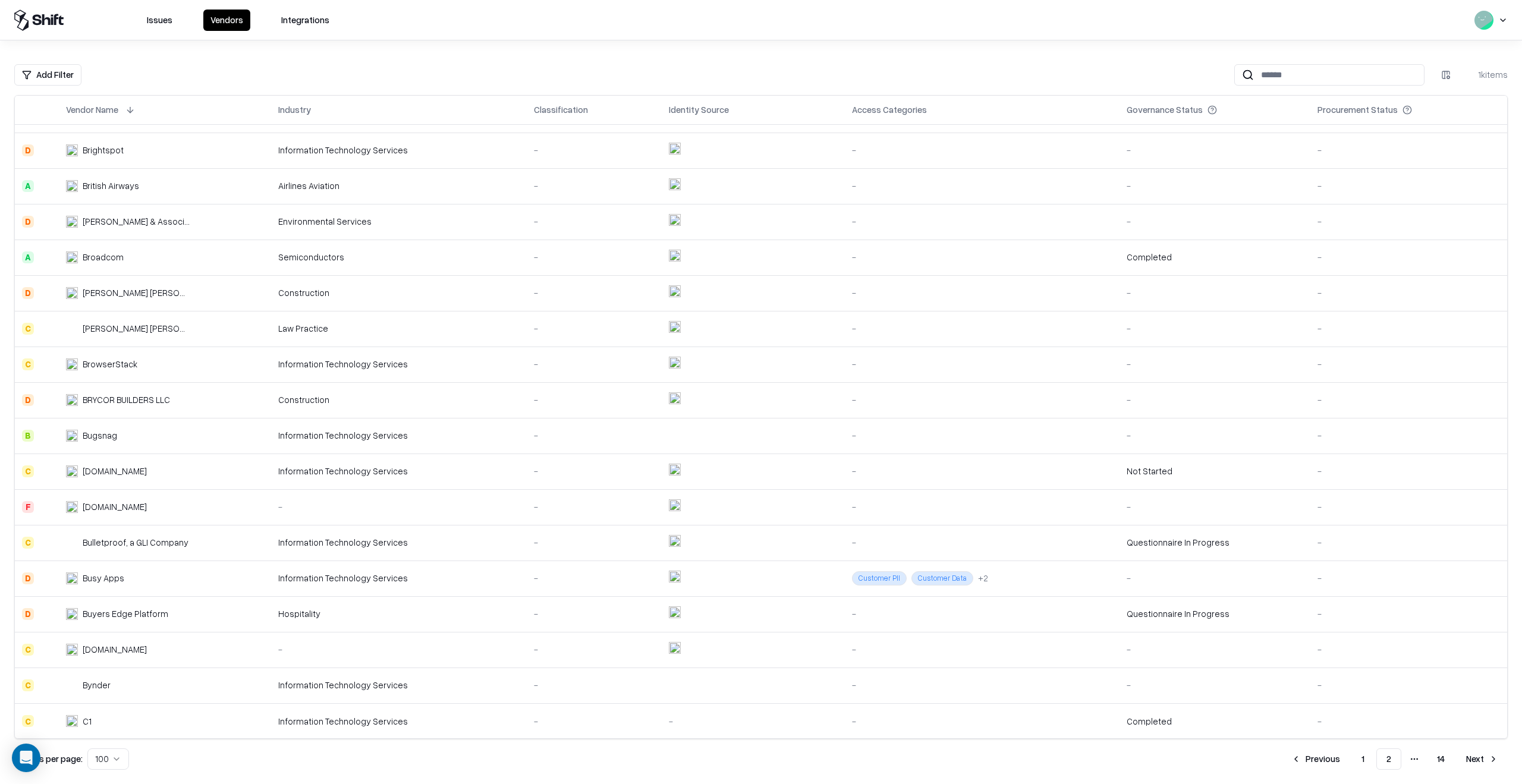
click at [1472, 759] on button "Next" at bounding box center [1482, 758] width 51 height 21
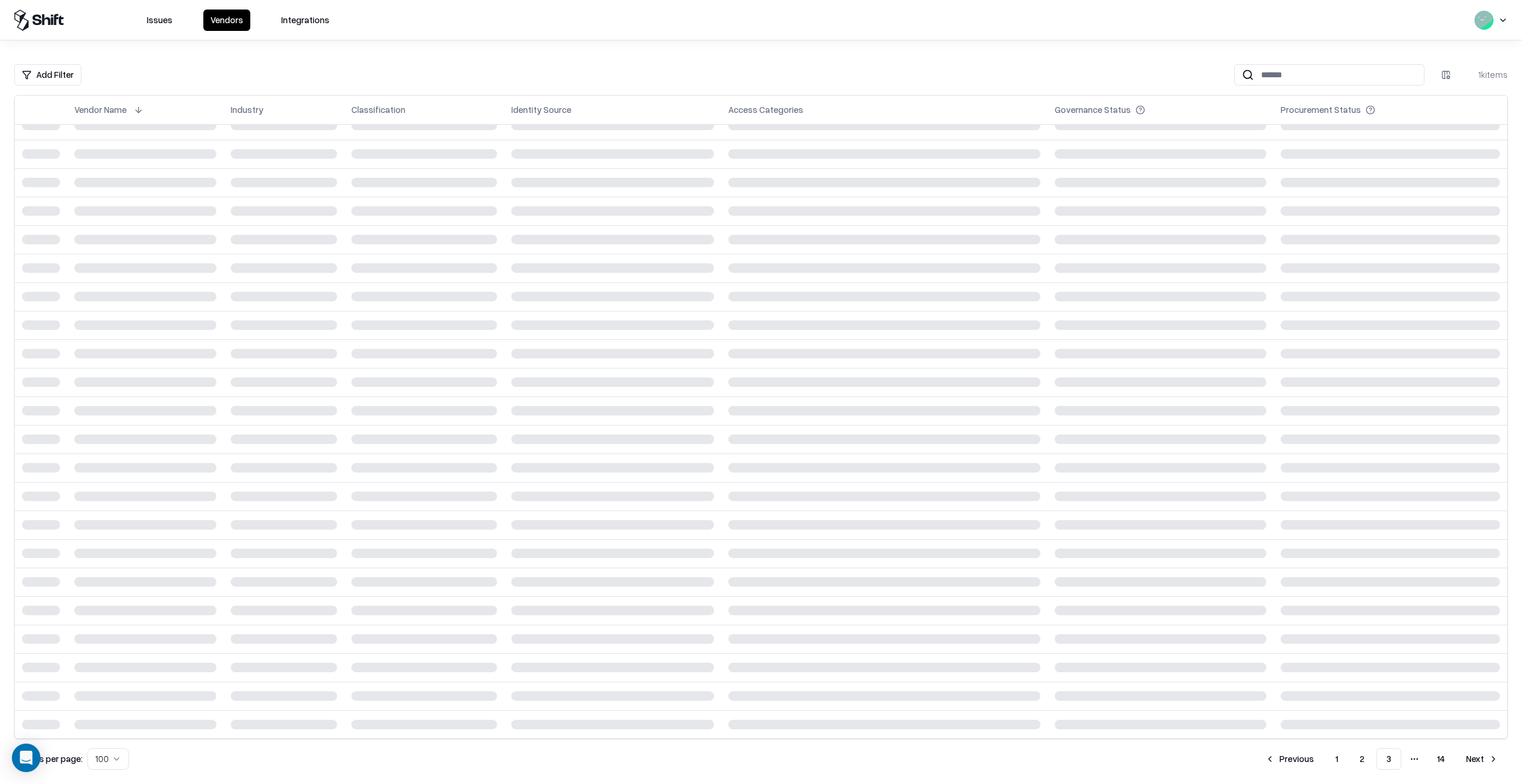
scroll to position [2952, 0]
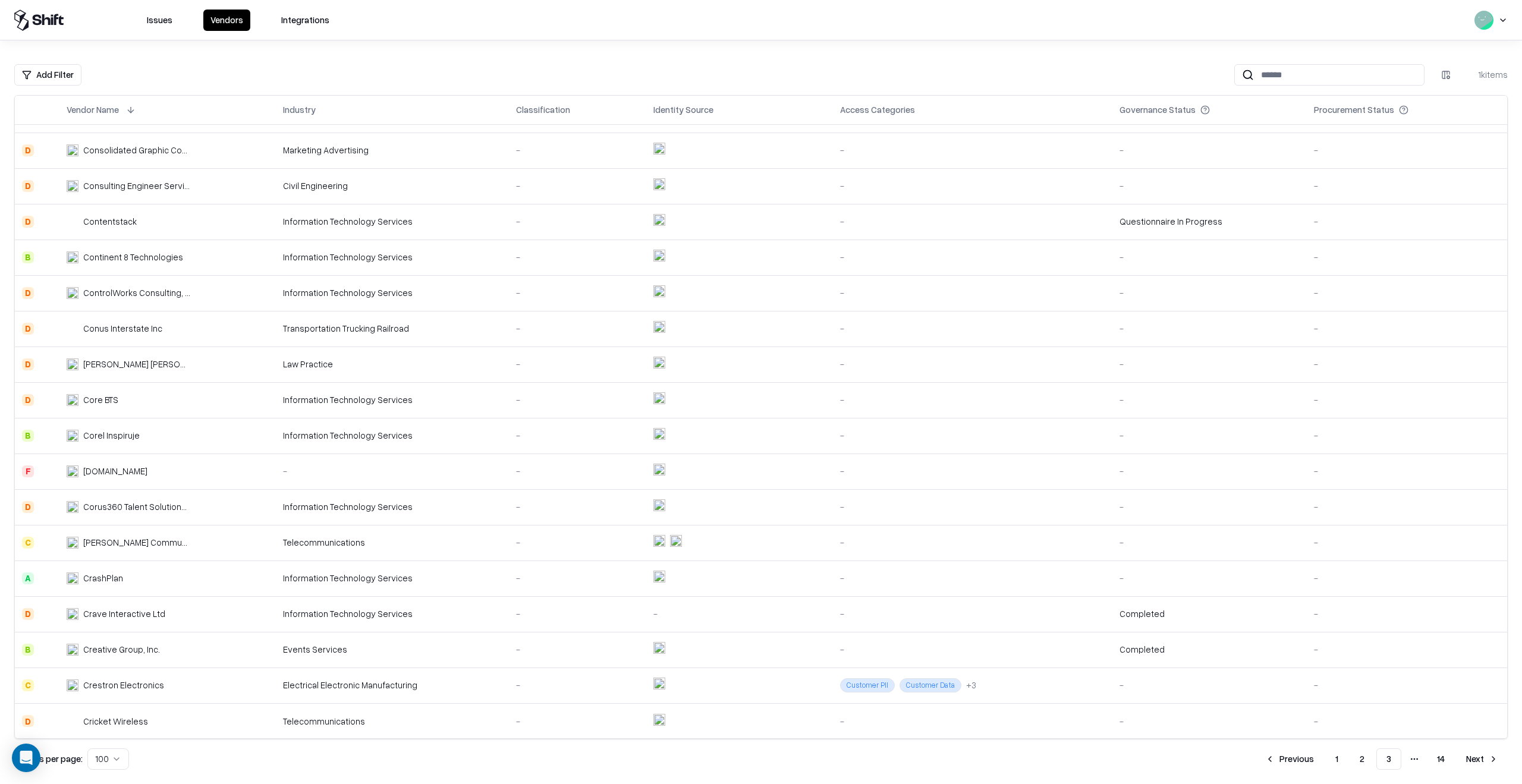
click at [1472, 759] on button "Next" at bounding box center [1482, 758] width 51 height 21
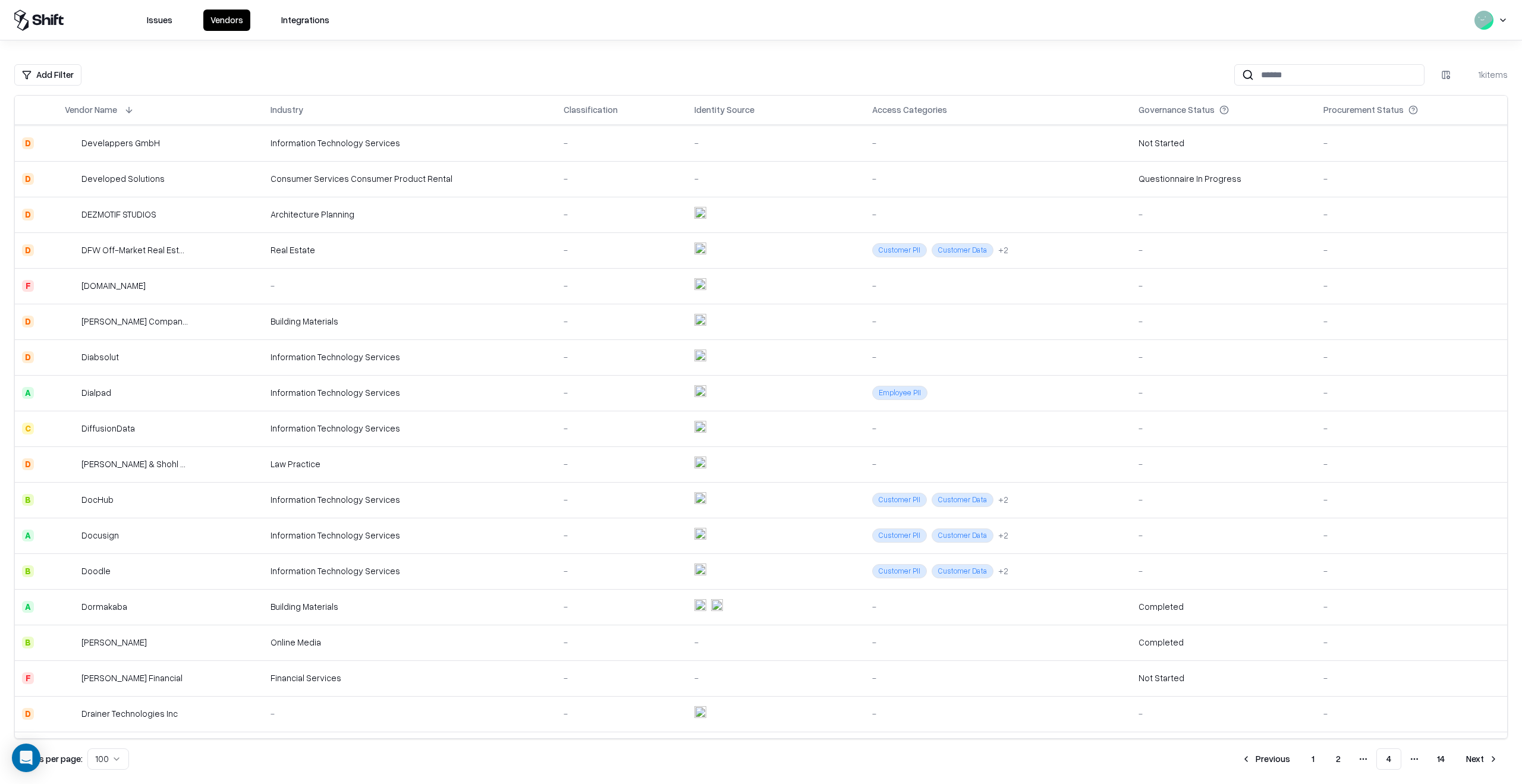
scroll to position [1346, 0]
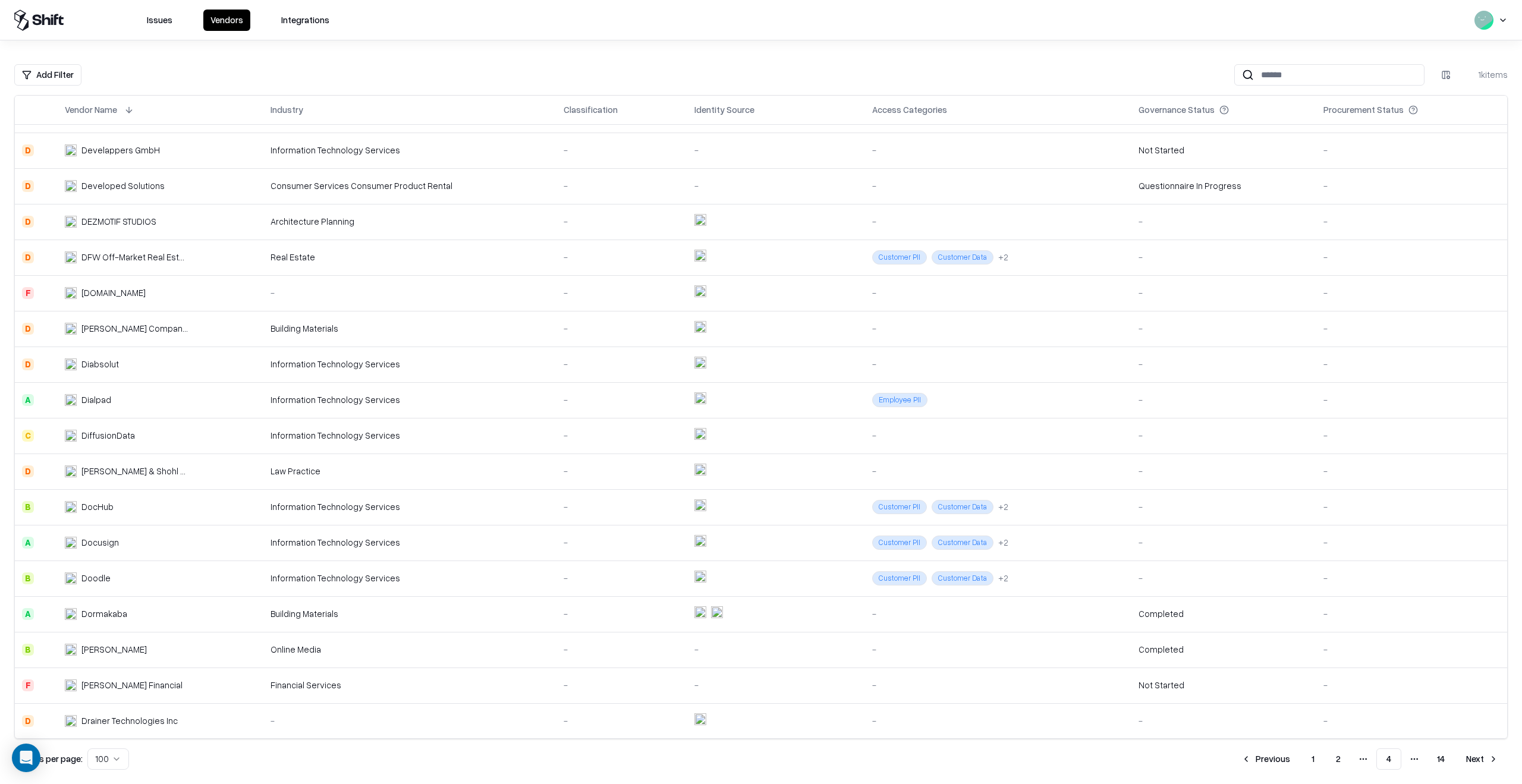
click at [195, 541] on td "Docusign" at bounding box center [160, 542] width 206 height 36
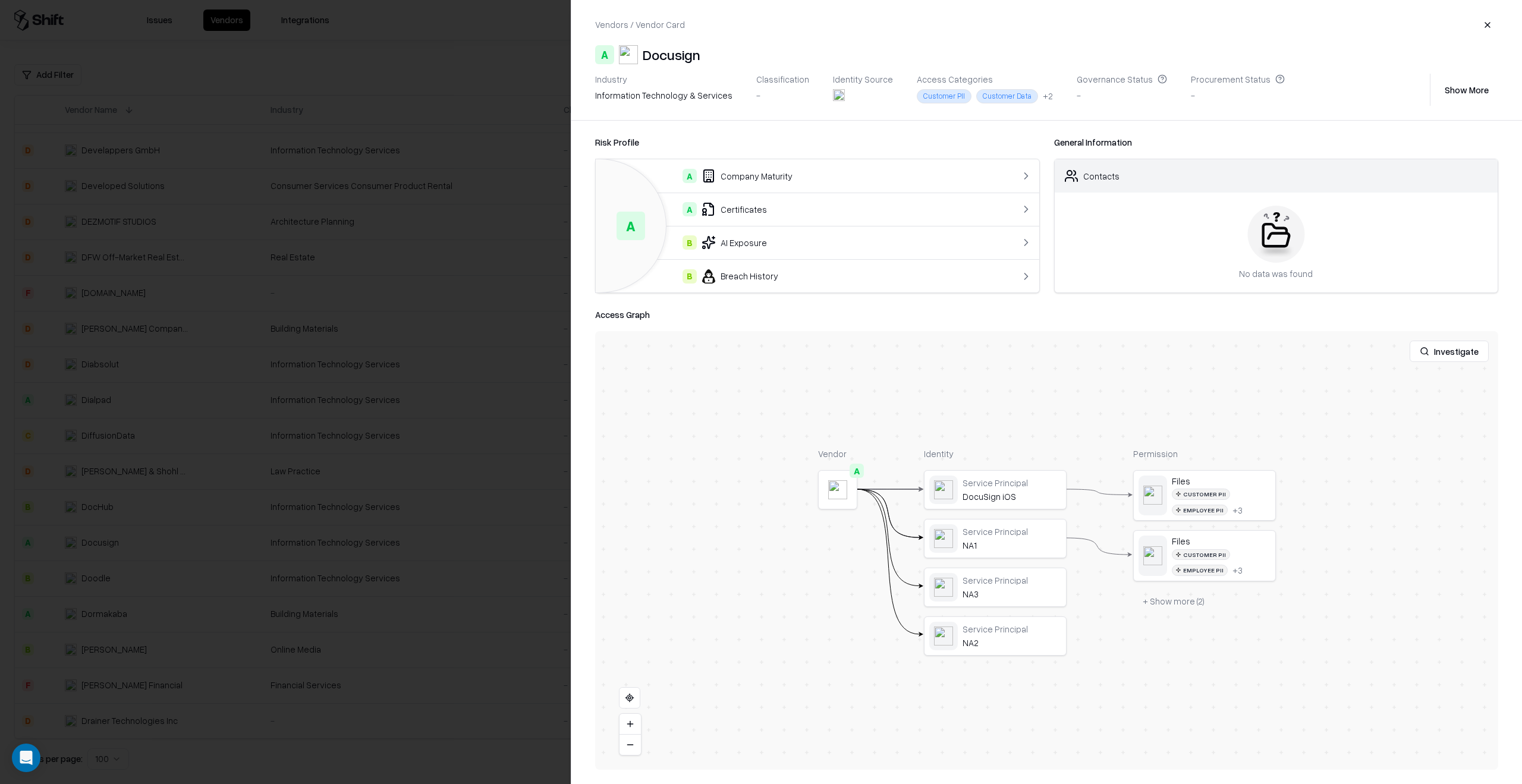
click at [1191, 605] on button "+ Show more ( 2 )" at bounding box center [1174, 601] width 81 height 21
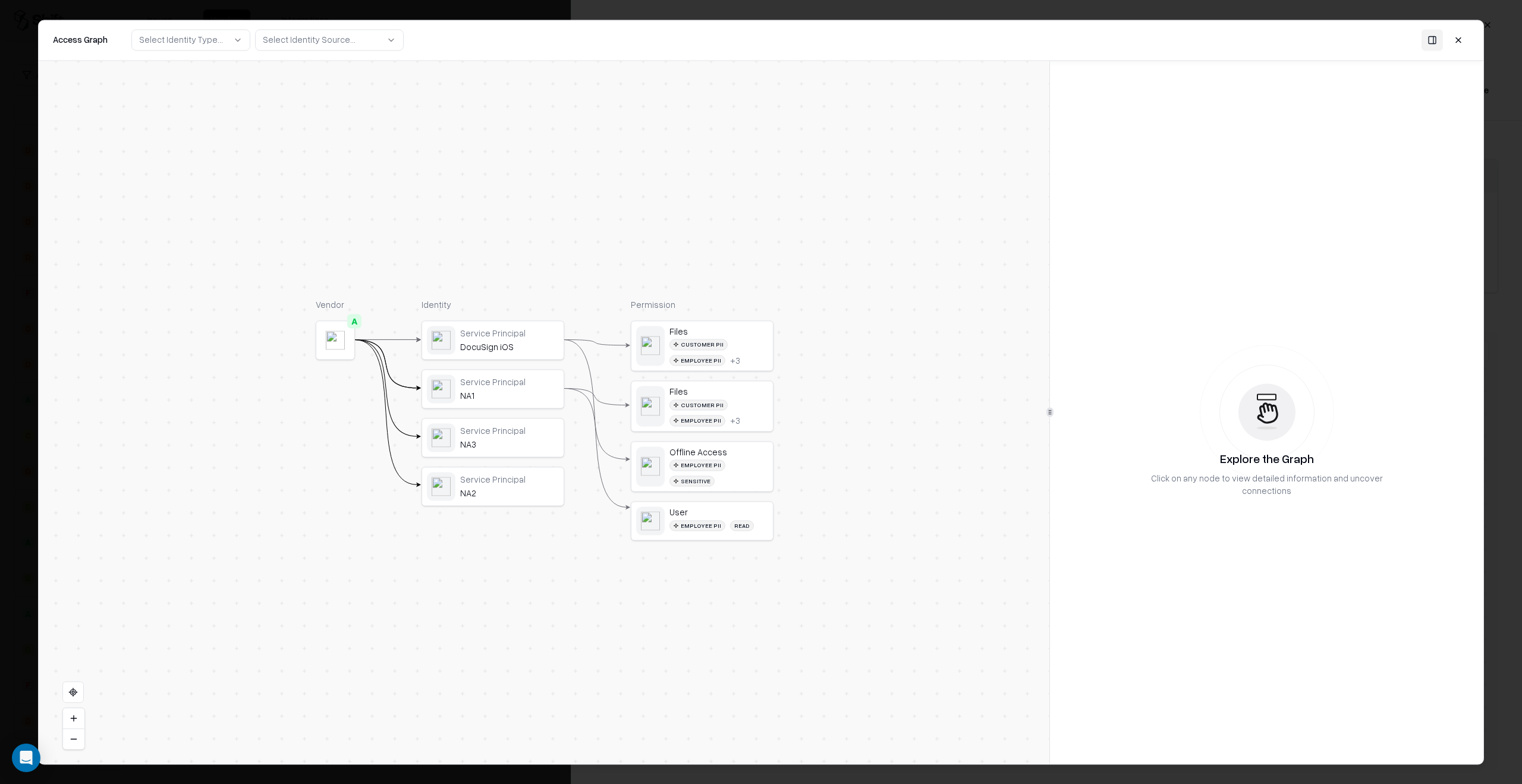
click at [738, 502] on div "User Employee PII Read" at bounding box center [702, 521] width 141 height 38
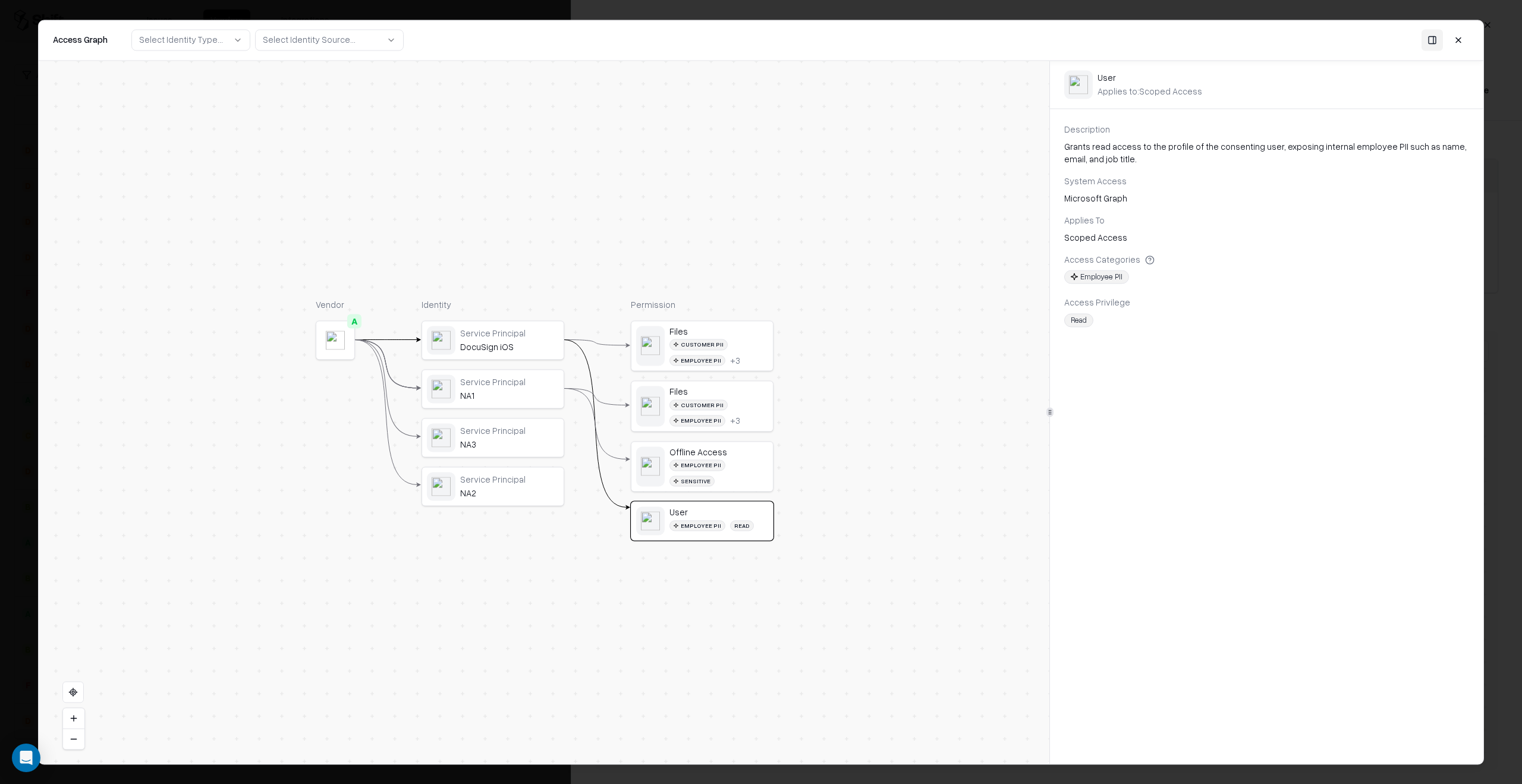
click at [742, 392] on div "Files" at bounding box center [718, 391] width 98 height 11
click at [752, 343] on div "Customer PII Employee PII + 3" at bounding box center [718, 353] width 98 height 27
click at [743, 399] on div "Customer PII Employee PII + 3" at bounding box center [718, 412] width 98 height 27
click at [1457, 39] on button at bounding box center [1458, 39] width 21 height 21
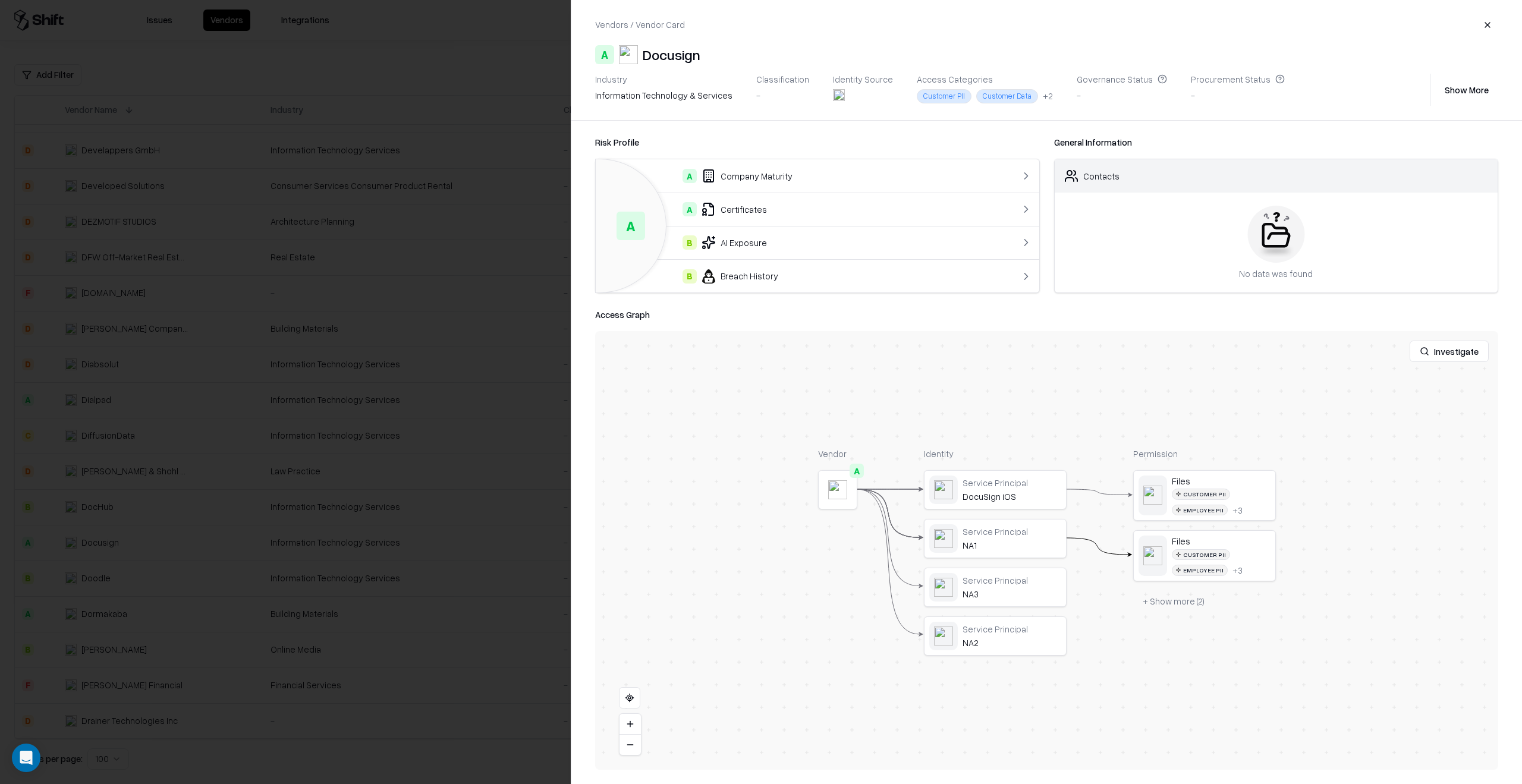
click at [1483, 23] on button "button" at bounding box center [1487, 25] width 21 height 21
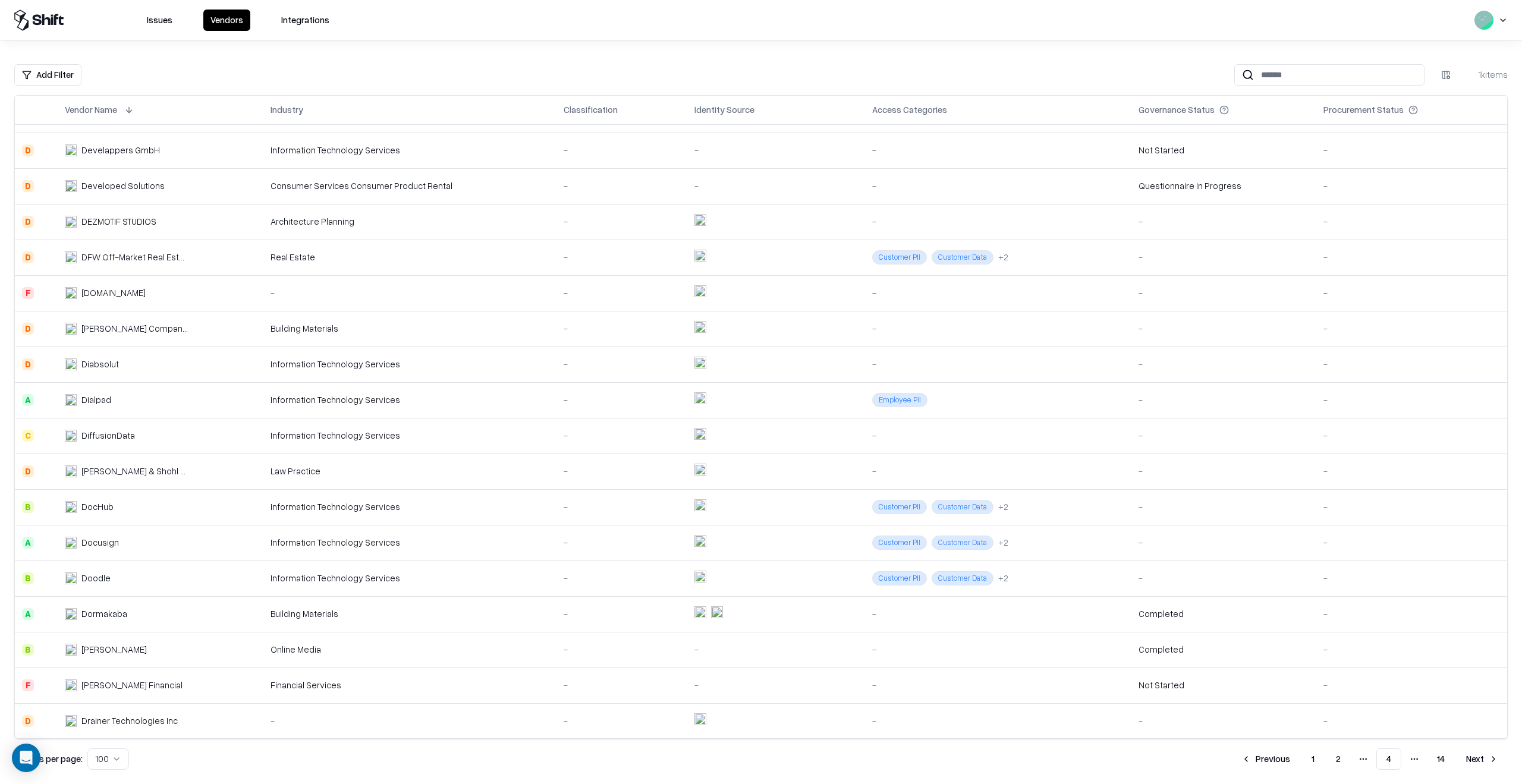
click at [952, 113] on button at bounding box center [959, 110] width 15 height 15
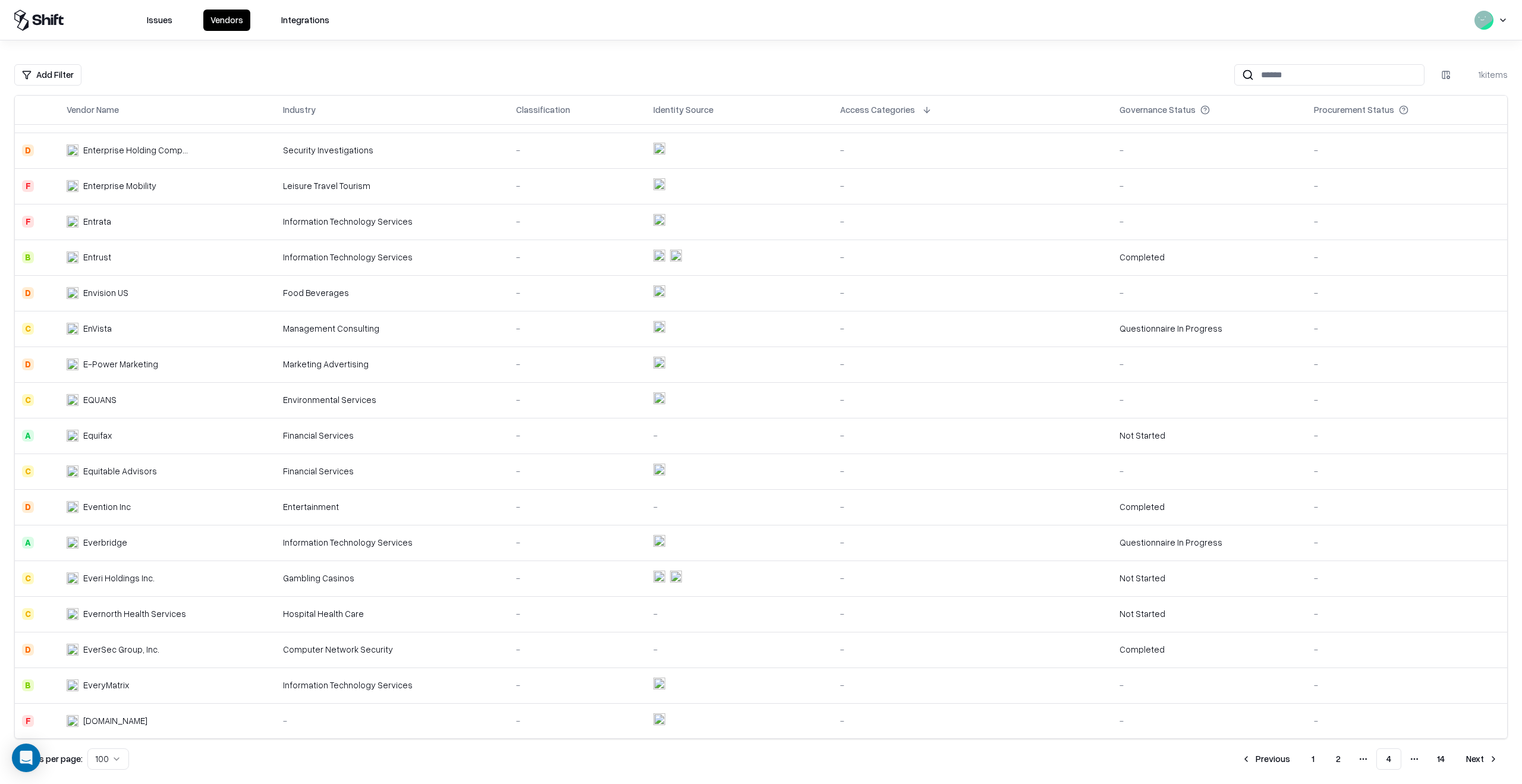
click at [163, 15] on button "Issues" at bounding box center [160, 20] width 40 height 21
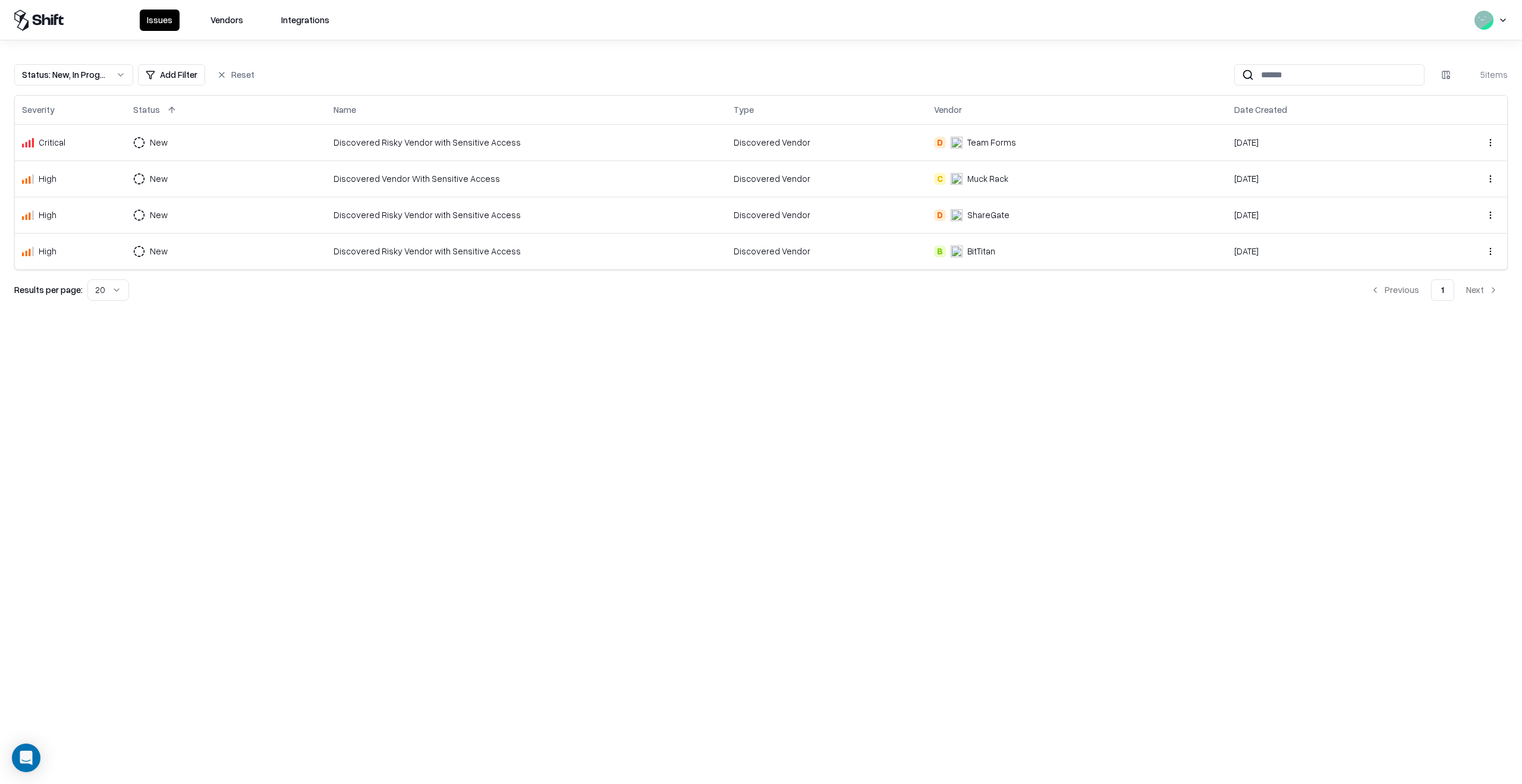
click at [219, 22] on button "Vendors" at bounding box center [227, 20] width 47 height 21
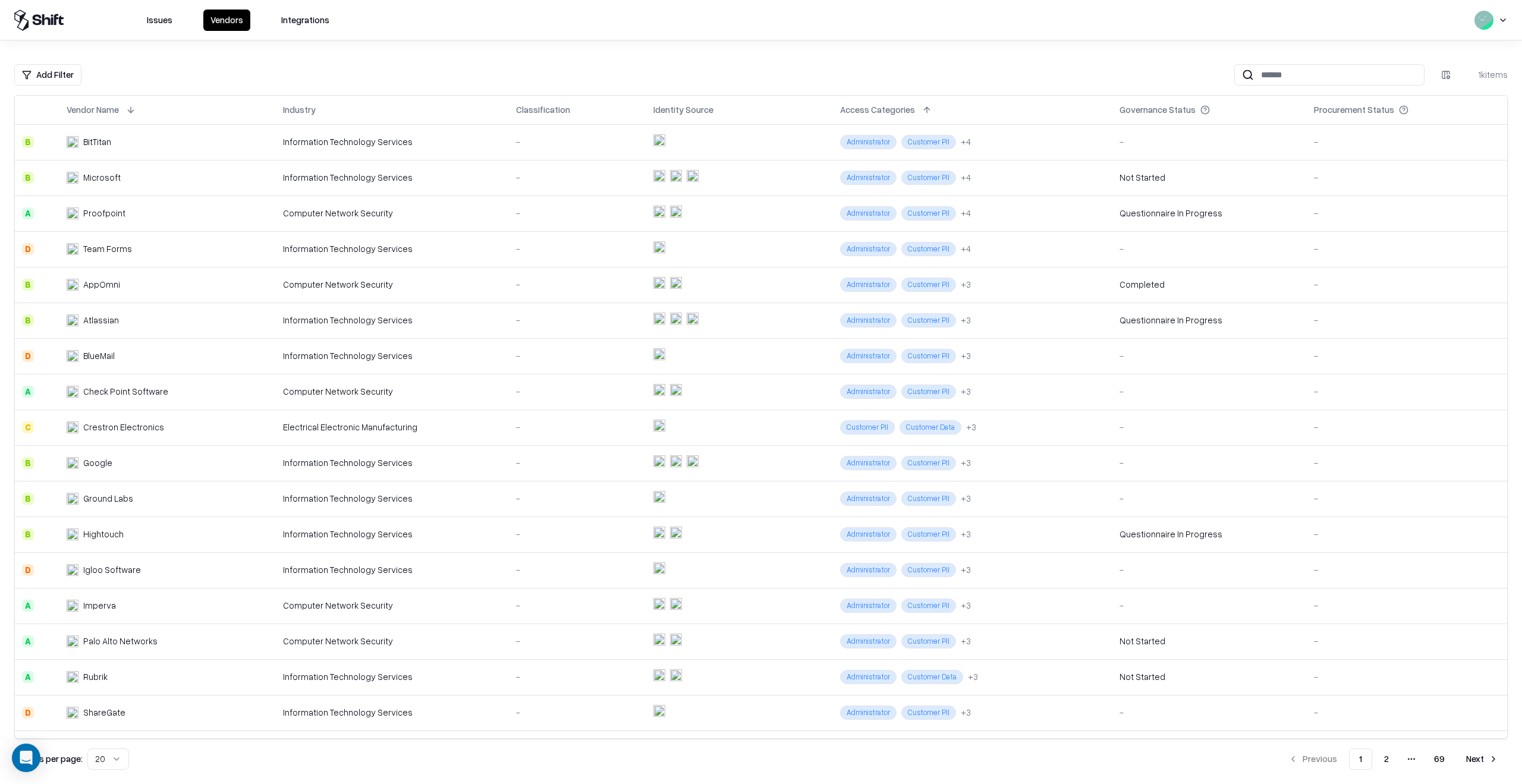
click at [141, 23] on div "Issues Vendors Integrations" at bounding box center [176, 20] width 322 height 21
click at [147, 23] on button "Issues" at bounding box center [160, 20] width 40 height 21
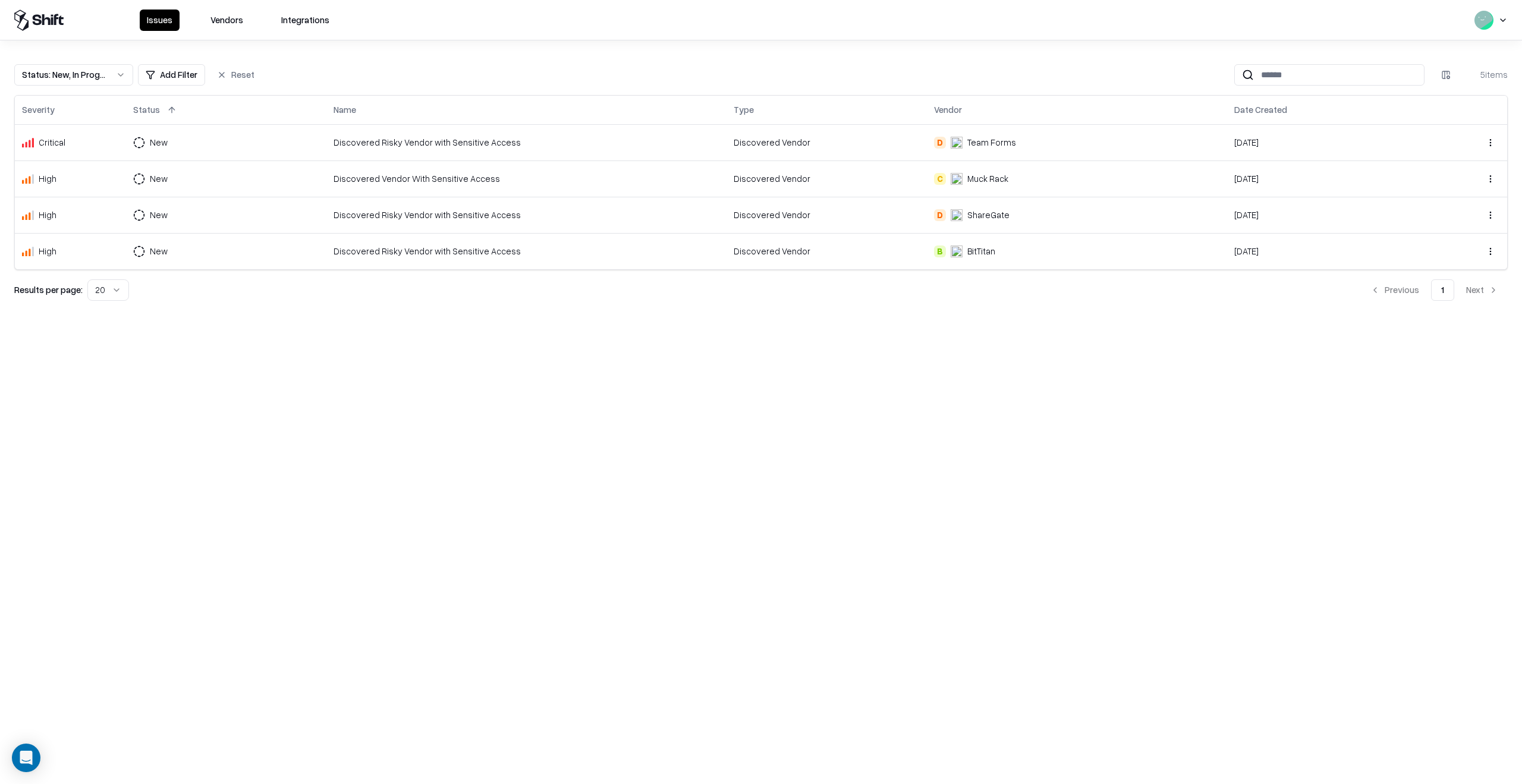
click at [155, 22] on button "Issues" at bounding box center [160, 20] width 40 height 21
click at [427, 181] on div "Discovered Vendor With Sensitive Access" at bounding box center [526, 179] width 386 height 12
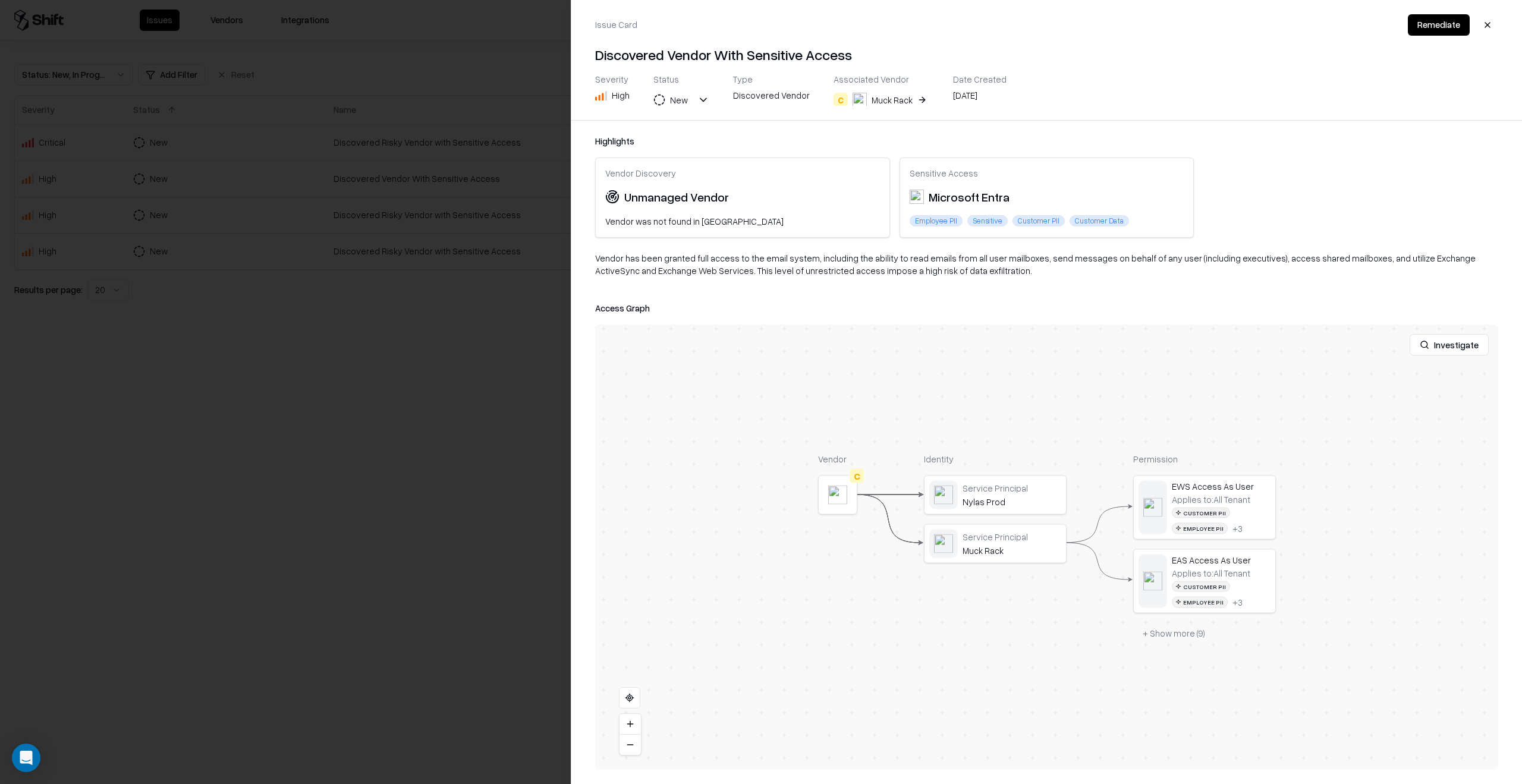
click at [0, 0] on div at bounding box center [0, 0] width 0 height 0
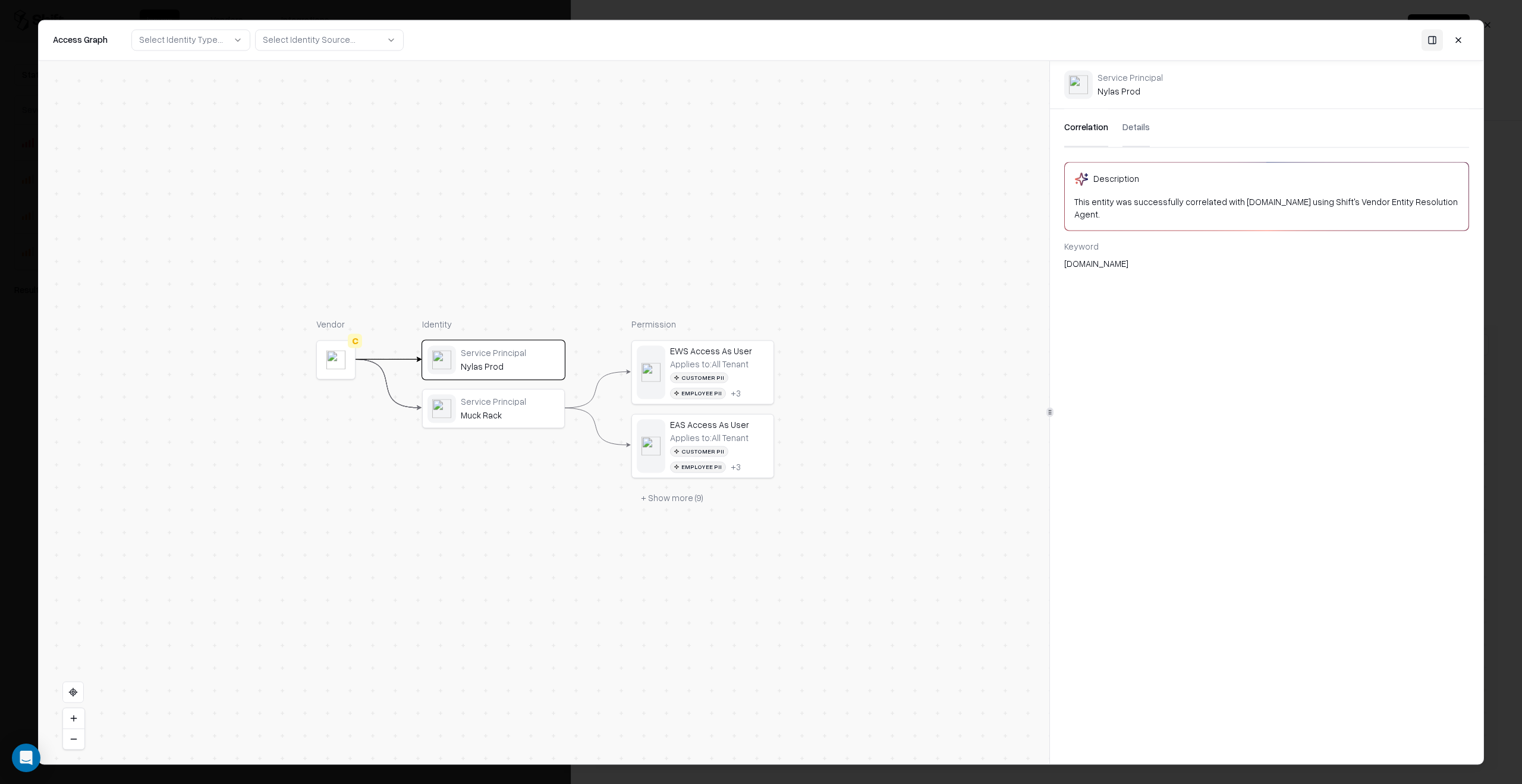
click at [486, 418] on div "Muck Rack" at bounding box center [510, 415] width 98 height 11
click at [514, 357] on div "Service Principal" at bounding box center [510, 353] width 98 height 11
click at [507, 404] on div "Service Principal" at bounding box center [510, 401] width 98 height 11
click at [737, 369] on div "Applies to: All Tenant Customer PII Employee PII + 3" at bounding box center [719, 379] width 98 height 40
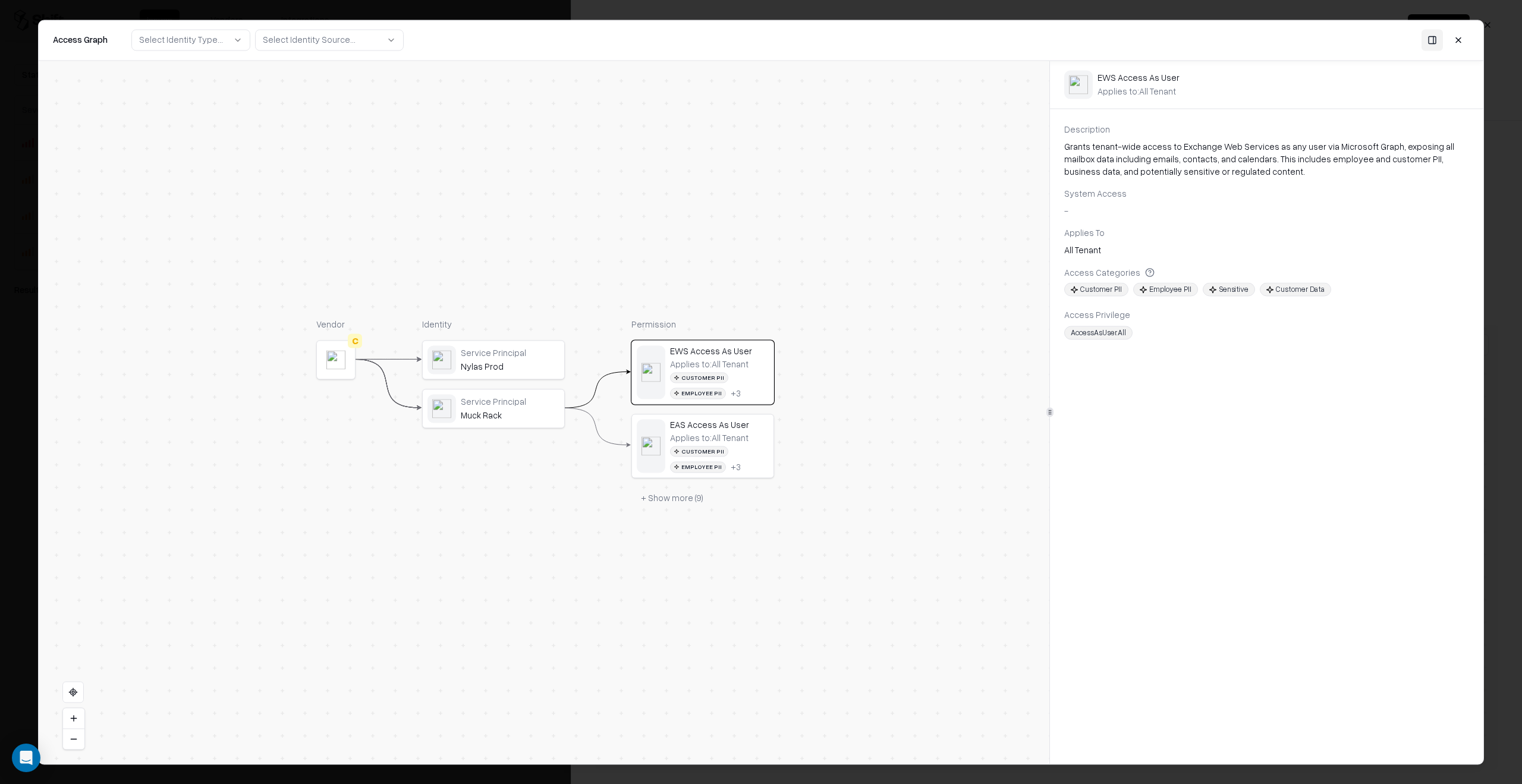
click at [1459, 44] on button at bounding box center [1458, 39] width 21 height 21
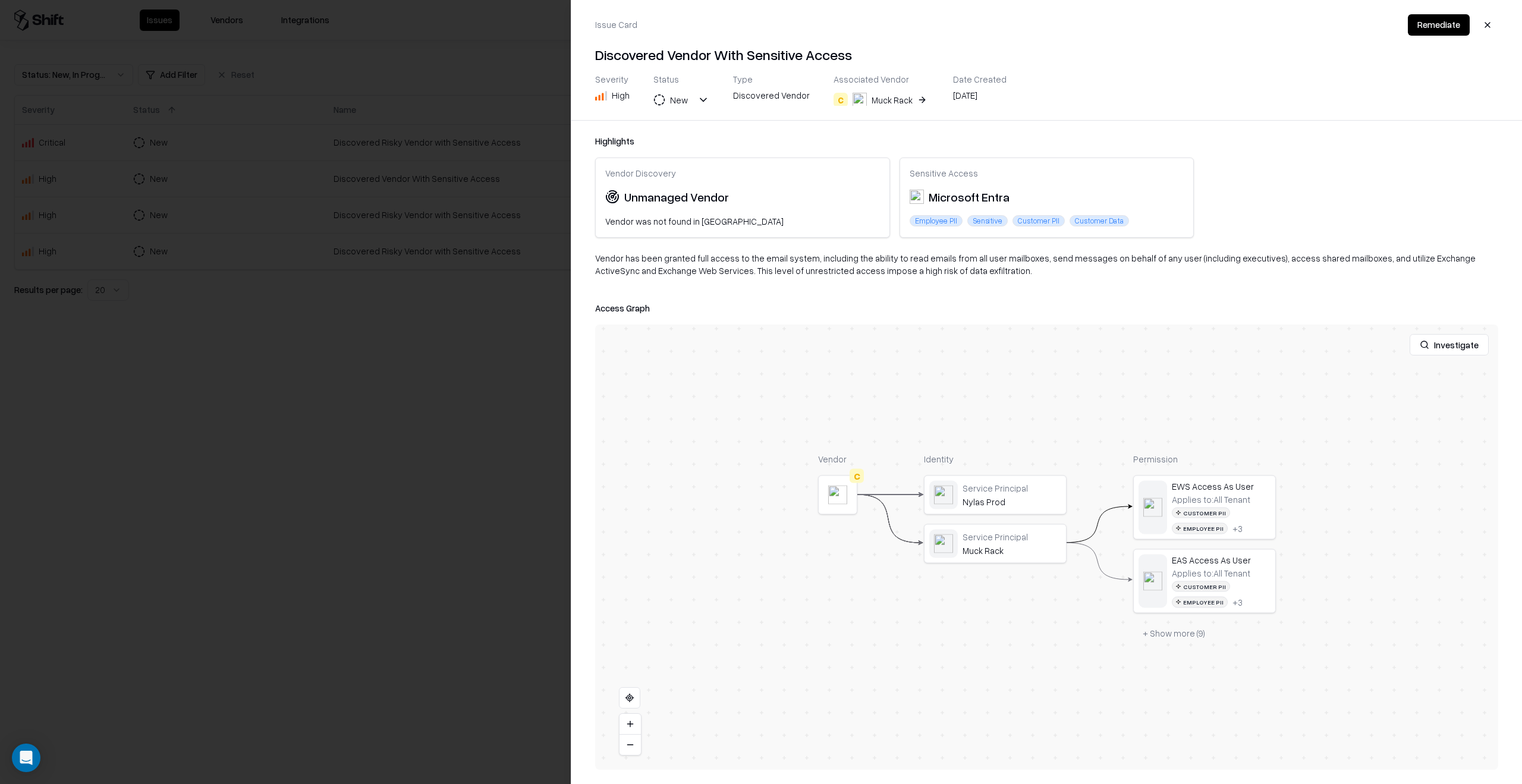
click at [1484, 26] on button "button" at bounding box center [1487, 25] width 21 height 21
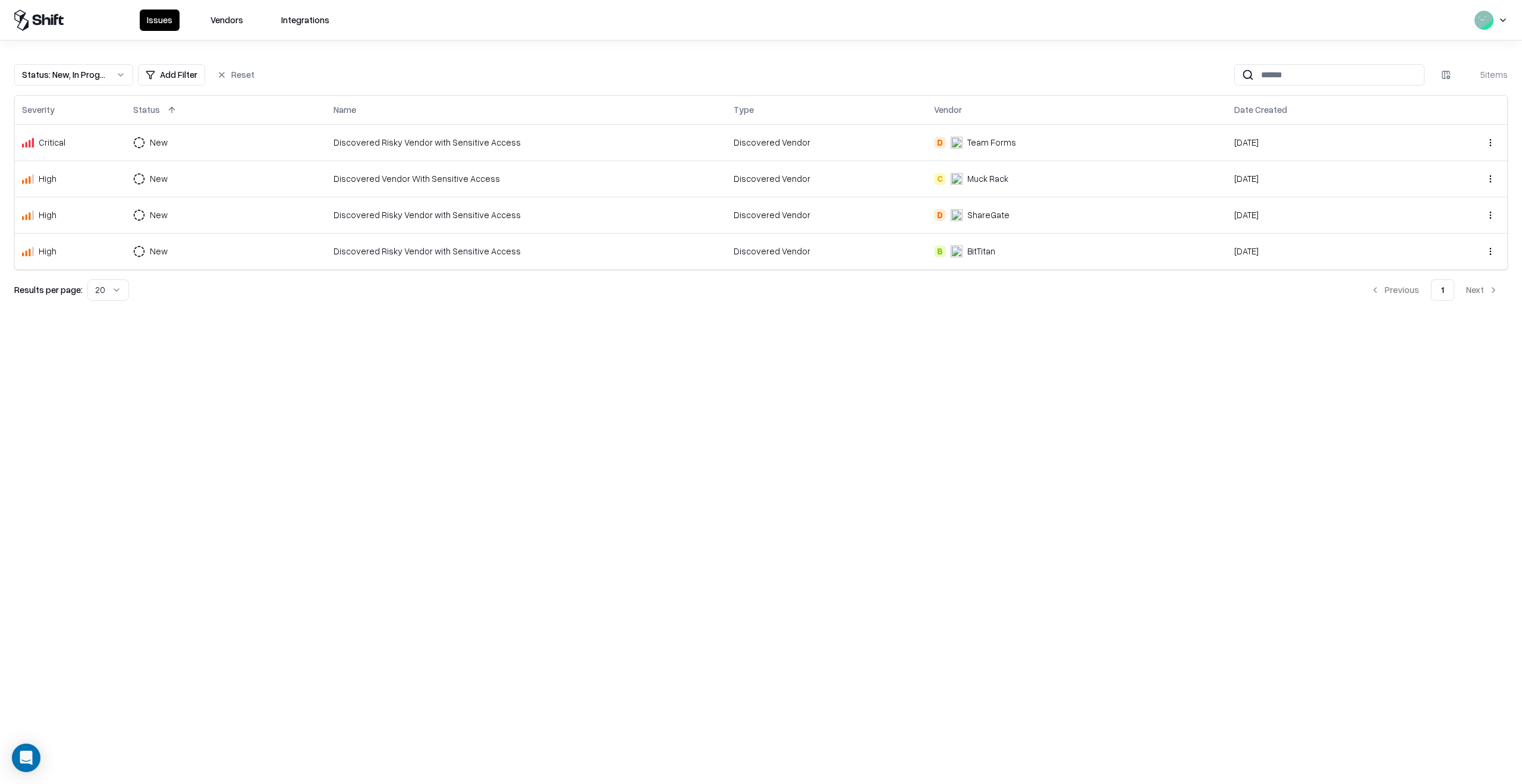
click at [230, 24] on button "Vendors" at bounding box center [227, 20] width 47 height 21
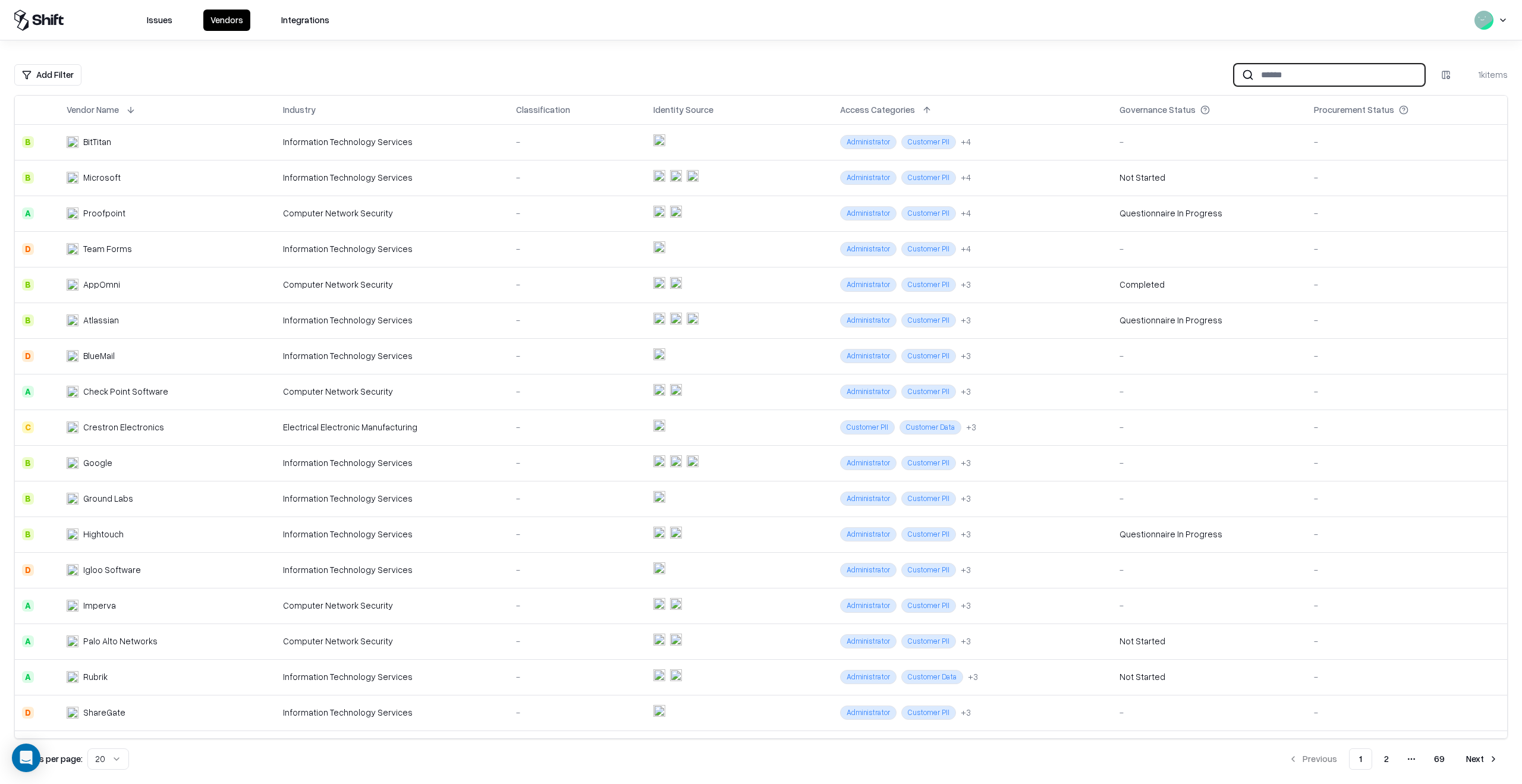
click at [1295, 70] on input at bounding box center [1338, 74] width 170 height 22
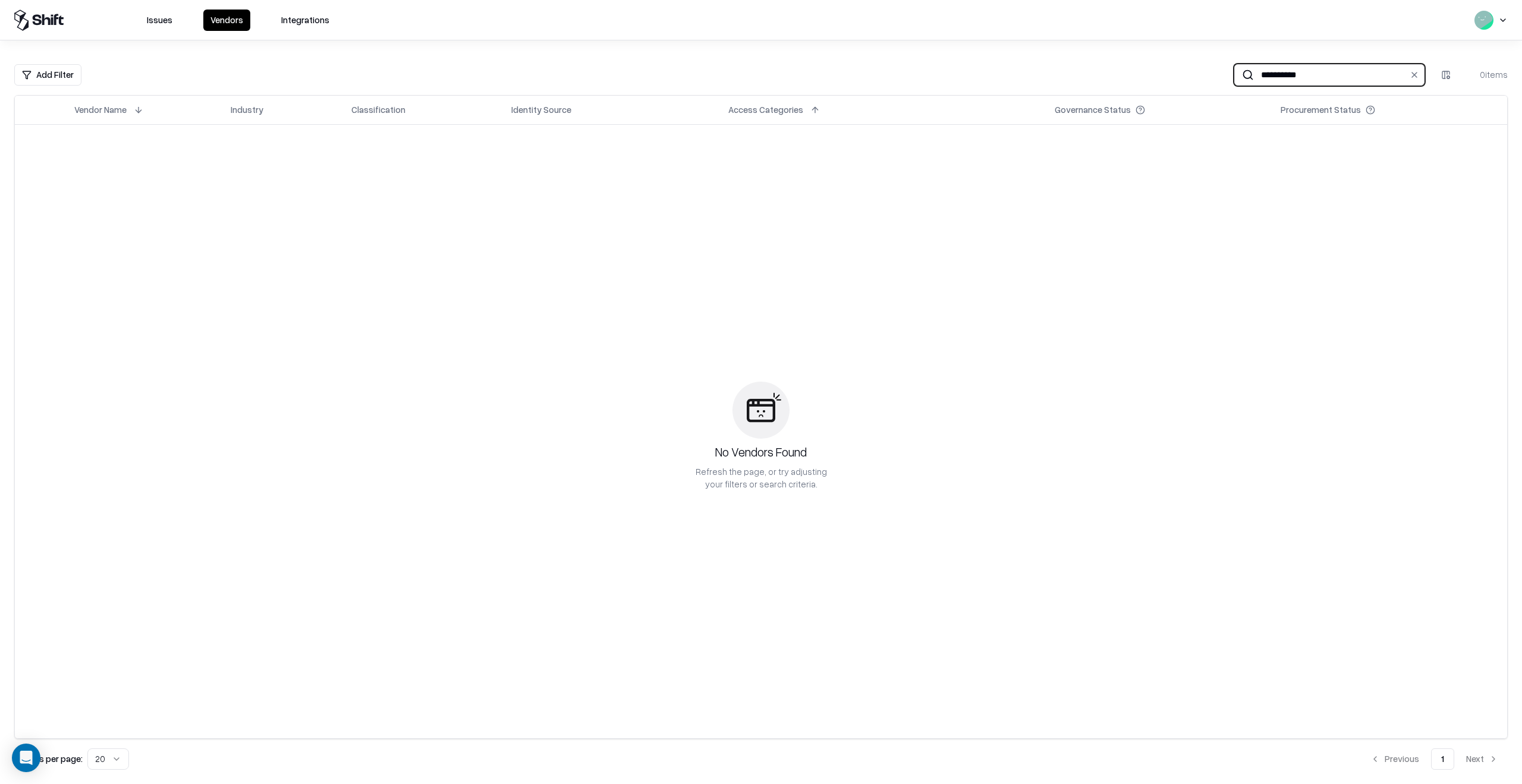
type input "**********"
click at [1442, 67] on html "**********" at bounding box center [761, 392] width 1522 height 784
click at [757, 313] on html "**********" at bounding box center [761, 392] width 1522 height 784
